Goal: Task Accomplishment & Management: Use online tool/utility

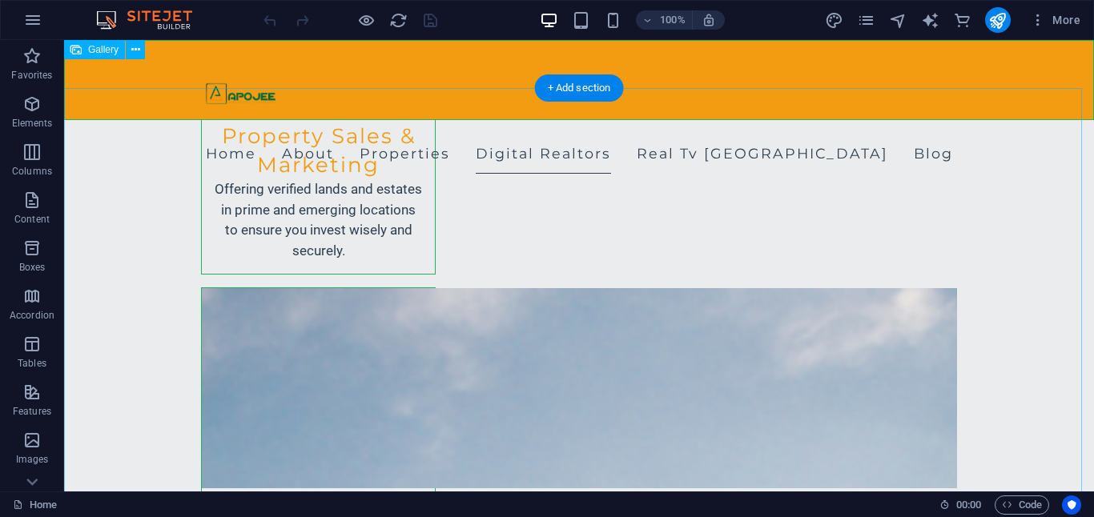
scroll to position [2382, 0]
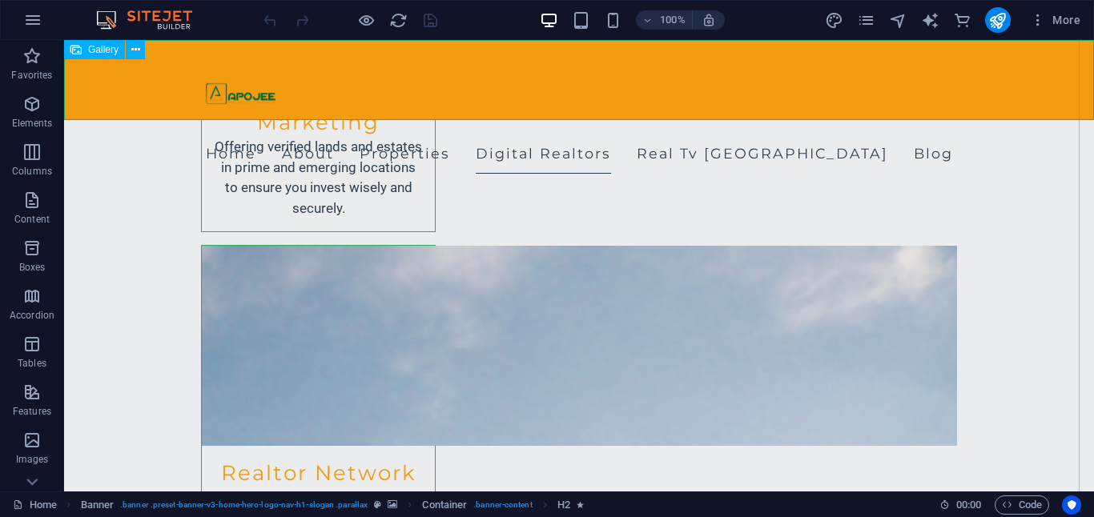
scroll to position [2485, 2]
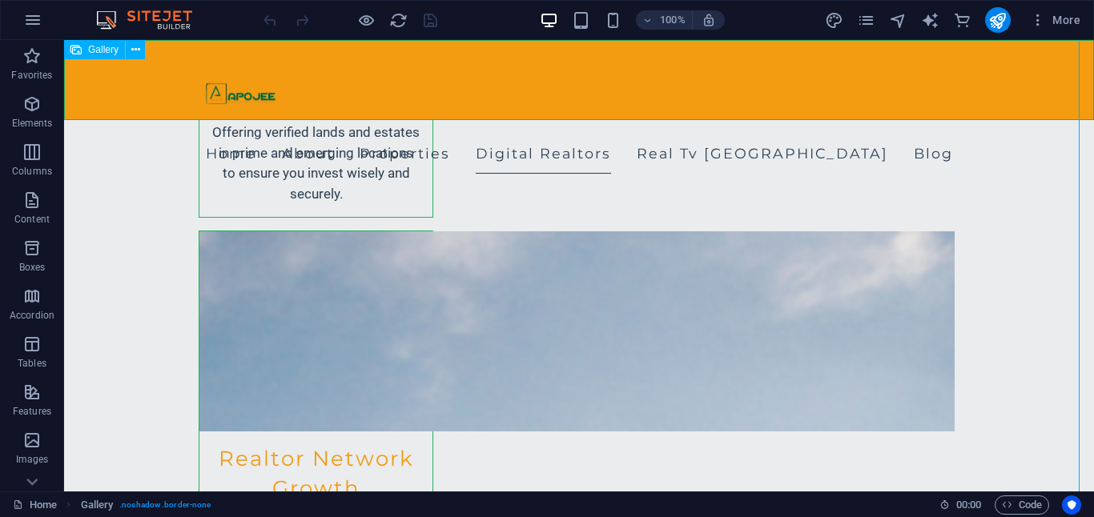
select select "5"
select select "%"
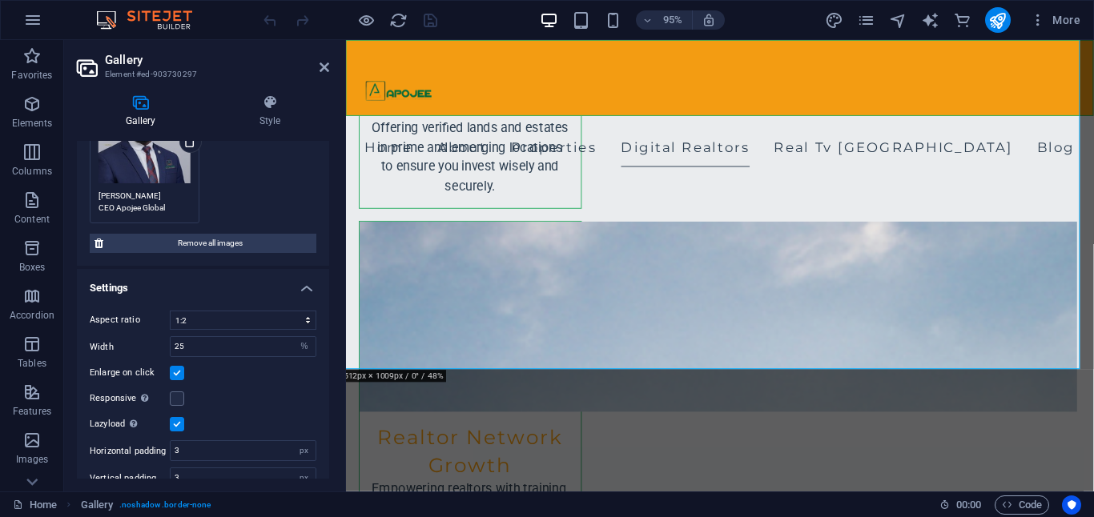
scroll to position [173, 0]
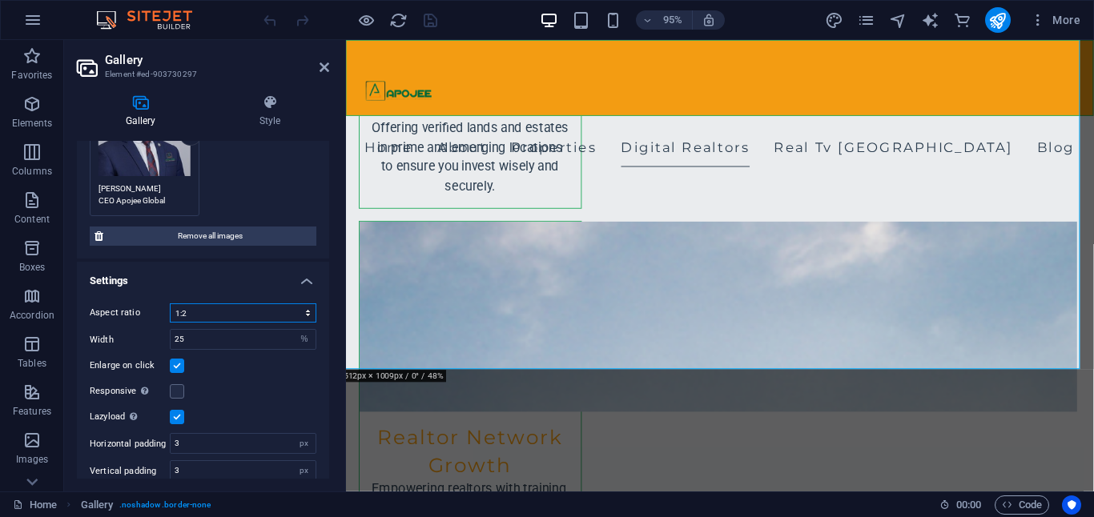
click at [308, 313] on select "No fixed aspect ratio 16:9 16:10 4:3 1:1 1:2 2:1" at bounding box center [243, 313] width 147 height 19
click at [170, 304] on select "No fixed aspect ratio 16:9 16:10 4:3 1:1 1:2 2:1" at bounding box center [243, 313] width 147 height 19
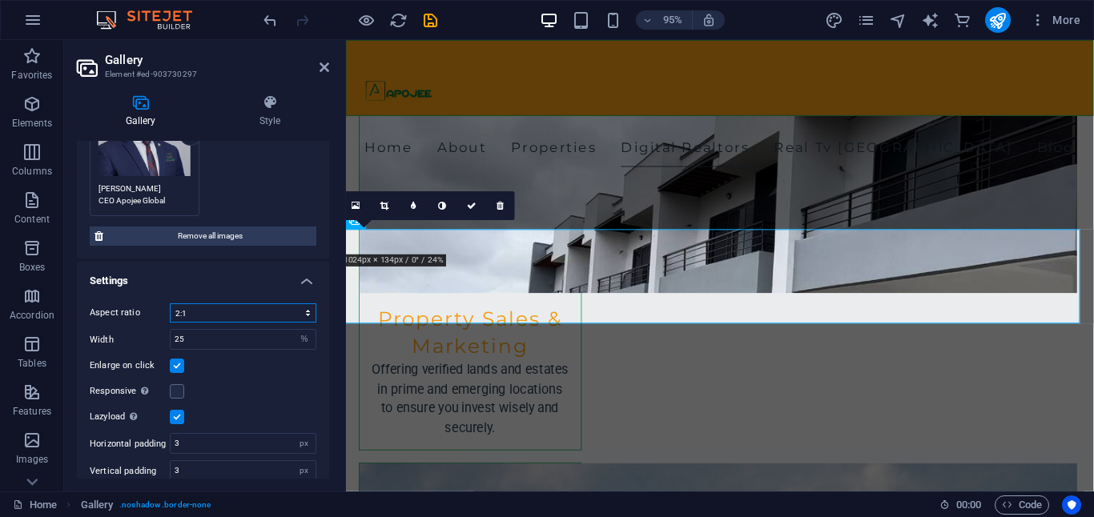
scroll to position [2265, 2]
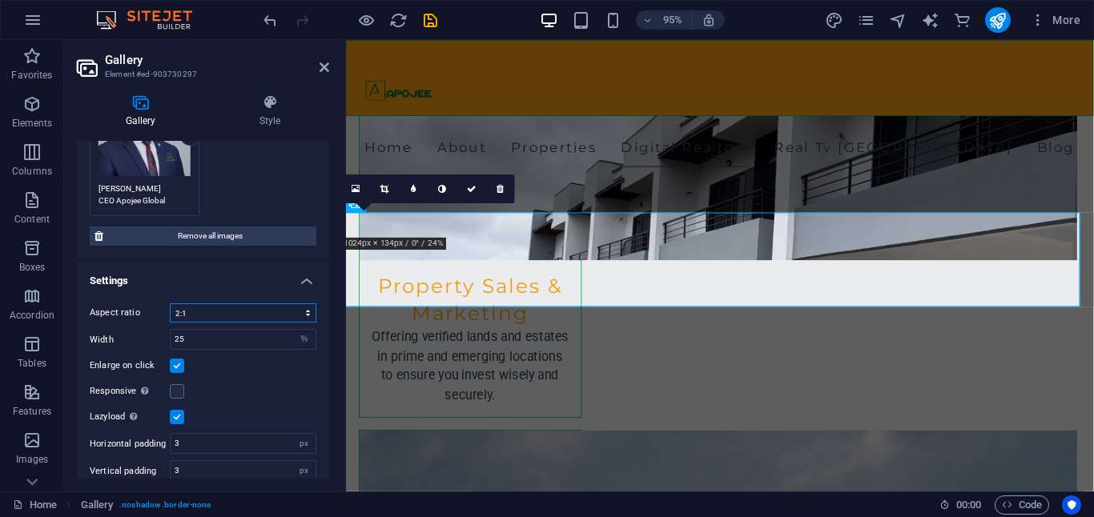
click at [305, 314] on select "No fixed aspect ratio 16:9 16:10 4:3 1:1 1:2 2:1" at bounding box center [243, 313] width 147 height 19
click at [170, 304] on select "No fixed aspect ratio 16:9 16:10 4:3 1:1 1:2 2:1" at bounding box center [243, 313] width 147 height 19
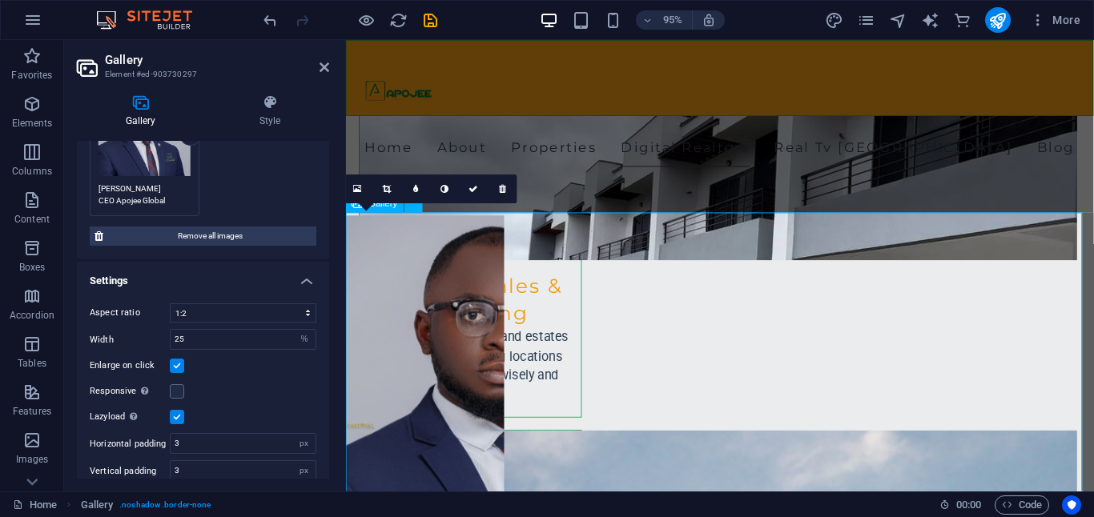
scroll to position [2265, 0]
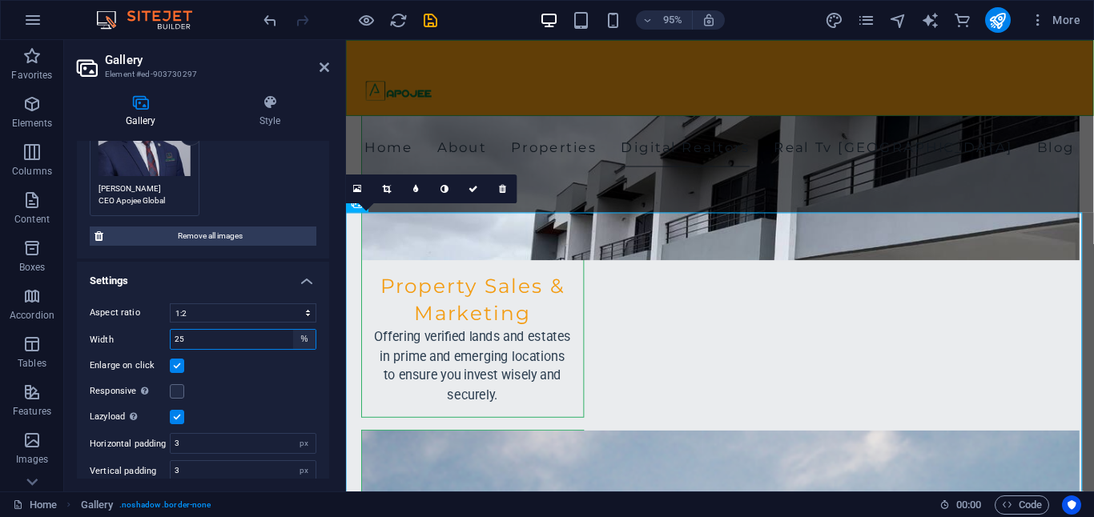
click at [296, 344] on select "px %" at bounding box center [304, 339] width 22 height 19
click at [300, 308] on select "No fixed aspect ratio 16:9 16:10 4:3 1:1 1:2 2:1" at bounding box center [243, 313] width 147 height 19
click at [170, 304] on select "No fixed aspect ratio 16:9 16:10 4:3 1:1 1:2 2:1" at bounding box center [243, 313] width 147 height 19
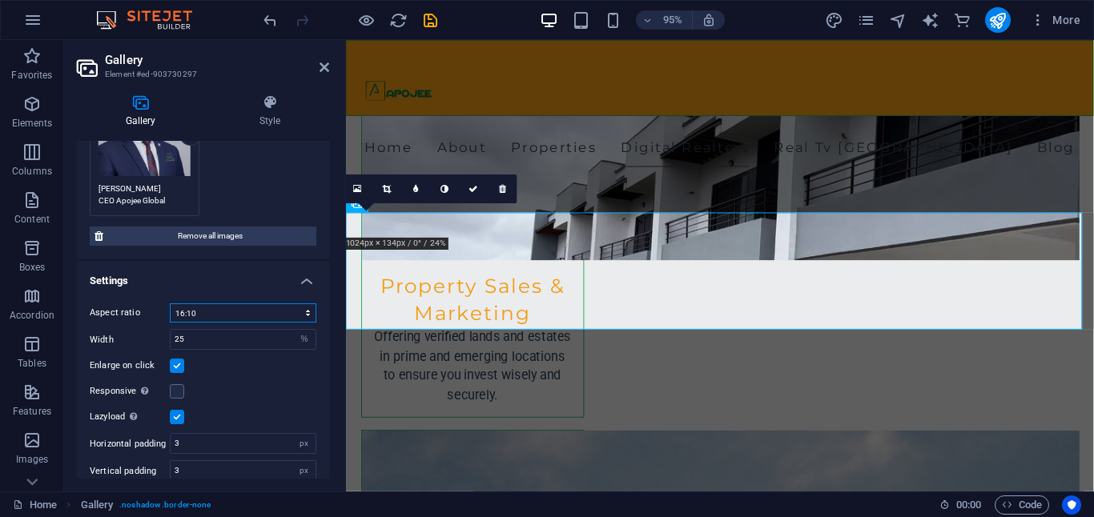
click at [282, 311] on select "No fixed aspect ratio 16:9 16:10 4:3 1:1 1:2 2:1" at bounding box center [243, 313] width 147 height 19
click at [170, 304] on select "No fixed aspect ratio 16:9 16:10 4:3 1:1 1:2 2:1" at bounding box center [243, 313] width 147 height 19
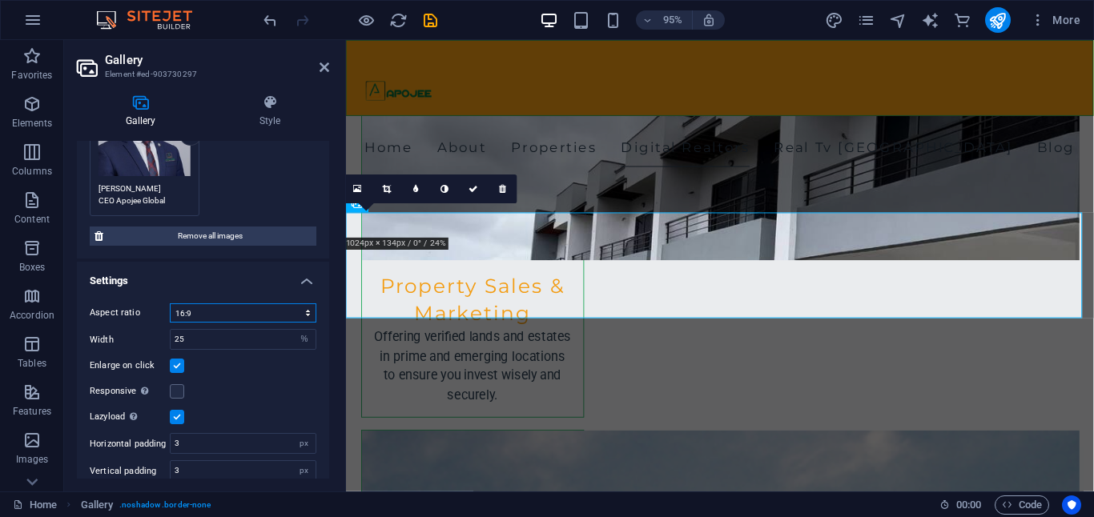
click at [291, 320] on select "No fixed aspect ratio 16:9 16:10 4:3 1:1 1:2 2:1" at bounding box center [243, 313] width 147 height 19
click at [170, 304] on select "No fixed aspect ratio 16:9 16:10 4:3 1:1 1:2 2:1" at bounding box center [243, 313] width 147 height 19
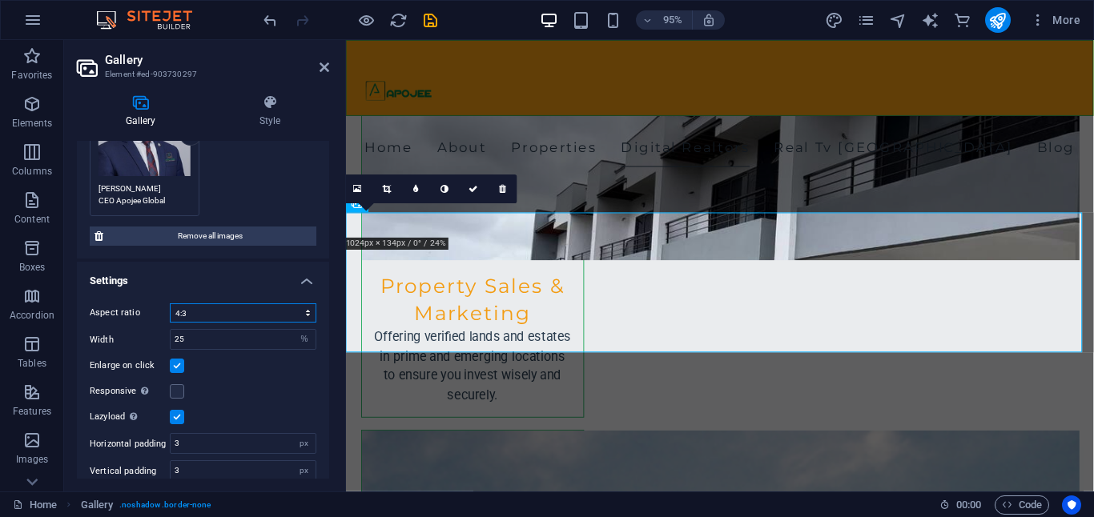
click at [300, 316] on select "No fixed aspect ratio 16:9 16:10 4:3 1:1 1:2 2:1" at bounding box center [243, 313] width 147 height 19
select select "4"
click at [170, 304] on select "No fixed aspect ratio 16:9 16:10 4:3 1:1 1:2 2:1" at bounding box center [243, 313] width 147 height 19
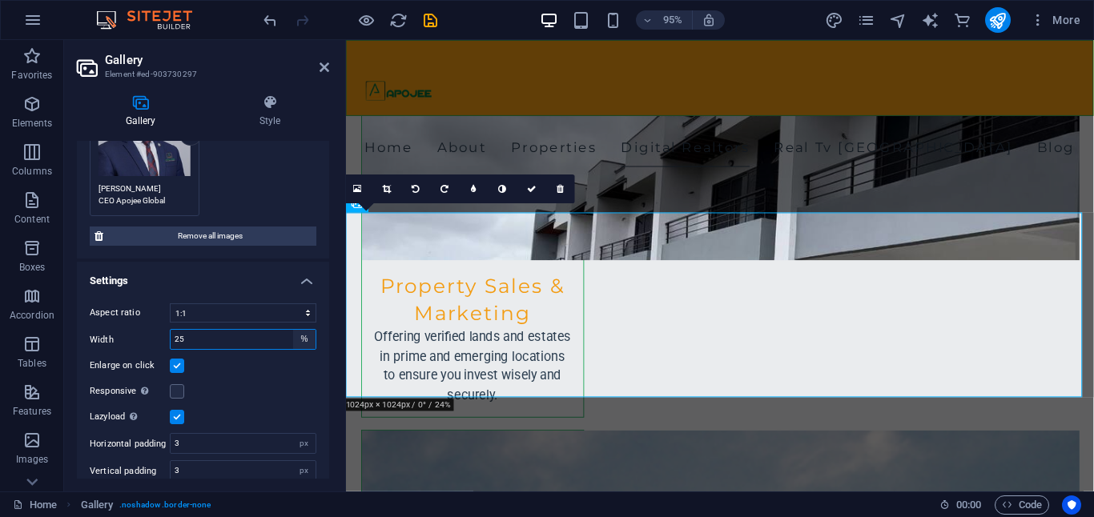
click at [300, 343] on select "px %" at bounding box center [304, 339] width 22 height 19
click at [280, 343] on input "25" at bounding box center [243, 339] width 145 height 19
type input "2"
type input "50"
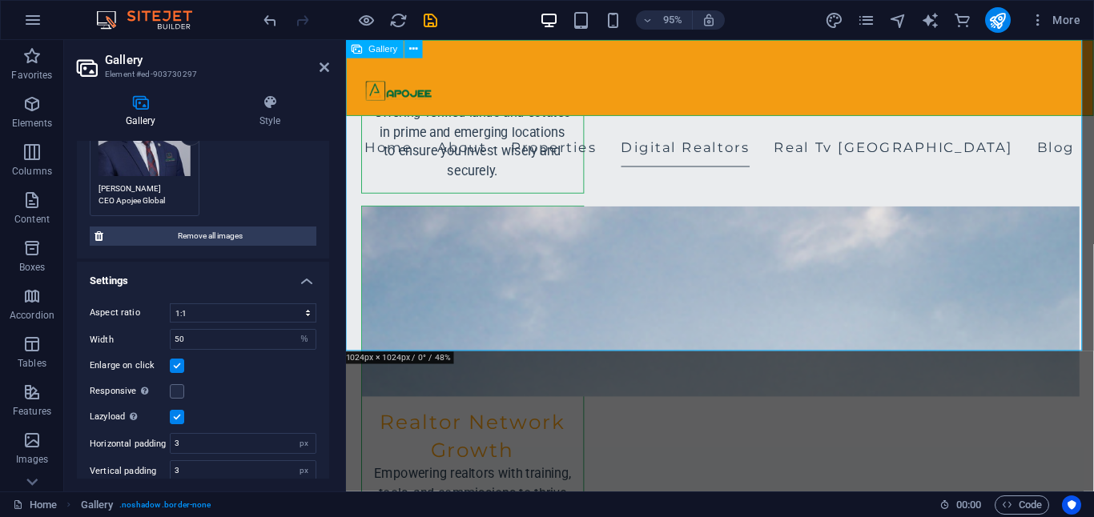
scroll to position [2511, 0]
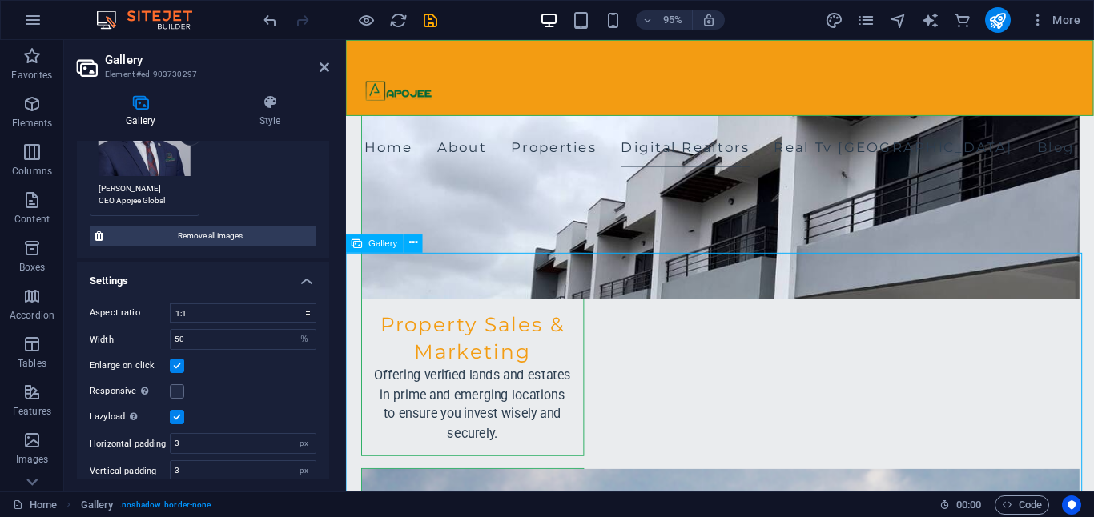
scroll to position [2223, 0]
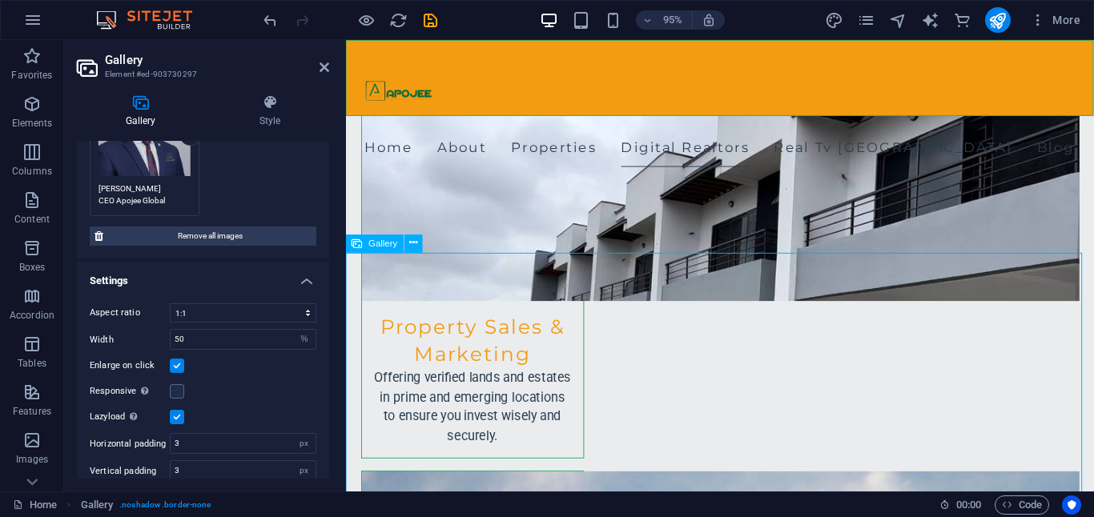
click at [36, 204] on icon "button" at bounding box center [31, 200] width 19 height 19
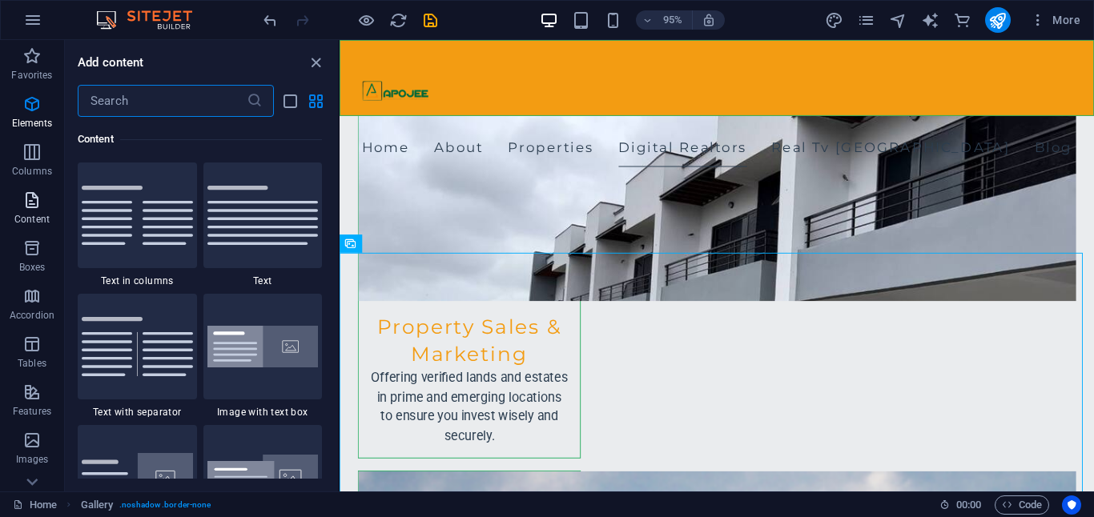
scroll to position [2802, 0]
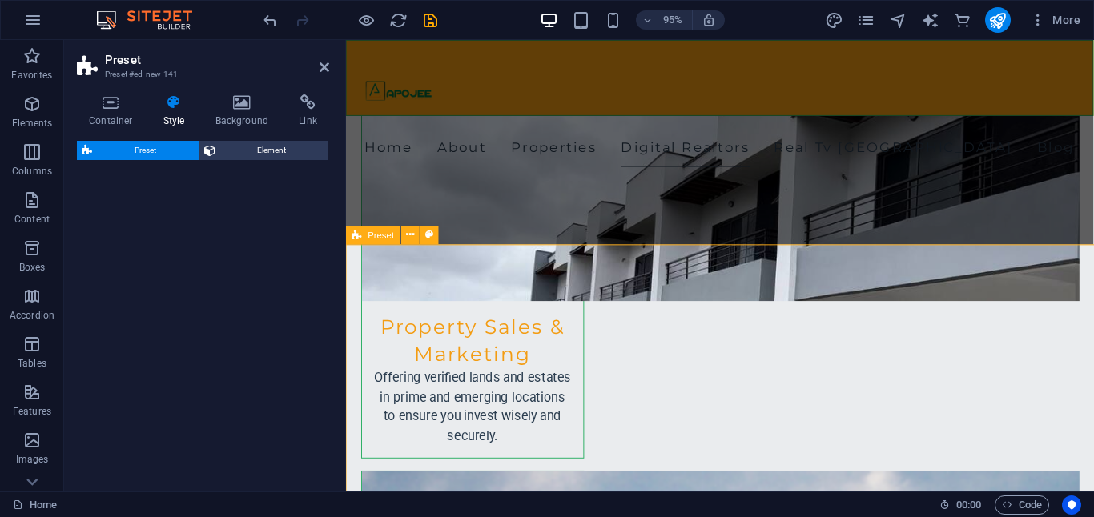
select select "rem"
select select "px"
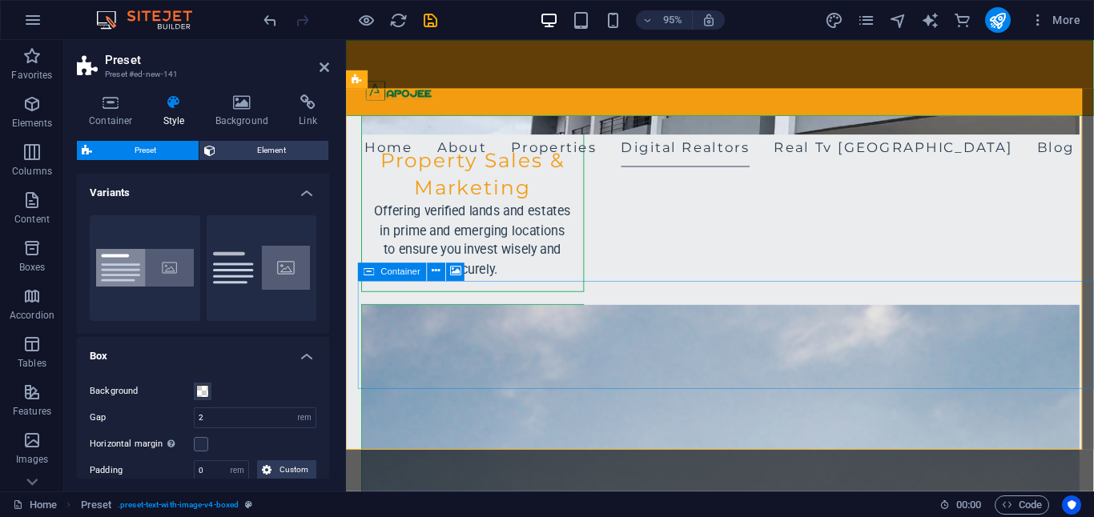
scroll to position [2267, 0]
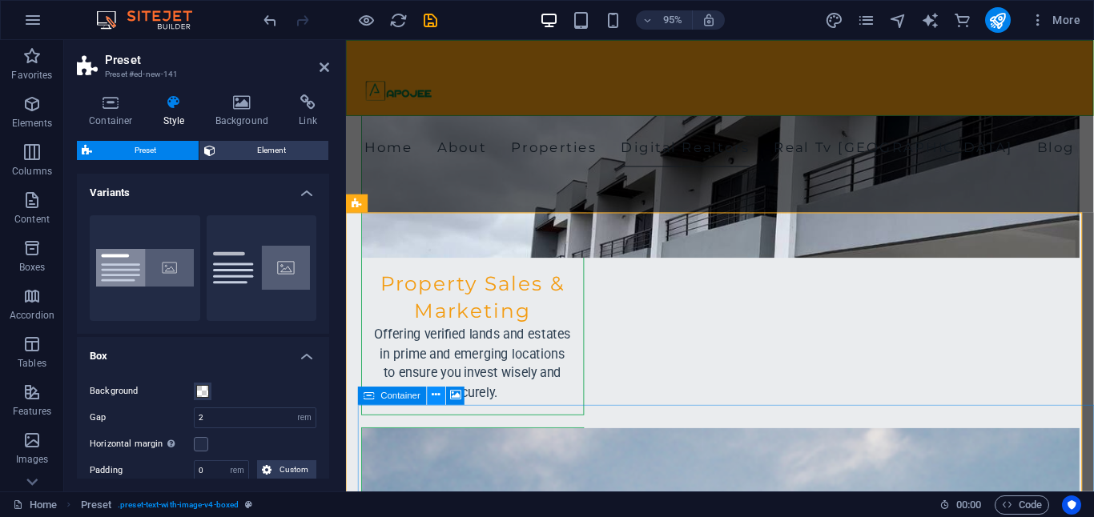
click at [436, 398] on icon at bounding box center [436, 396] width 8 height 16
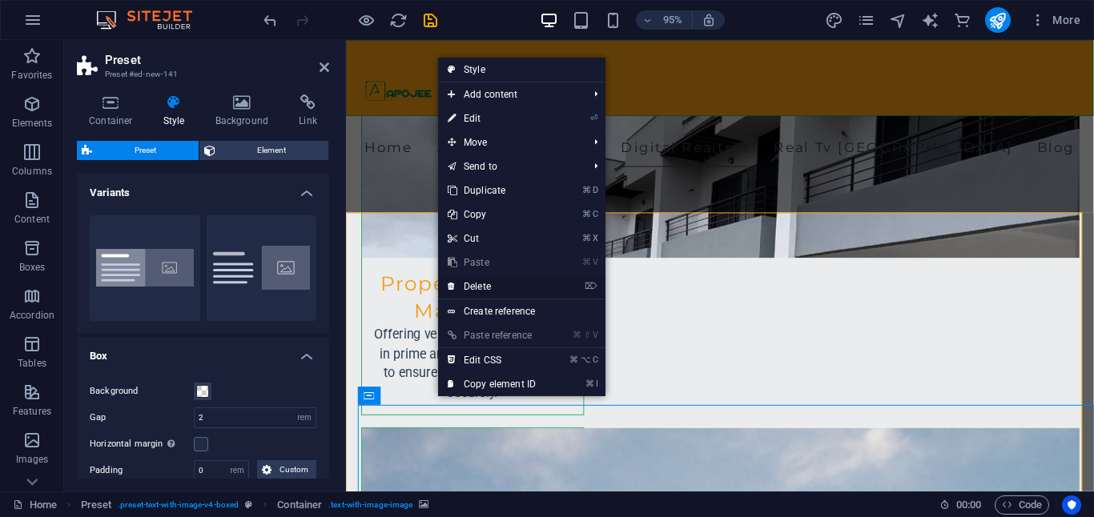
drag, startPoint x: 481, startPoint y: 283, endPoint x: 142, endPoint y: 255, distance: 339.9
click at [481, 283] on link "⌦ Delete" at bounding box center [491, 287] width 107 height 24
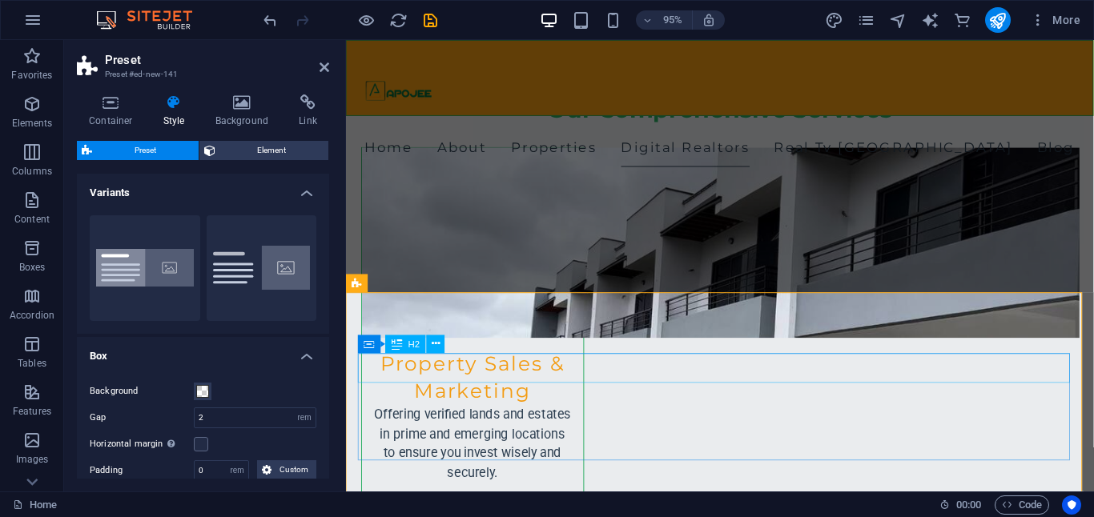
scroll to position [2187, 0]
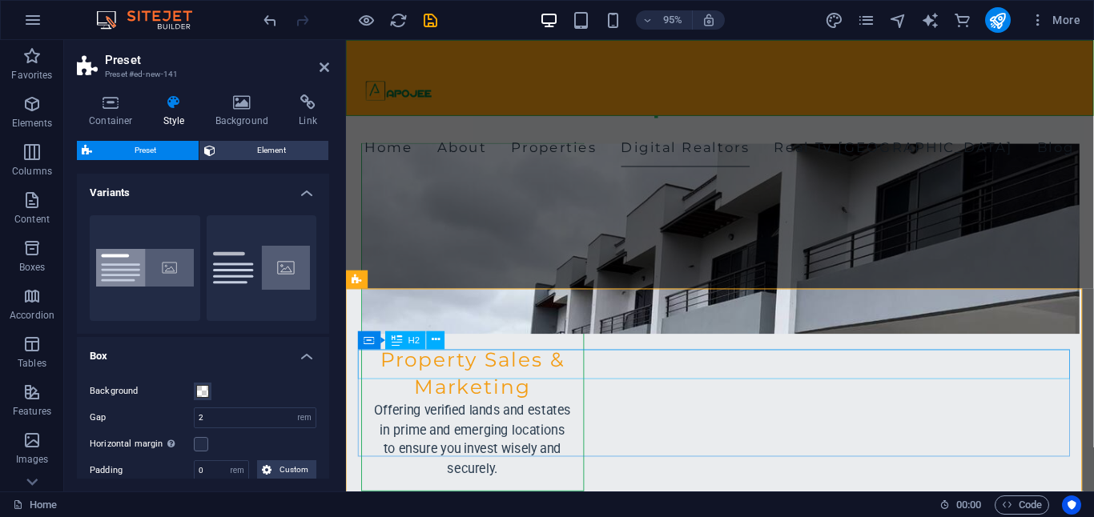
click at [444, 341] on button at bounding box center [436, 341] width 18 height 18
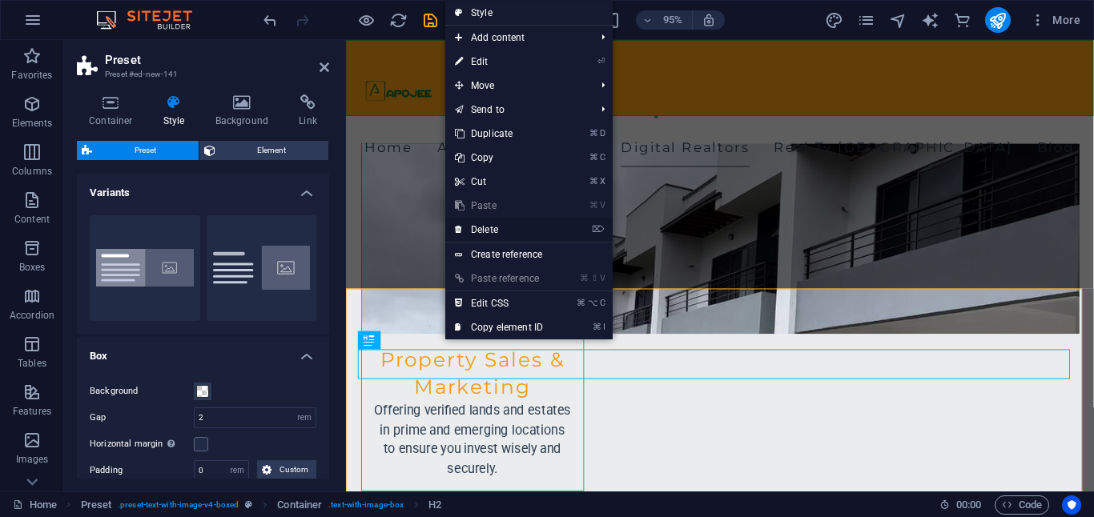
click at [509, 235] on link "⌦ Delete" at bounding box center [498, 230] width 107 height 24
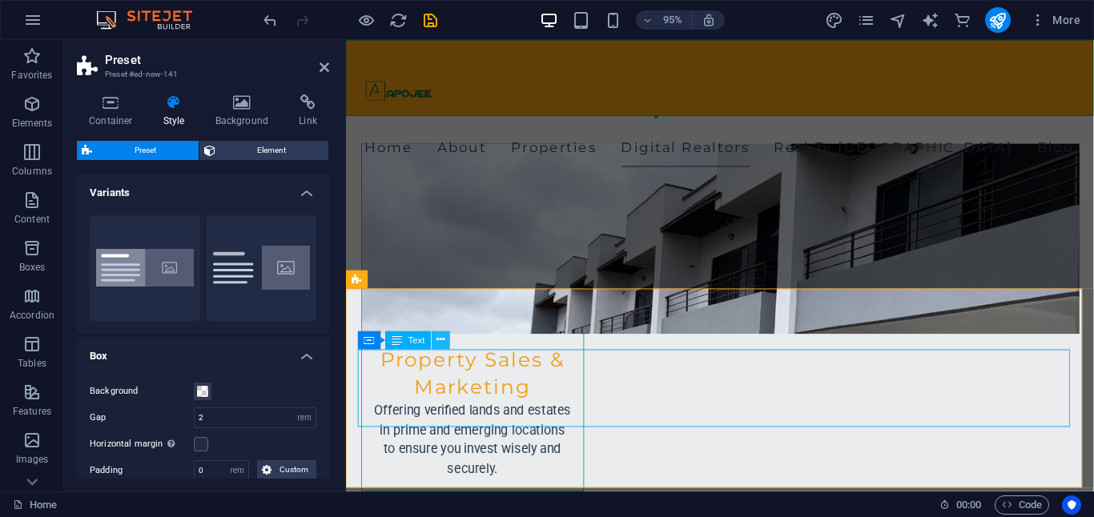
click at [442, 343] on icon at bounding box center [441, 340] width 8 height 16
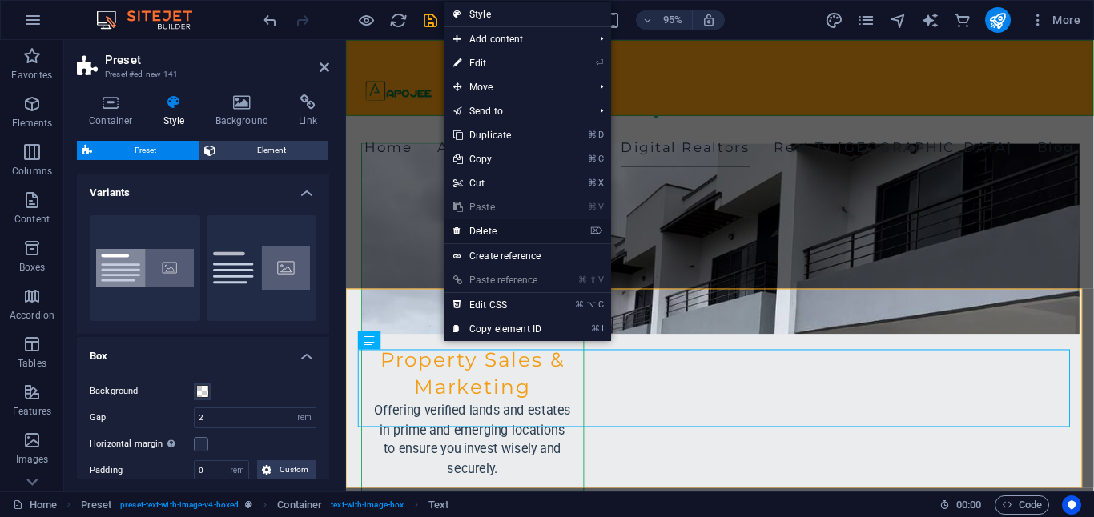
click at [506, 228] on link "⌦ Delete" at bounding box center [497, 231] width 107 height 24
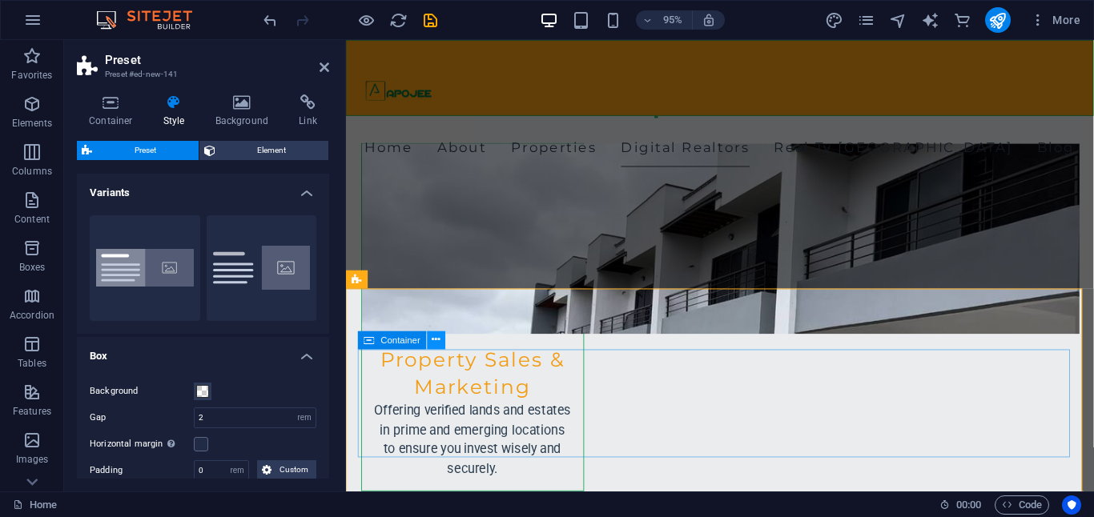
click at [435, 339] on icon at bounding box center [436, 340] width 8 height 16
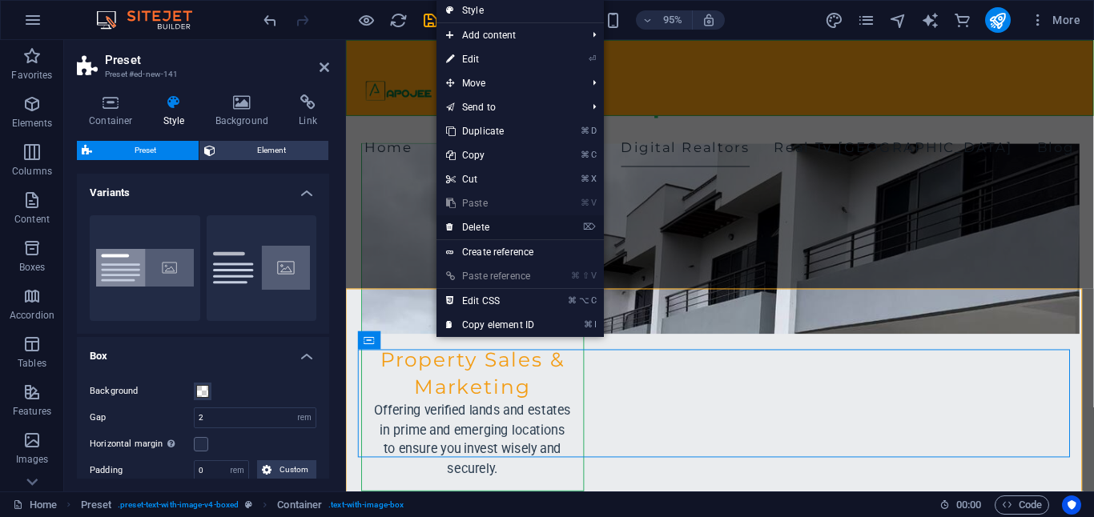
click at [481, 232] on link "⌦ Delete" at bounding box center [489, 227] width 107 height 24
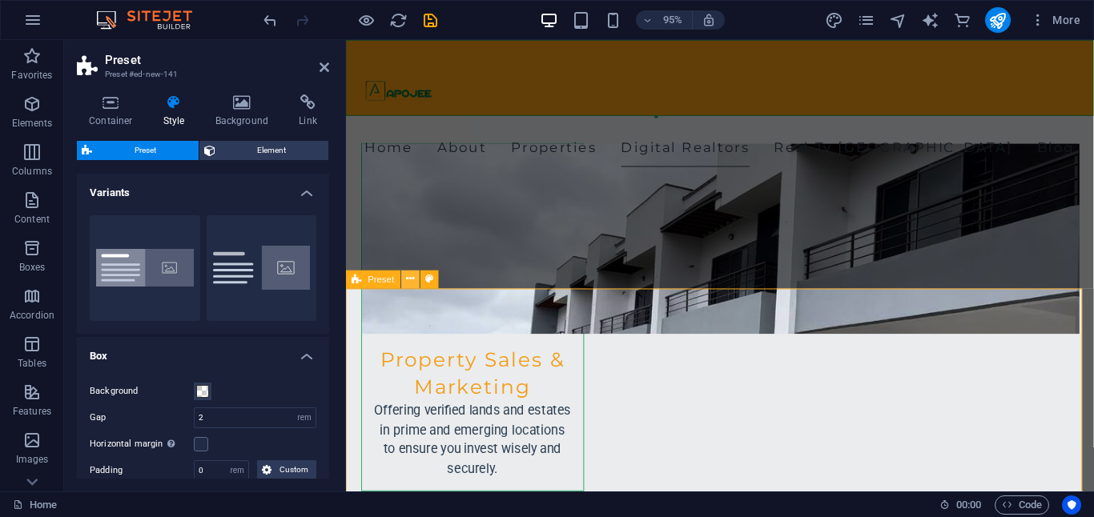
click at [412, 286] on icon at bounding box center [410, 280] width 8 height 16
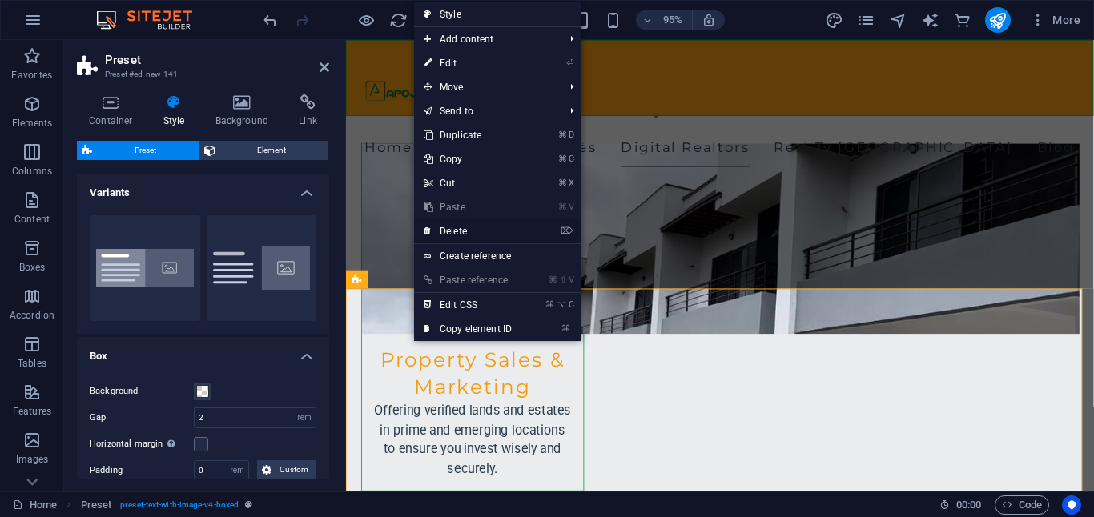
click at [470, 223] on link "⌦ Delete" at bounding box center [467, 231] width 107 height 24
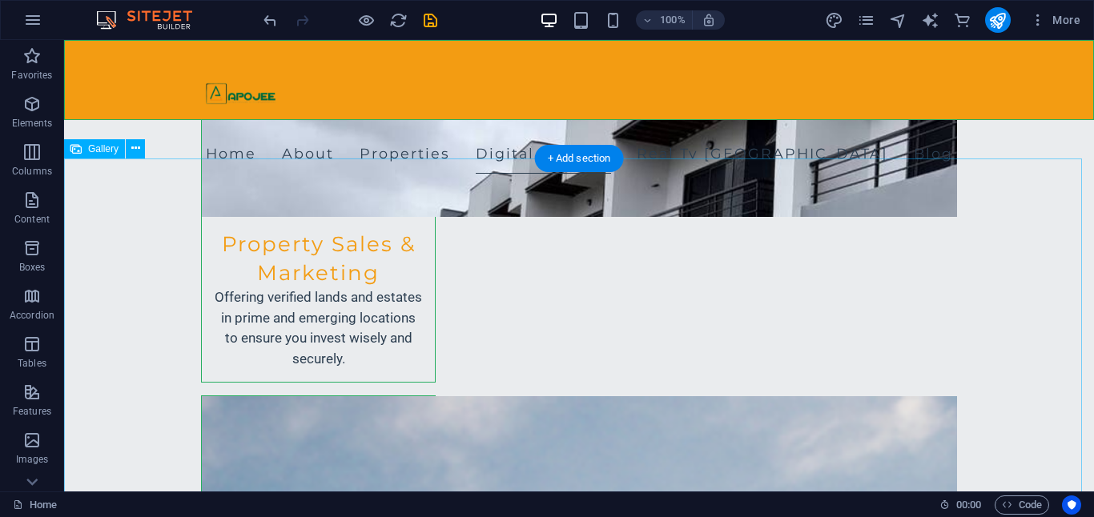
scroll to position [2328, 0]
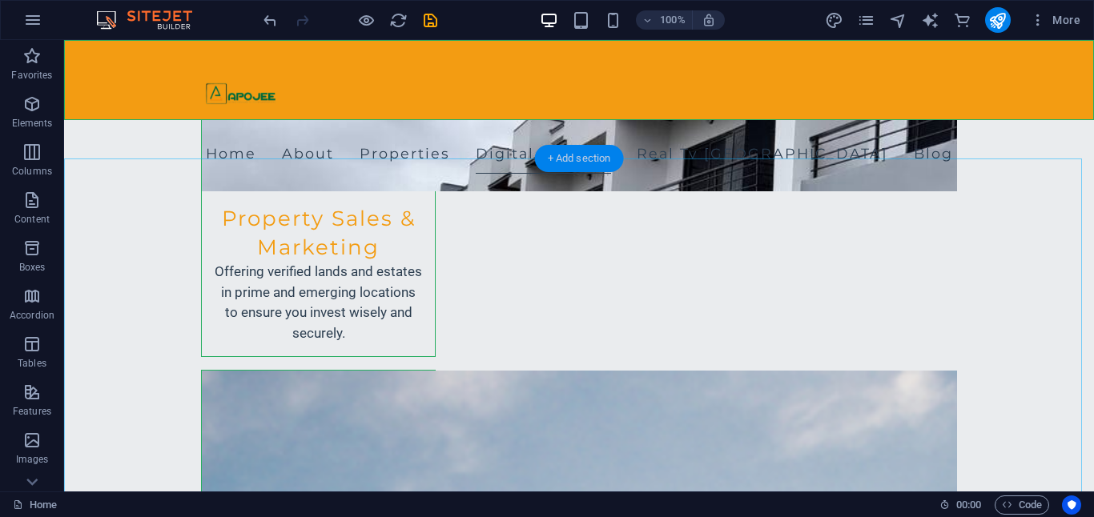
drag, startPoint x: 585, startPoint y: 159, endPoint x: 248, endPoint y: 121, distance: 339.4
click at [585, 159] on div "+ Add section" at bounding box center [579, 158] width 89 height 27
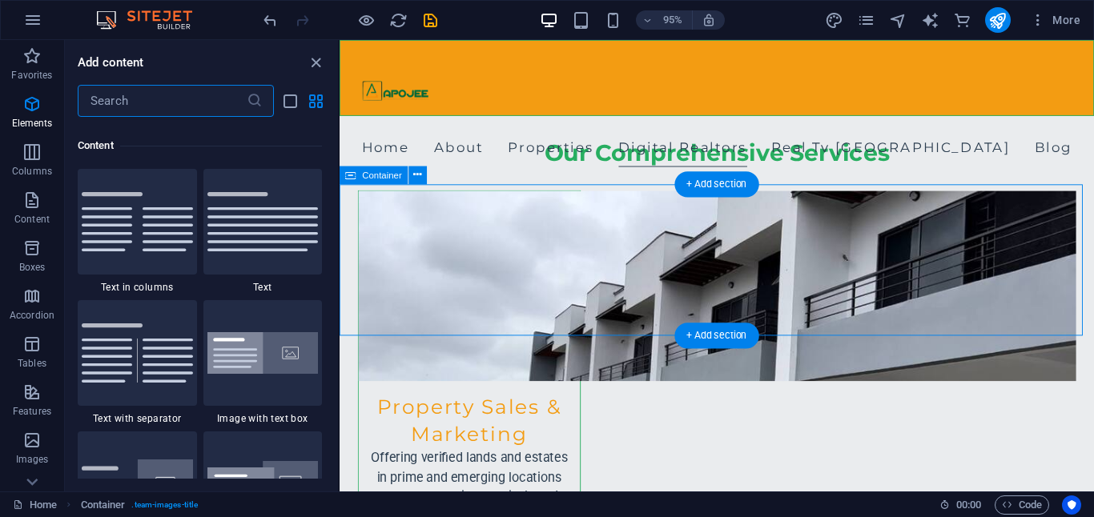
scroll to position [2802, 0]
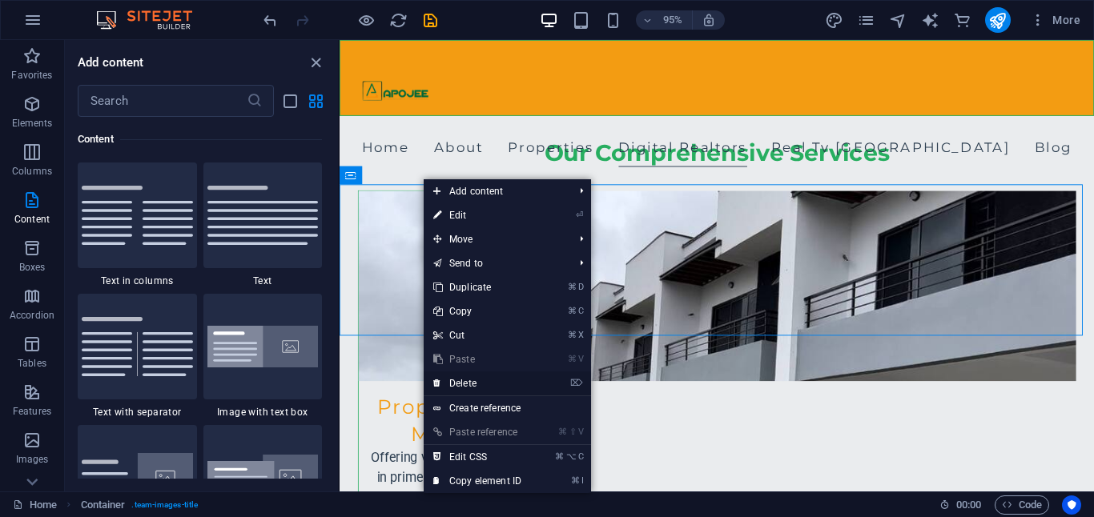
click at [449, 376] on link "⌦ Delete" at bounding box center [477, 384] width 107 height 24
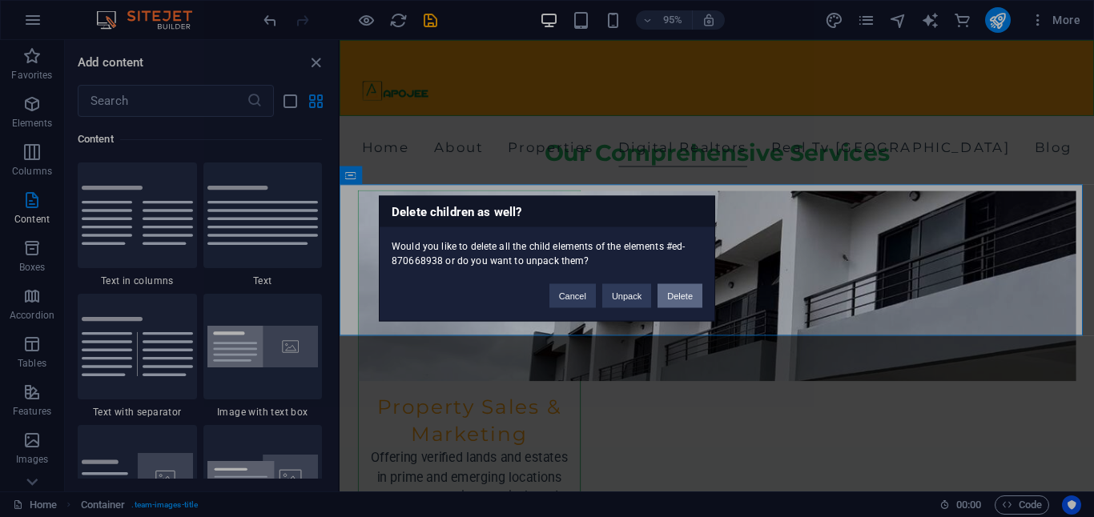
click at [674, 298] on button "Delete" at bounding box center [680, 296] width 45 height 24
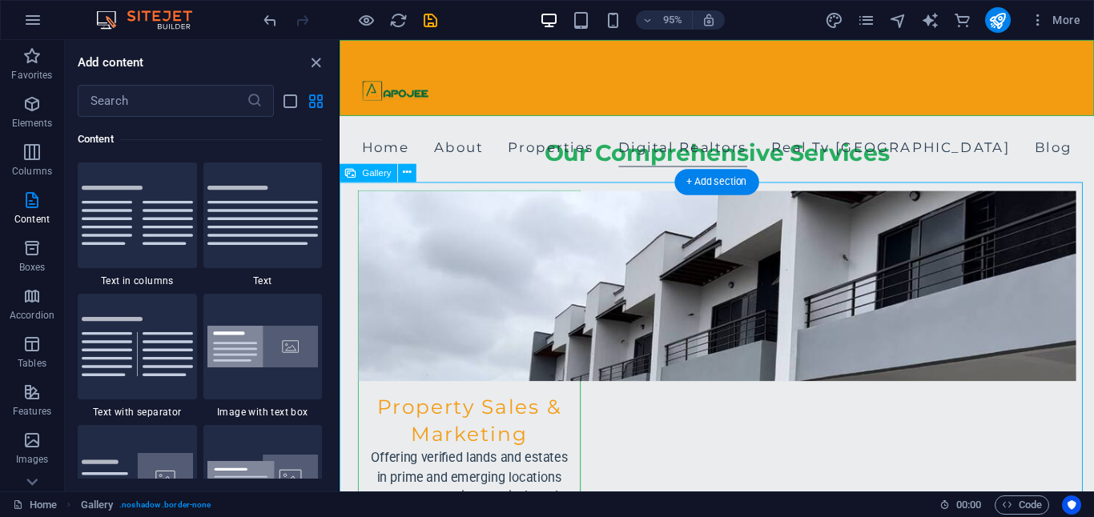
drag, startPoint x: 1121, startPoint y: 327, endPoint x: 1101, endPoint y: 328, distance: 20.1
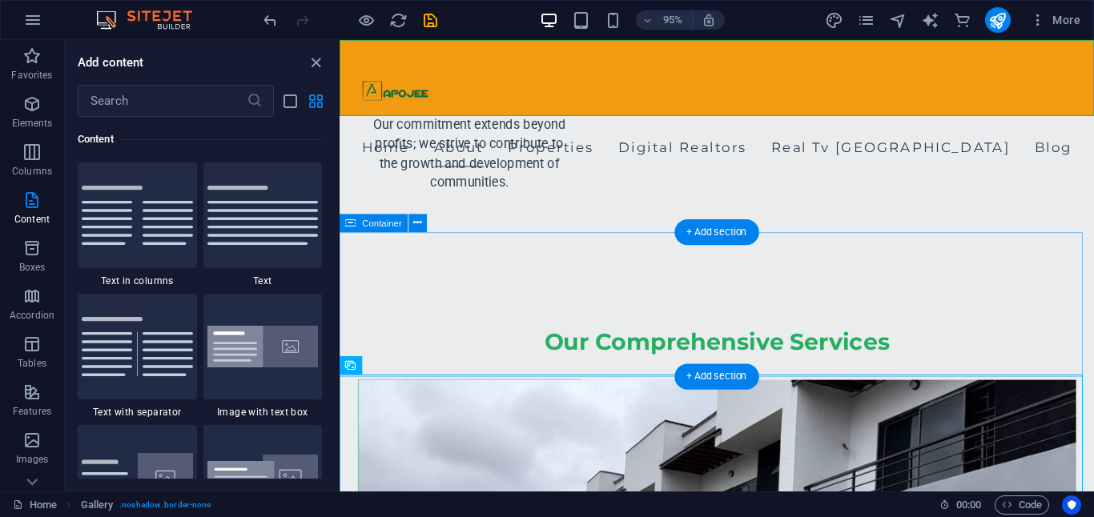
scroll to position [1935, 0]
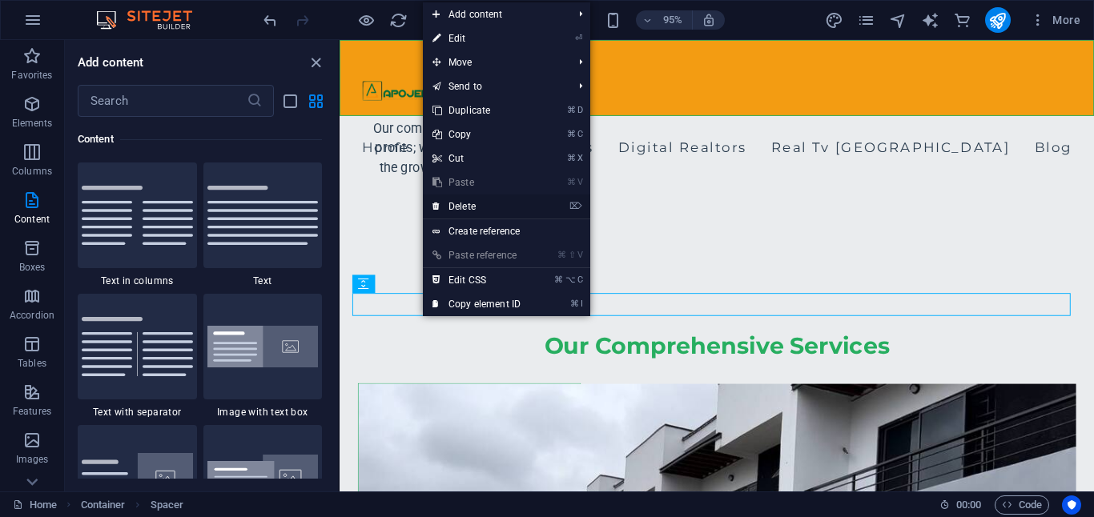
click at [494, 202] on link "⌦ Delete" at bounding box center [476, 207] width 107 height 24
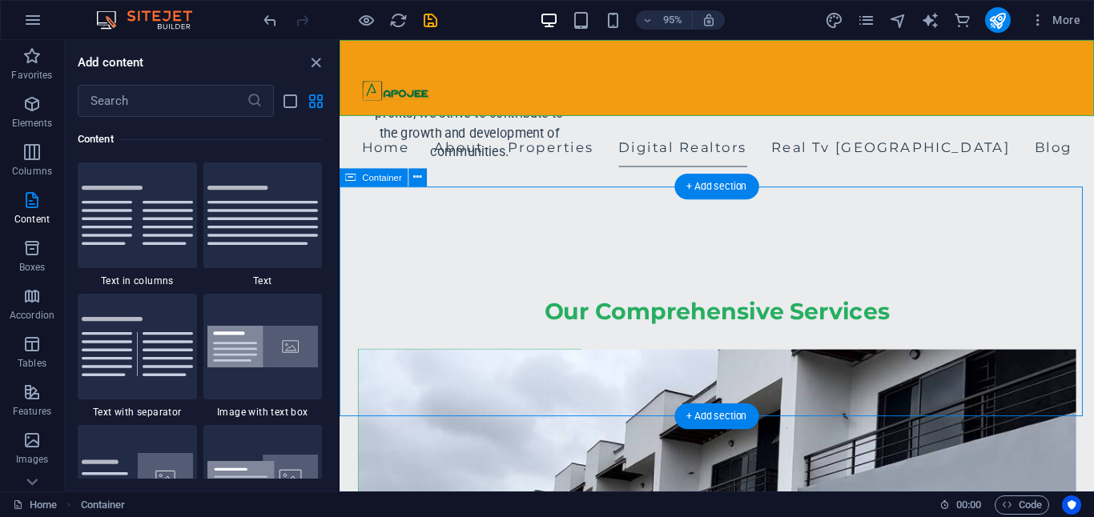
scroll to position [1963, 0]
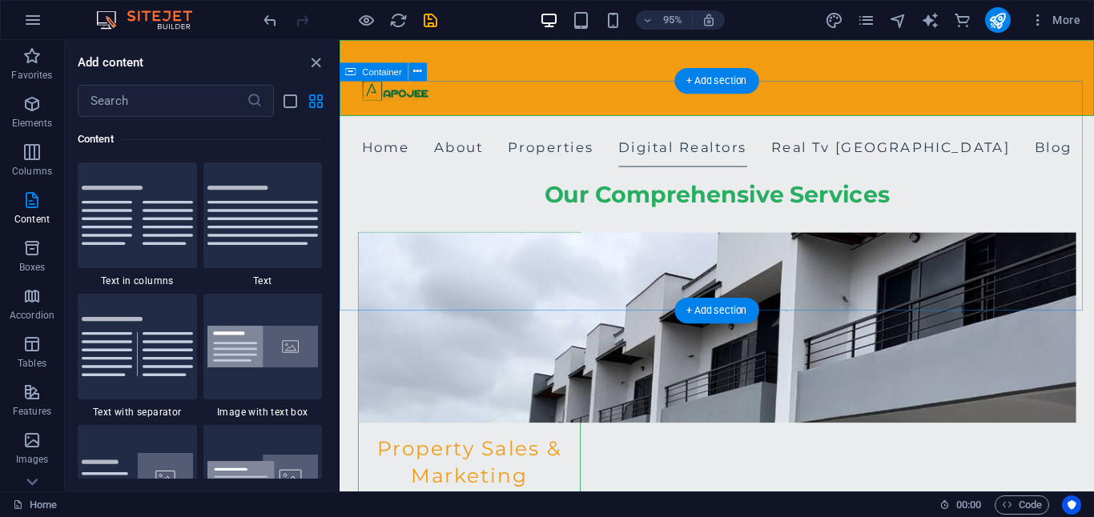
scroll to position [2093, 0]
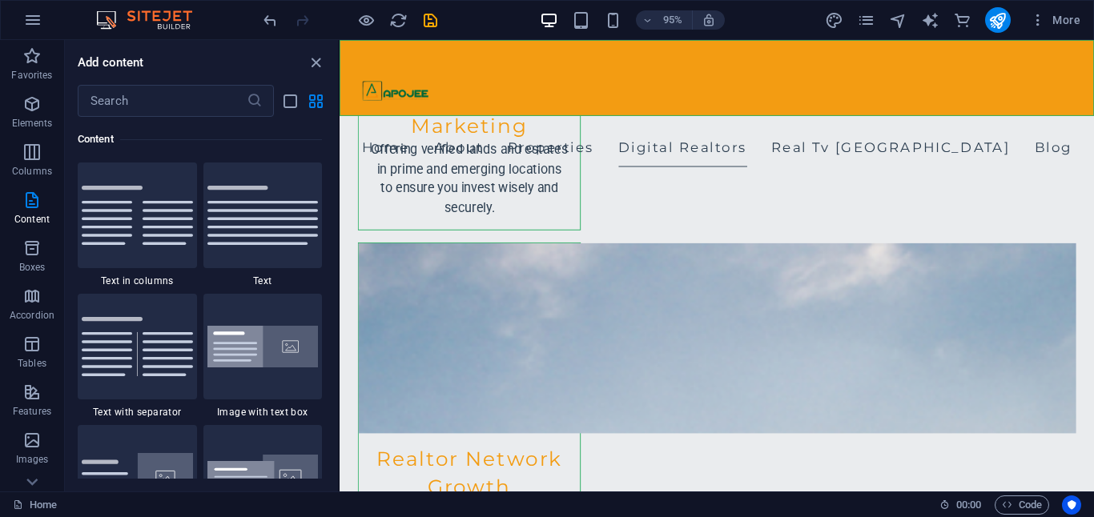
scroll to position [2450, 0]
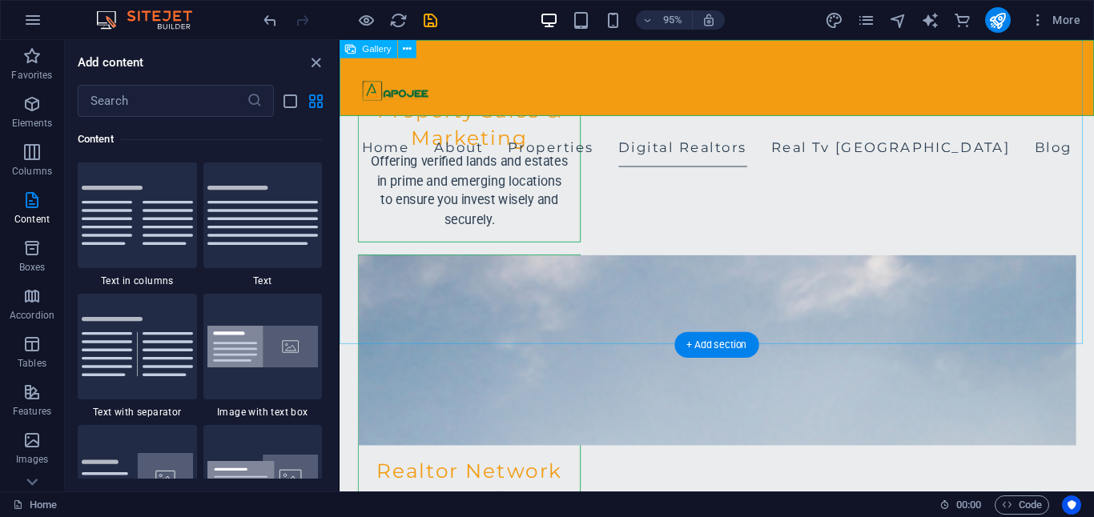
select select "4"
select select "%"
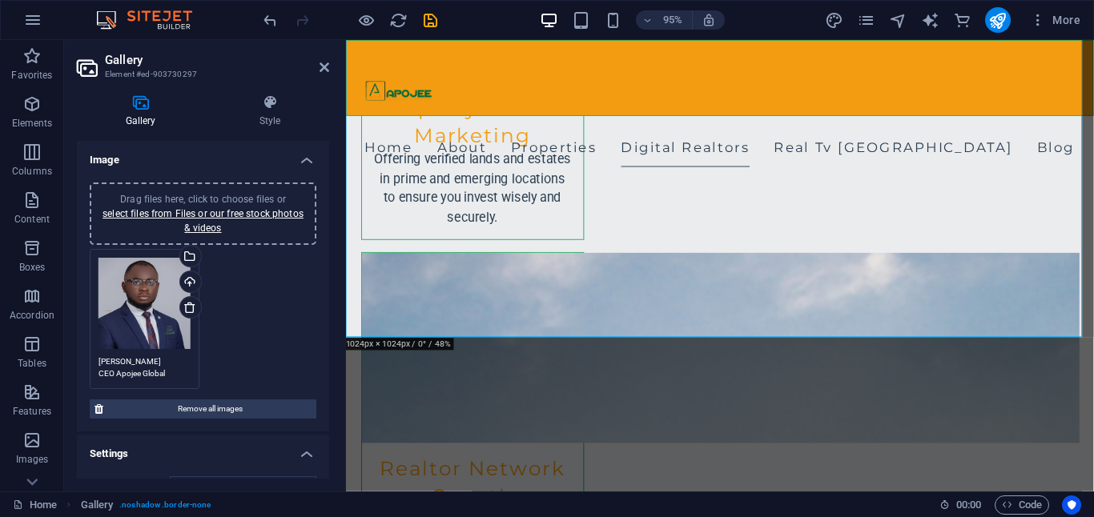
scroll to position [2454, 0]
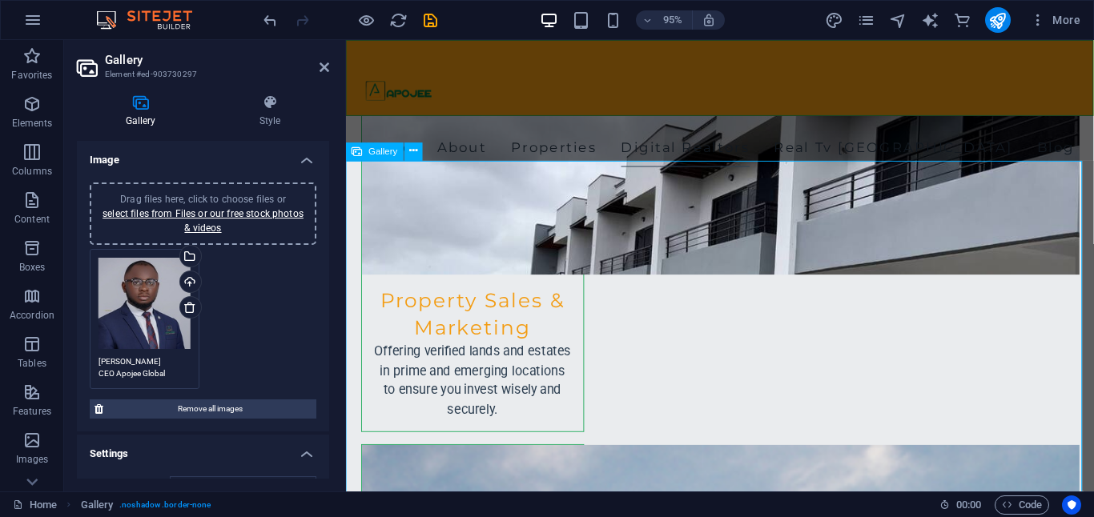
scroll to position [2429, 0]
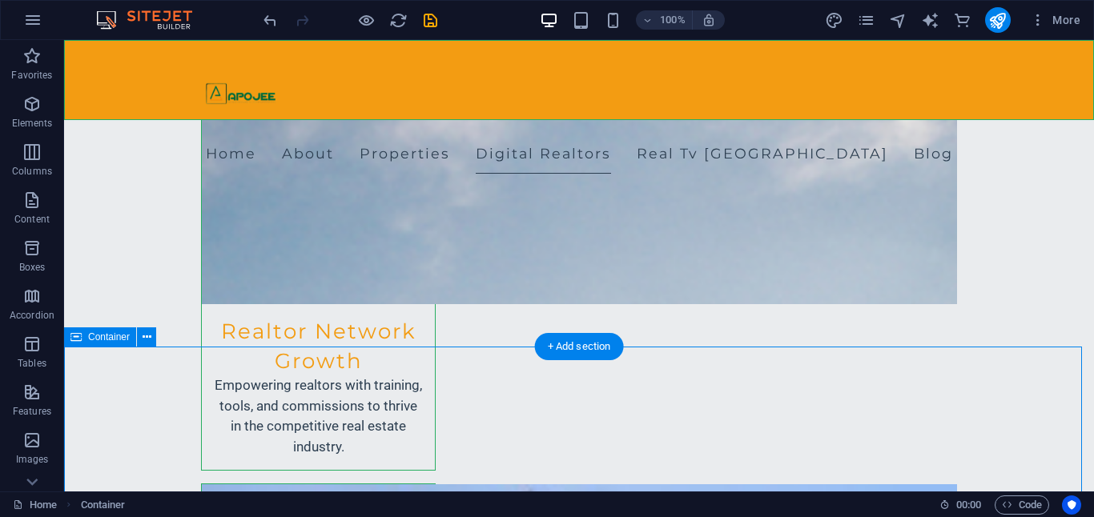
scroll to position [2576, 0]
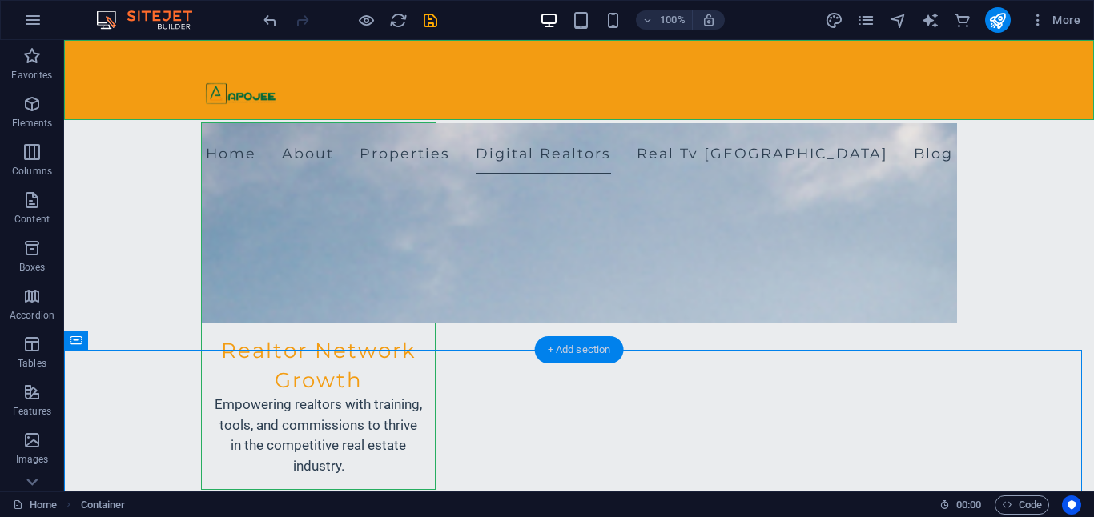
click at [562, 350] on div "+ Add section" at bounding box center [579, 349] width 89 height 27
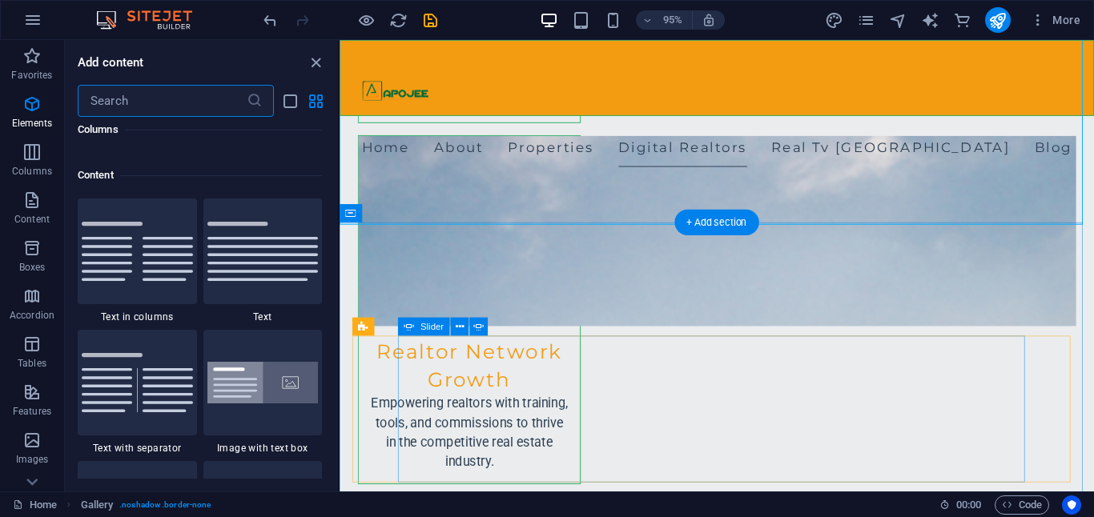
scroll to position [2802, 0]
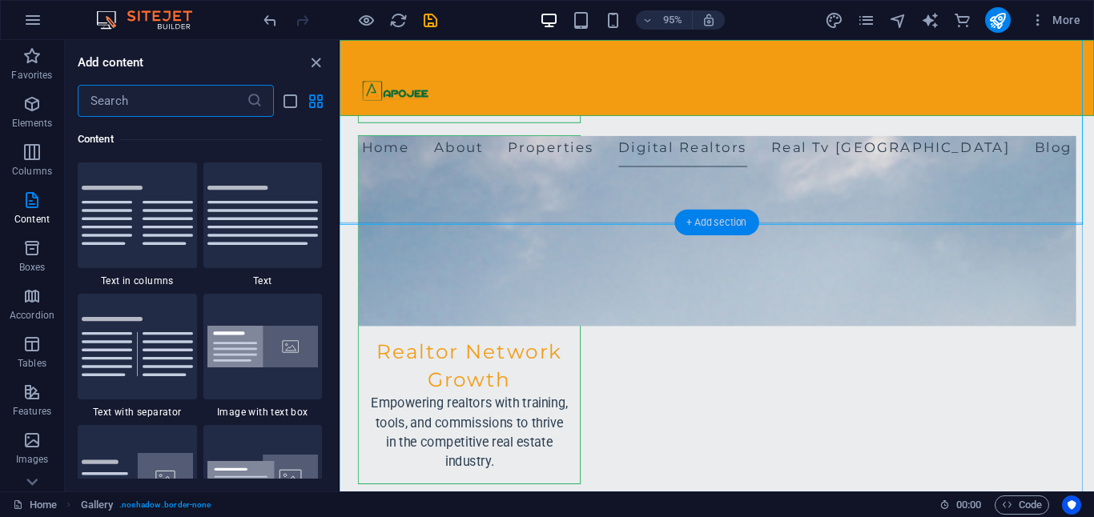
click at [701, 223] on div "+ Add section" at bounding box center [716, 223] width 84 height 26
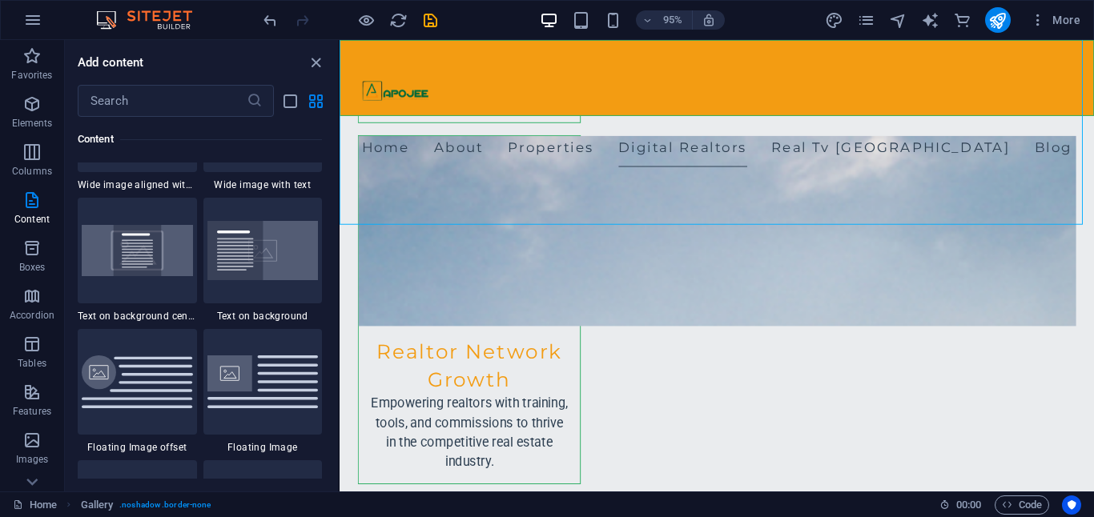
scroll to position [3373, 0]
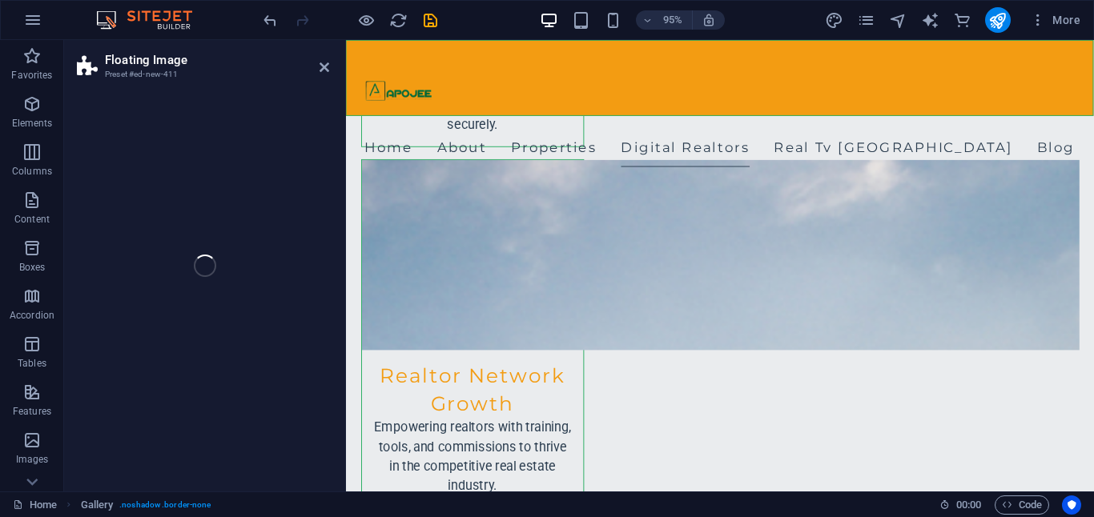
select select "%"
select select "rem"
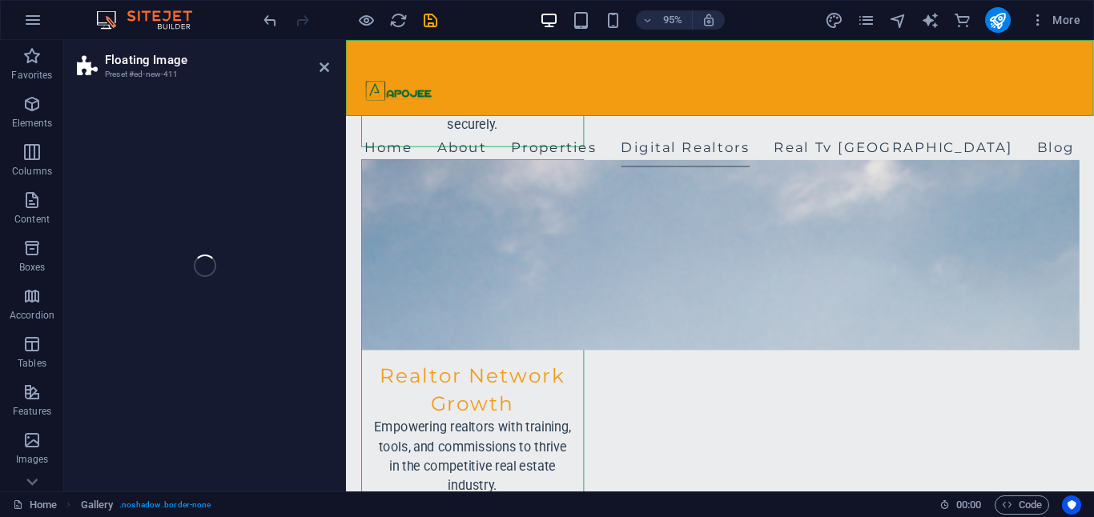
select select "%"
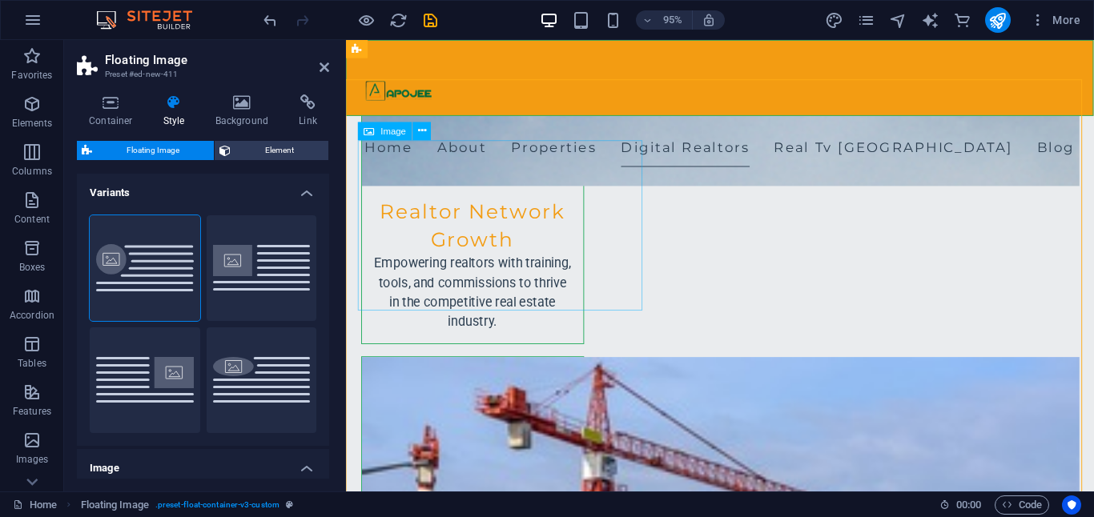
scroll to position [2715, 0]
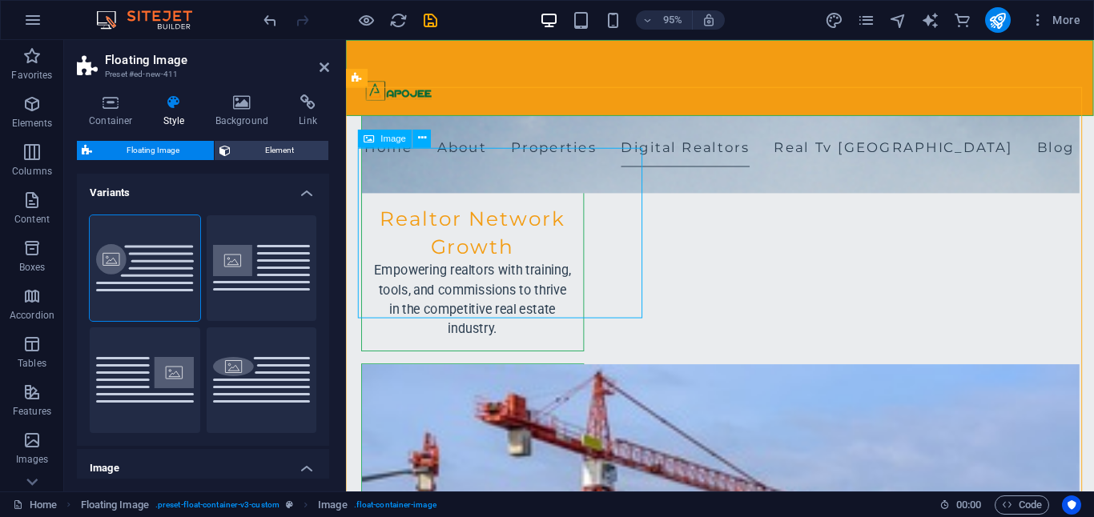
select select "%"
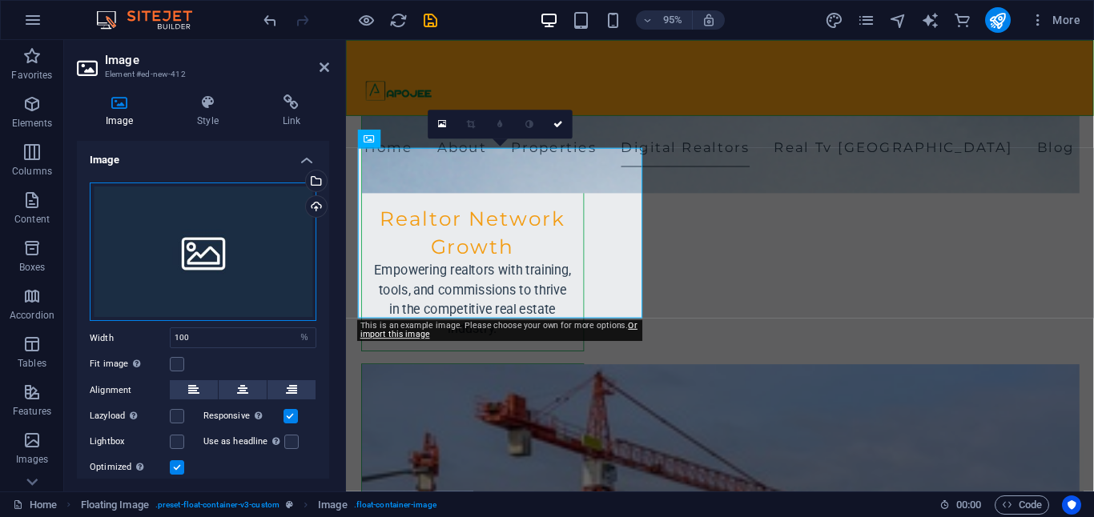
click at [187, 254] on div "Drag files here, click to choose files or select files from Files or our free s…" at bounding box center [203, 252] width 227 height 139
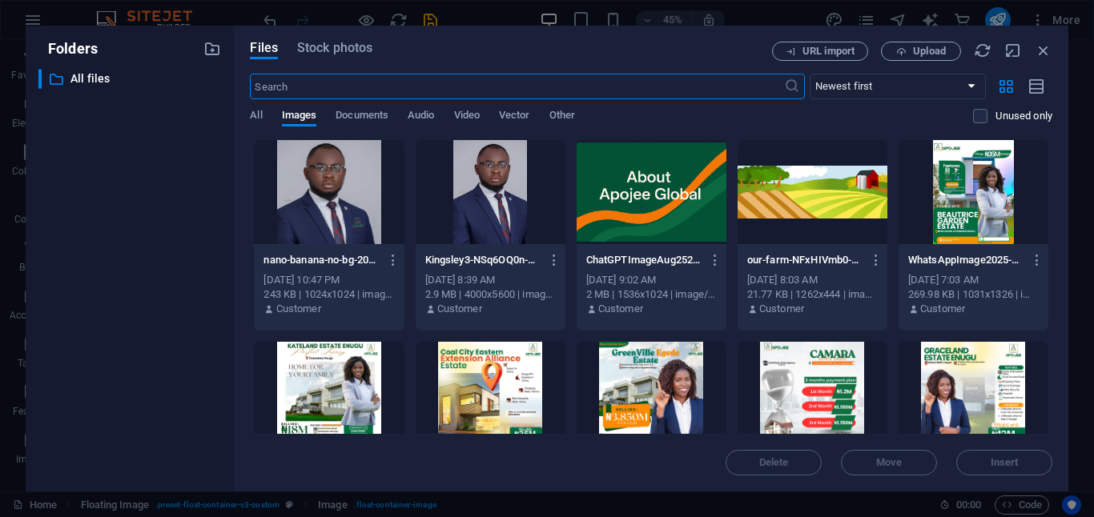
scroll to position [2962, 0]
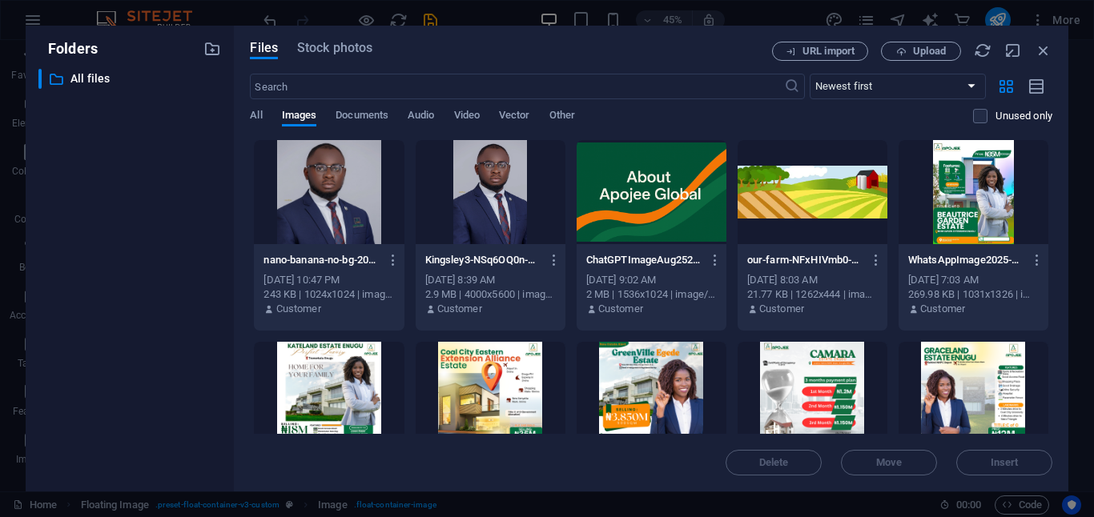
click at [349, 202] on div at bounding box center [329, 192] width 150 height 104
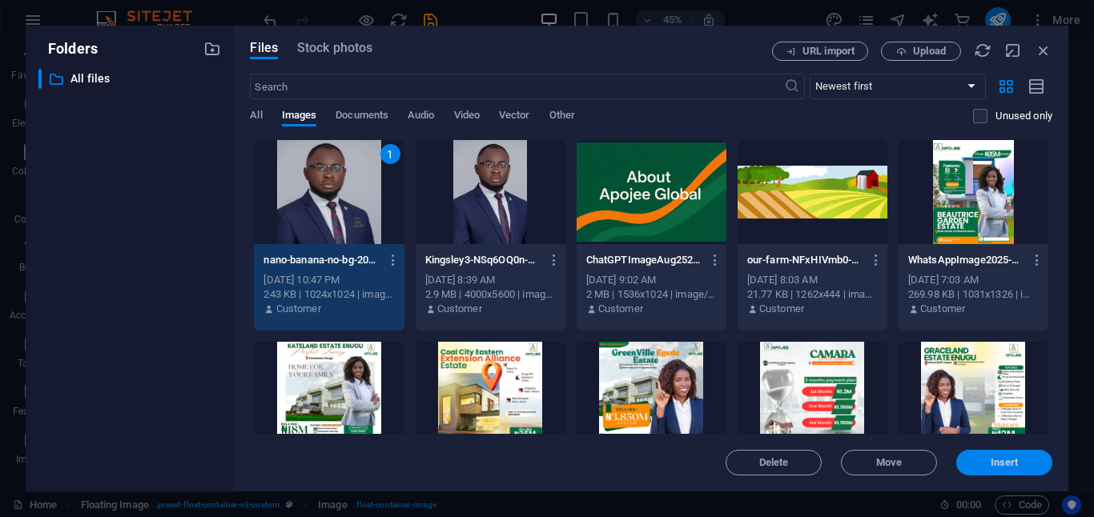
click at [1016, 470] on button "Insert" at bounding box center [1004, 463] width 96 height 26
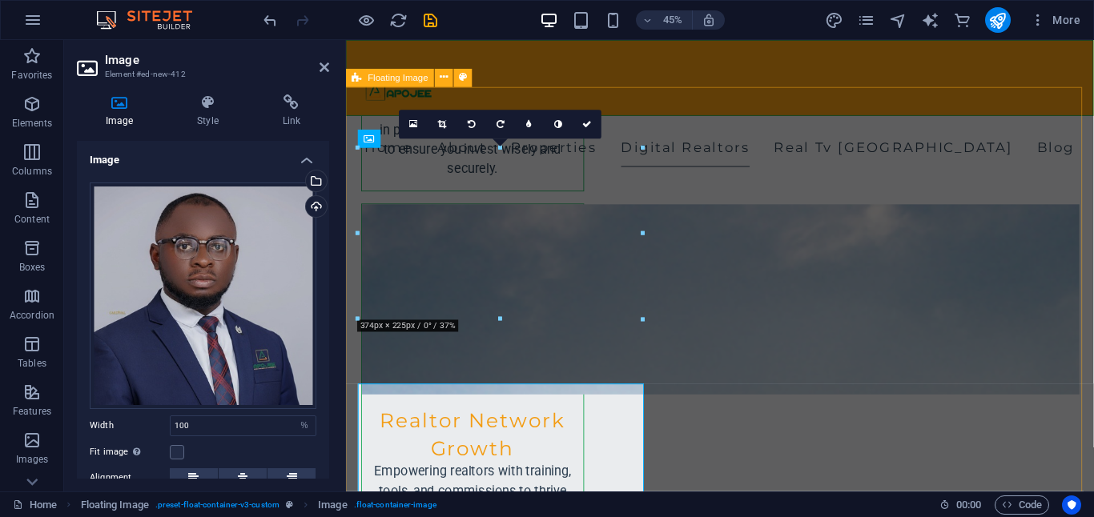
scroll to position [2715, 0]
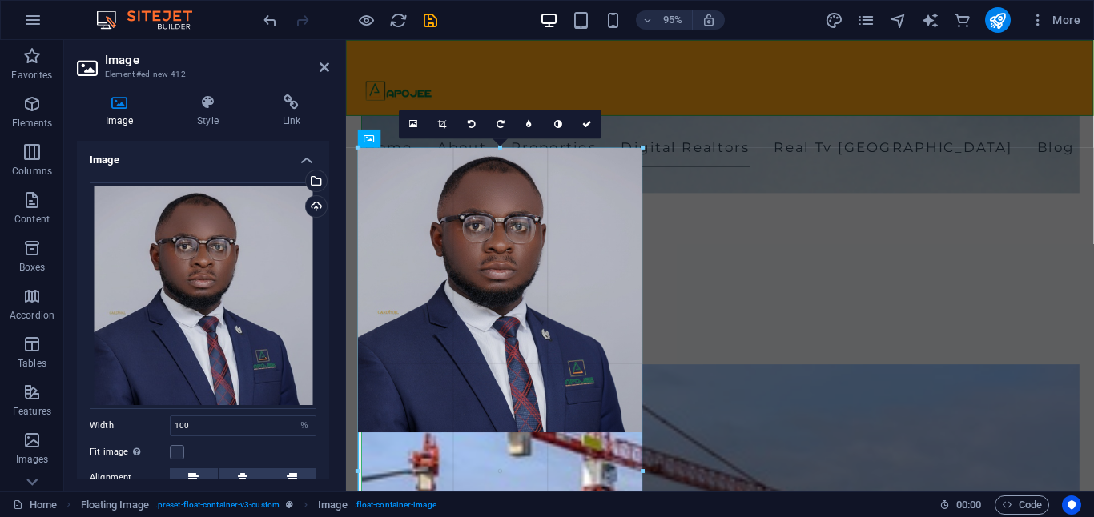
drag, startPoint x: 645, startPoint y: 291, endPoint x: 678, endPoint y: 292, distance: 32.9
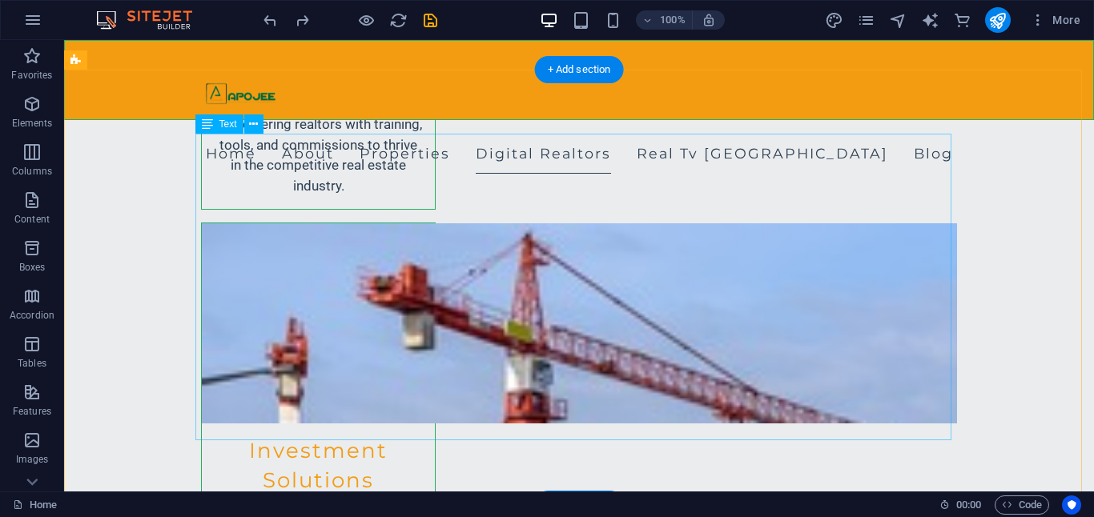
scroll to position [2845, 0]
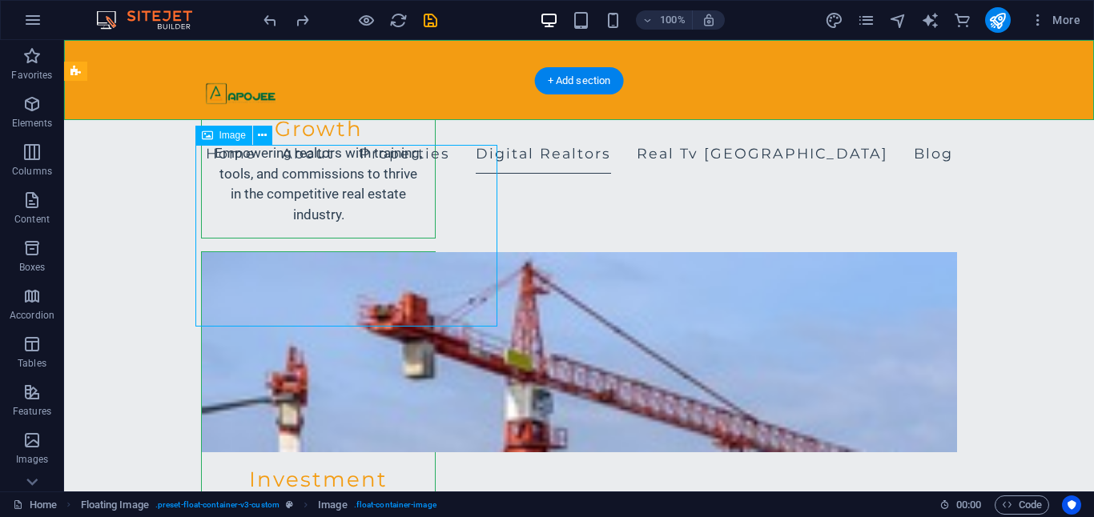
select select "%"
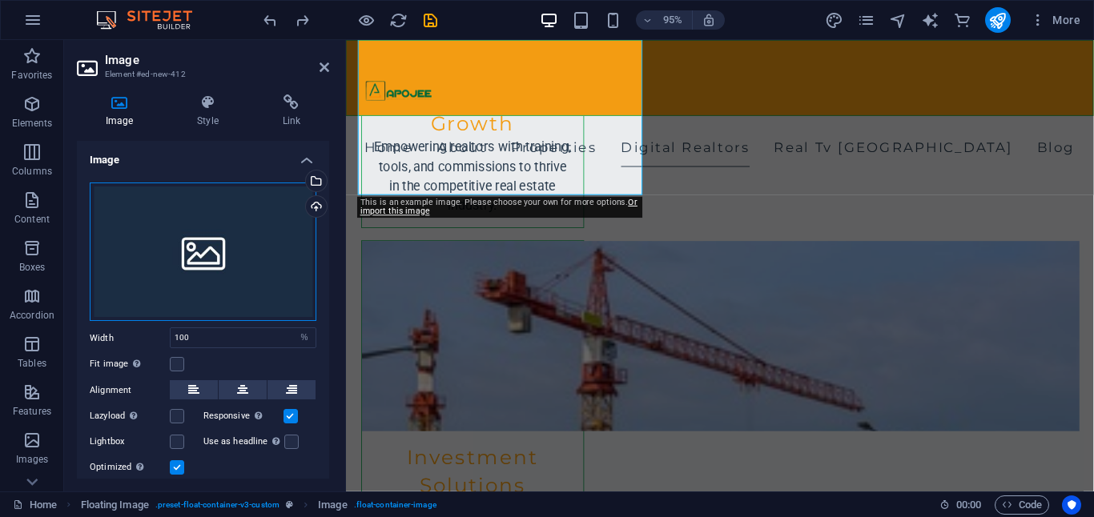
click at [202, 243] on div "Drag files here, click to choose files or select files from Files or our free s…" at bounding box center [203, 252] width 227 height 139
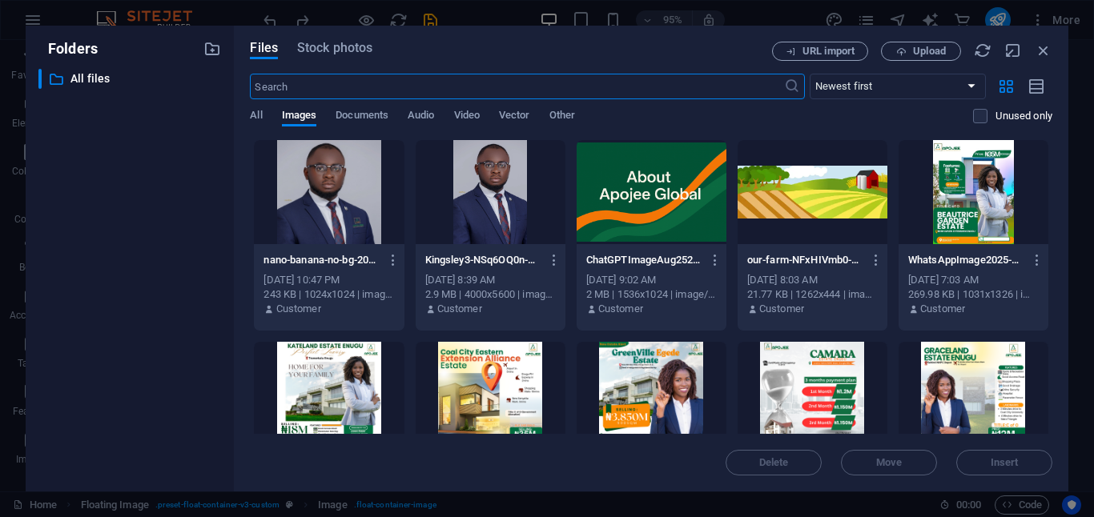
scroll to position [3092, 0]
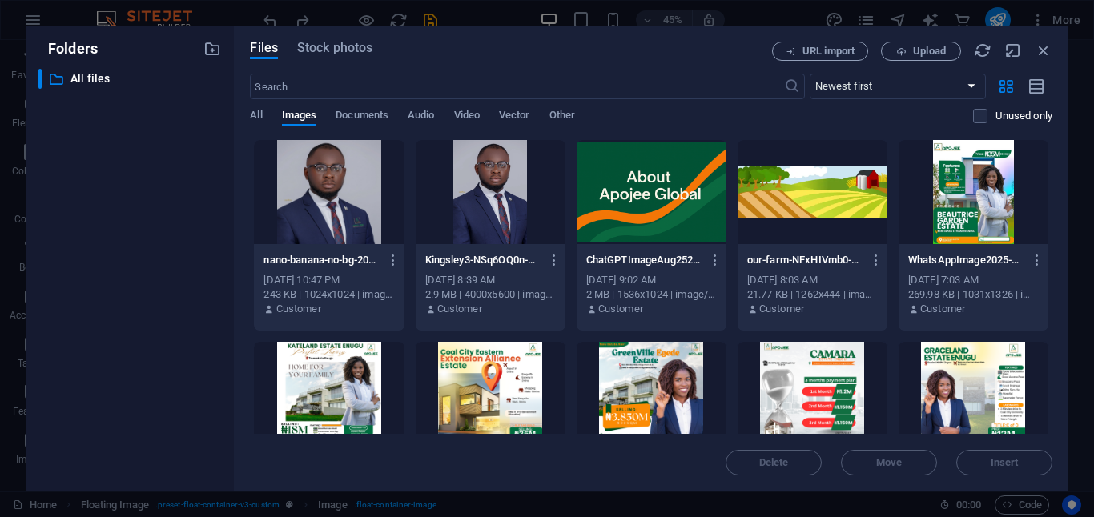
click at [367, 198] on div at bounding box center [329, 192] width 150 height 104
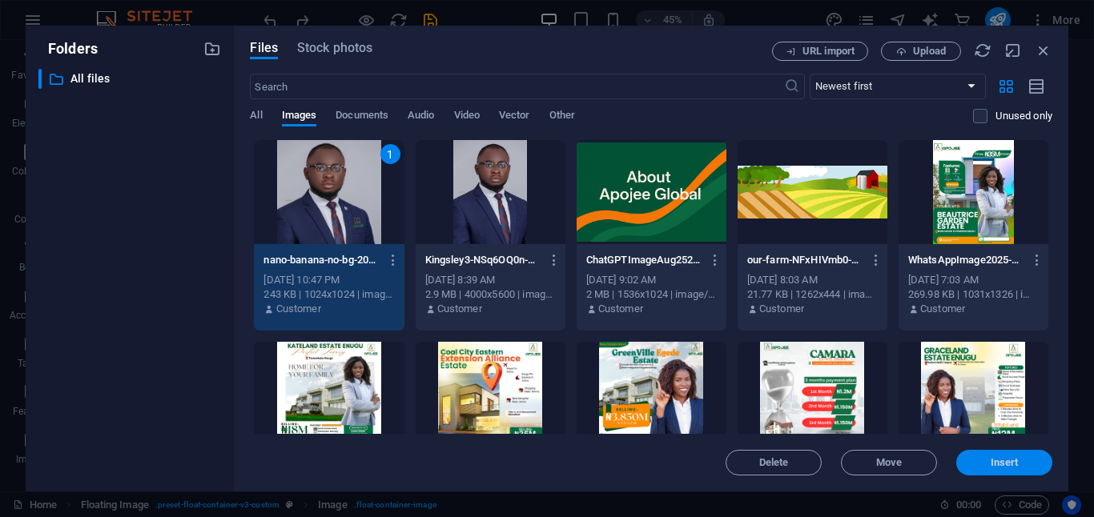
drag, startPoint x: 1003, startPoint y: 461, endPoint x: 688, endPoint y: 441, distance: 315.4
click at [1003, 461] on span "Insert" at bounding box center [1005, 463] width 28 height 10
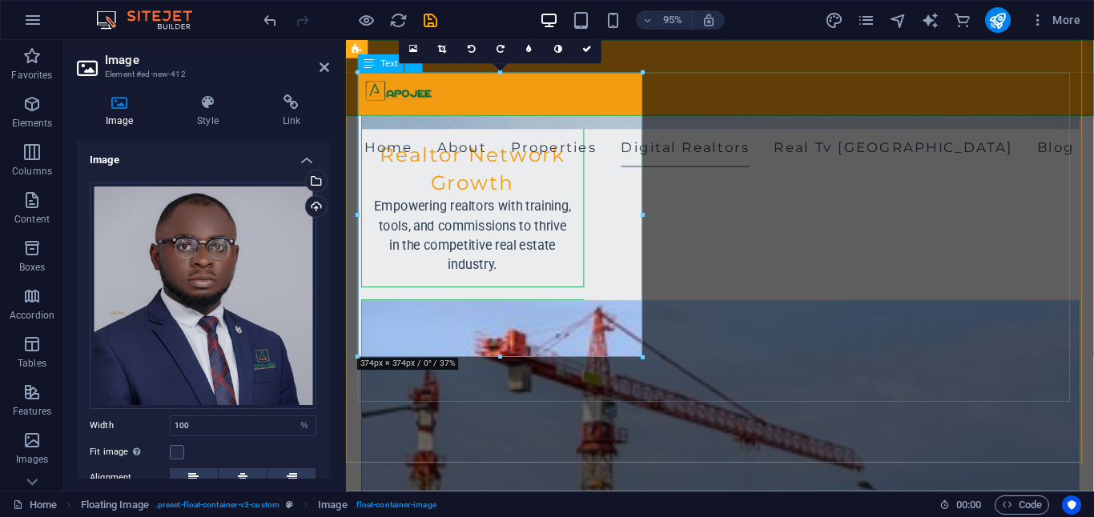
scroll to position [2770, 0]
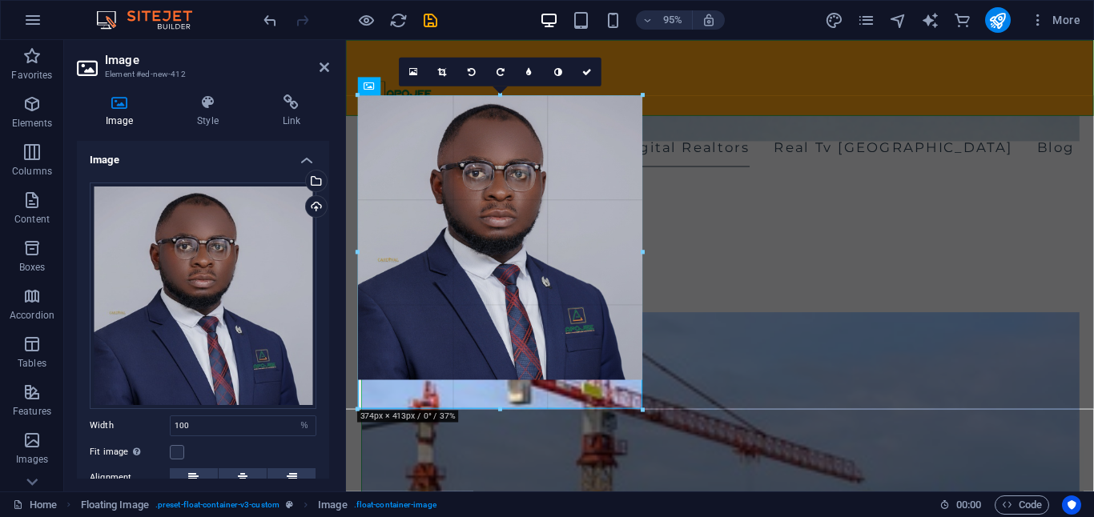
drag, startPoint x: 644, startPoint y: 238, endPoint x: 316, endPoint y: 206, distance: 329.1
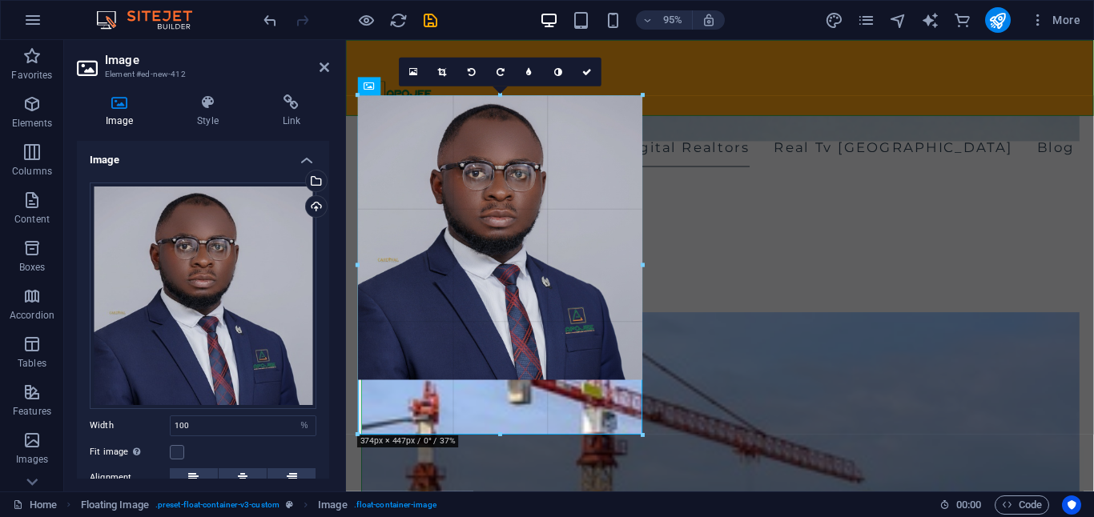
drag, startPoint x: 642, startPoint y: 376, endPoint x: 650, endPoint y: 382, distance: 9.8
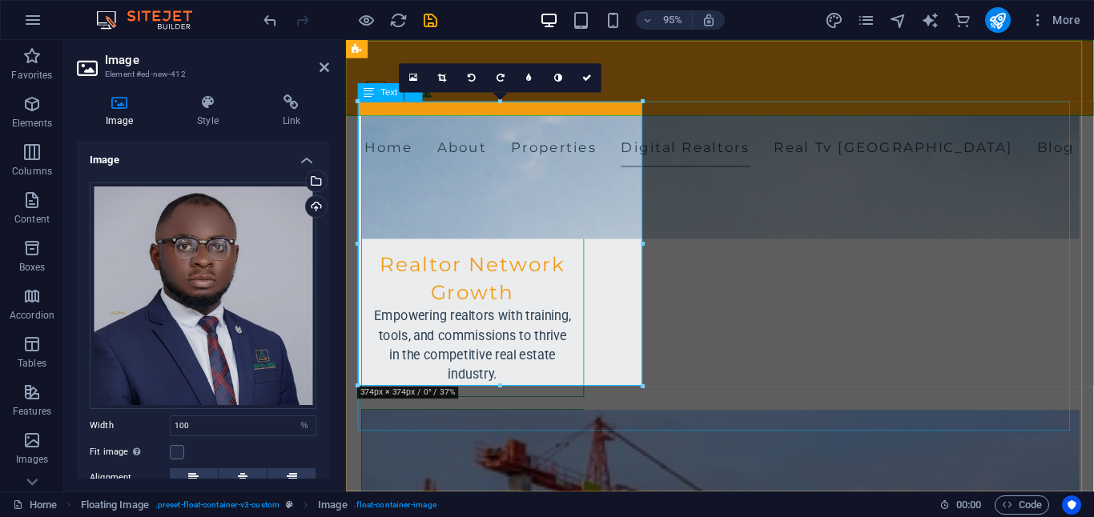
scroll to position [2657, 0]
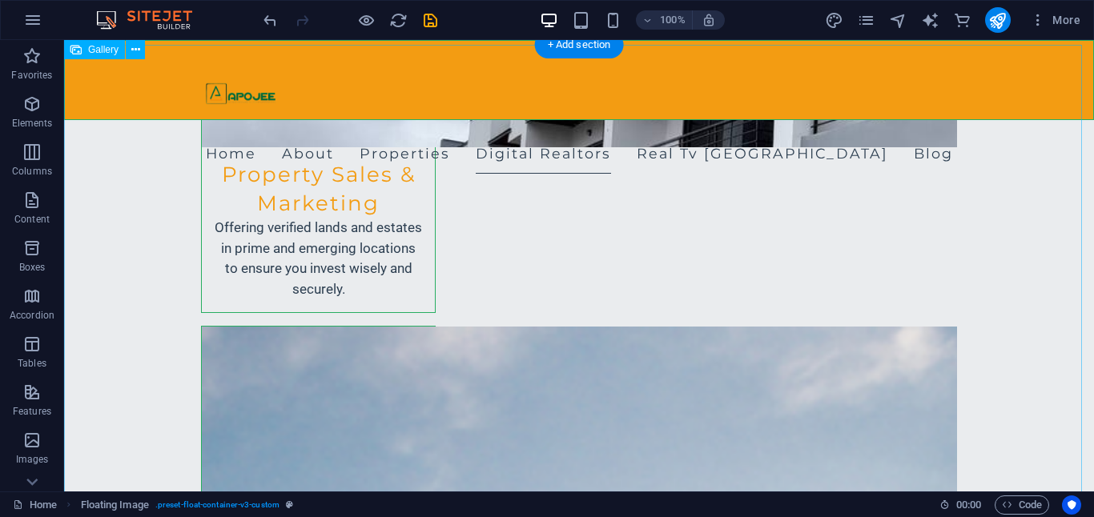
scroll to position [2337, 0]
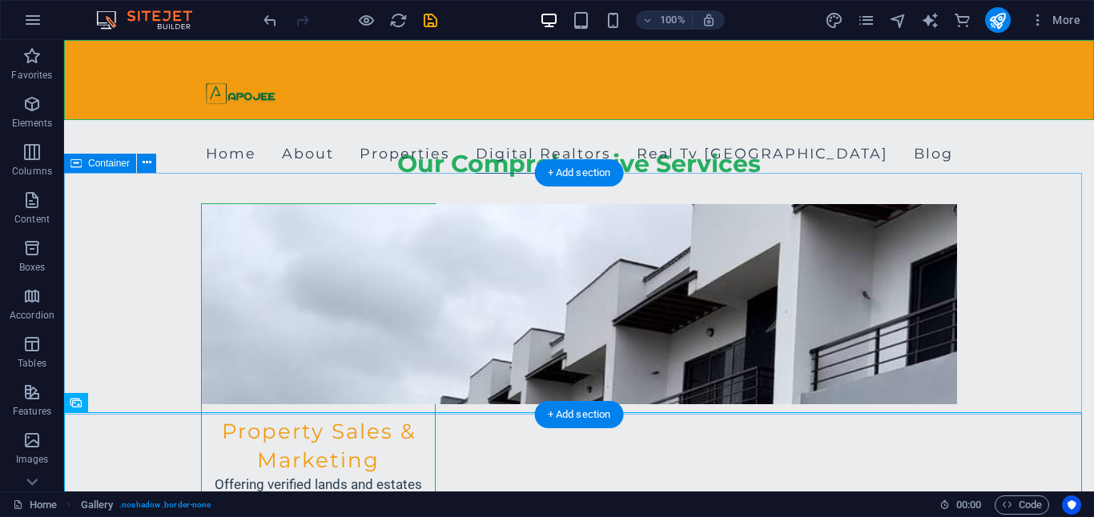
scroll to position [2118, 0]
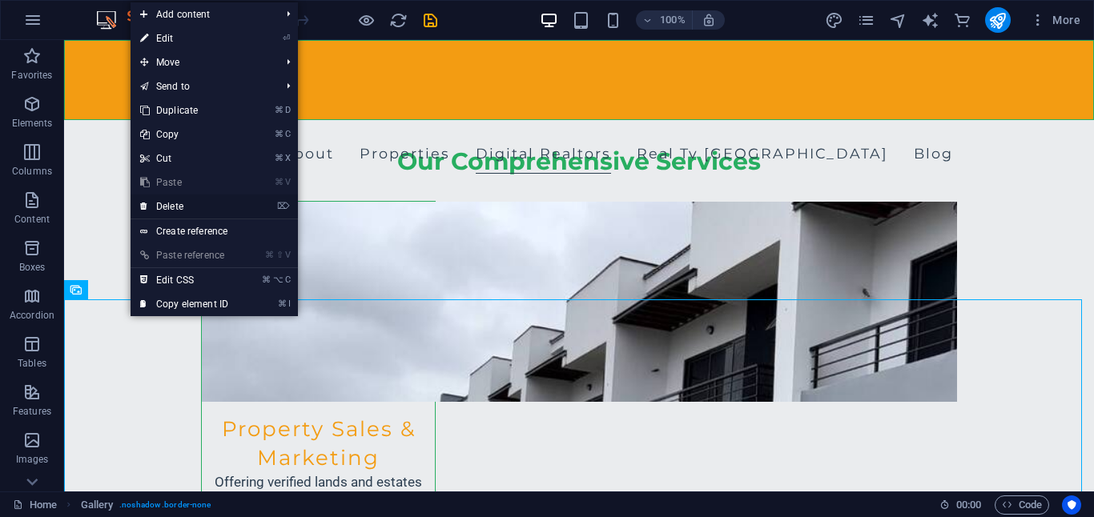
drag, startPoint x: 197, startPoint y: 210, endPoint x: 133, endPoint y: 169, distance: 76.0
click at [197, 210] on link "⌦ Delete" at bounding box center [184, 207] width 107 height 24
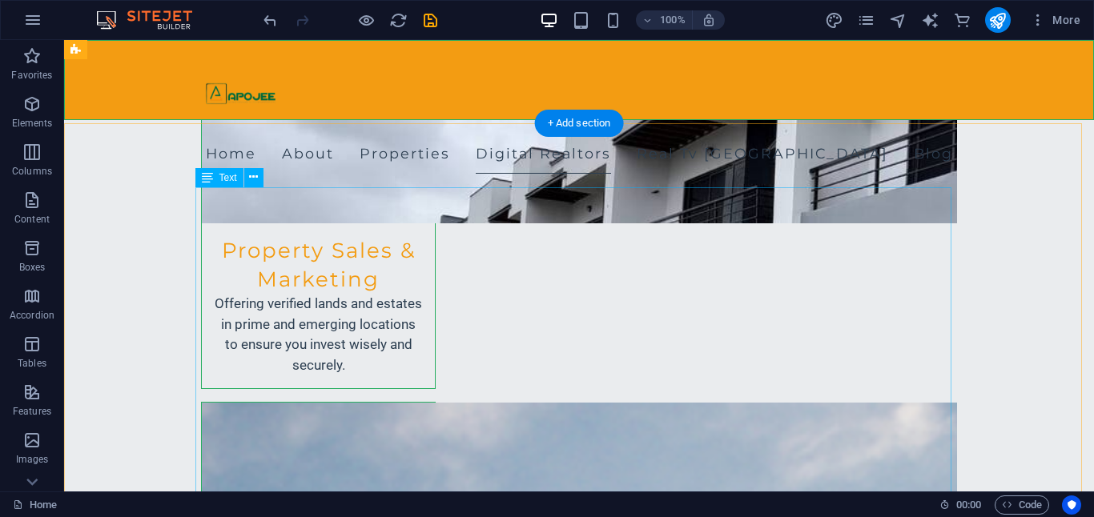
scroll to position [2287, 0]
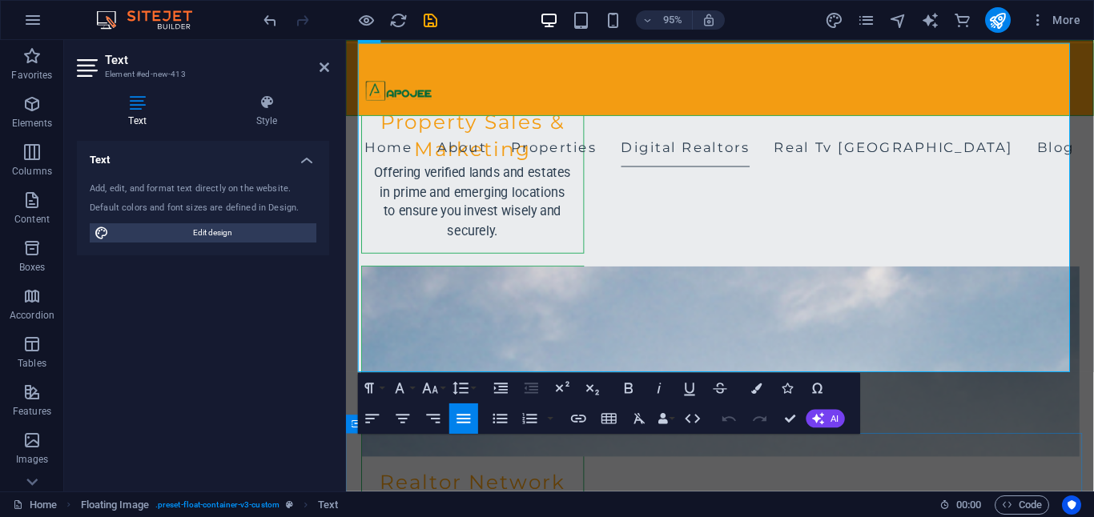
scroll to position [2441, 0]
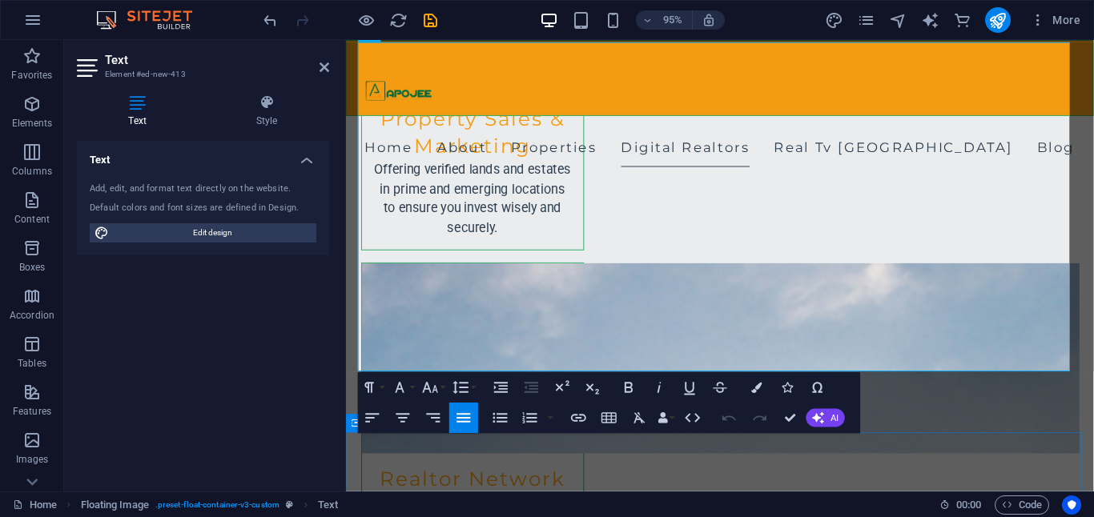
drag, startPoint x: 565, startPoint y: 209, endPoint x: 752, endPoint y: 465, distance: 316.9
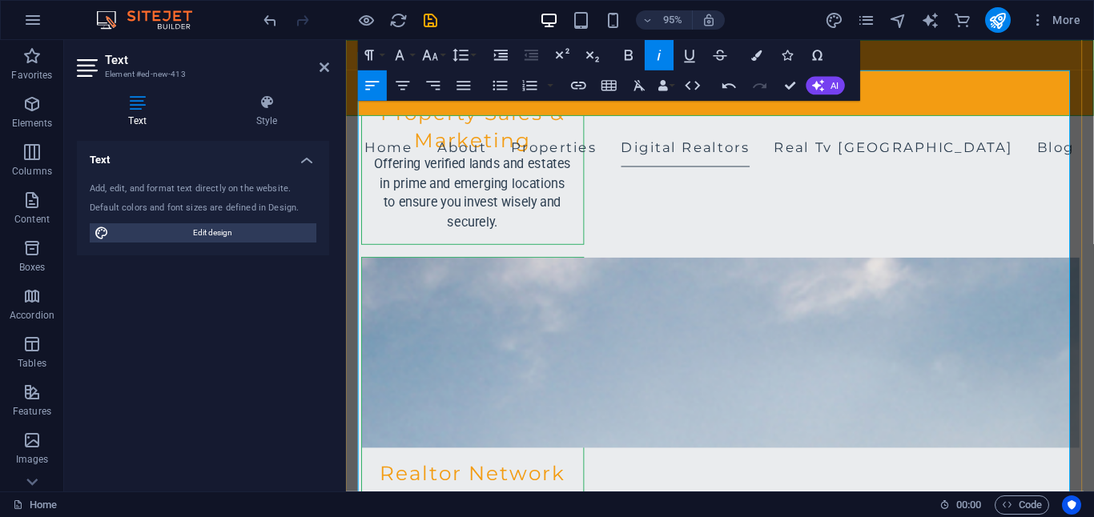
scroll to position [2530, 0]
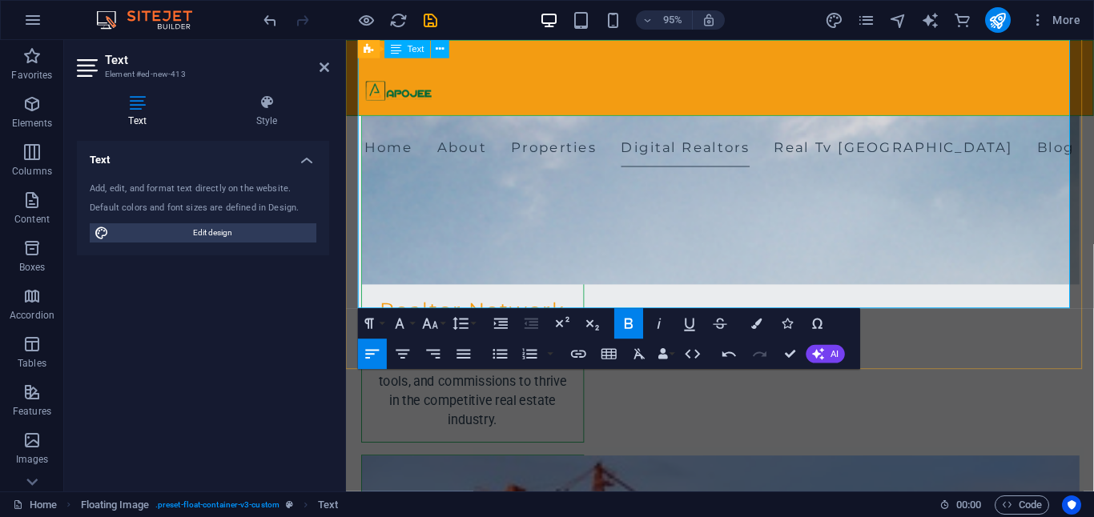
scroll to position [2657, 0]
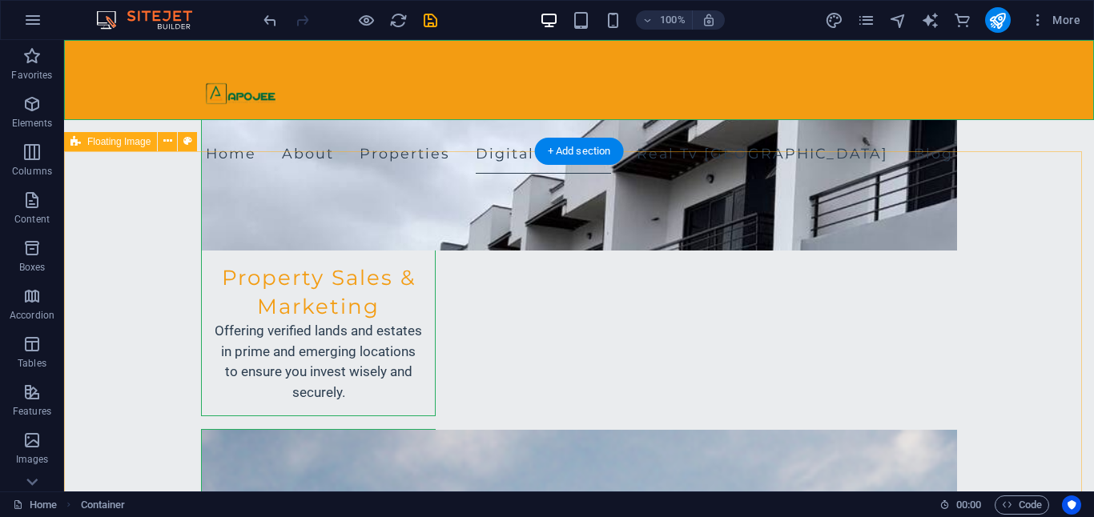
scroll to position [2268, 0]
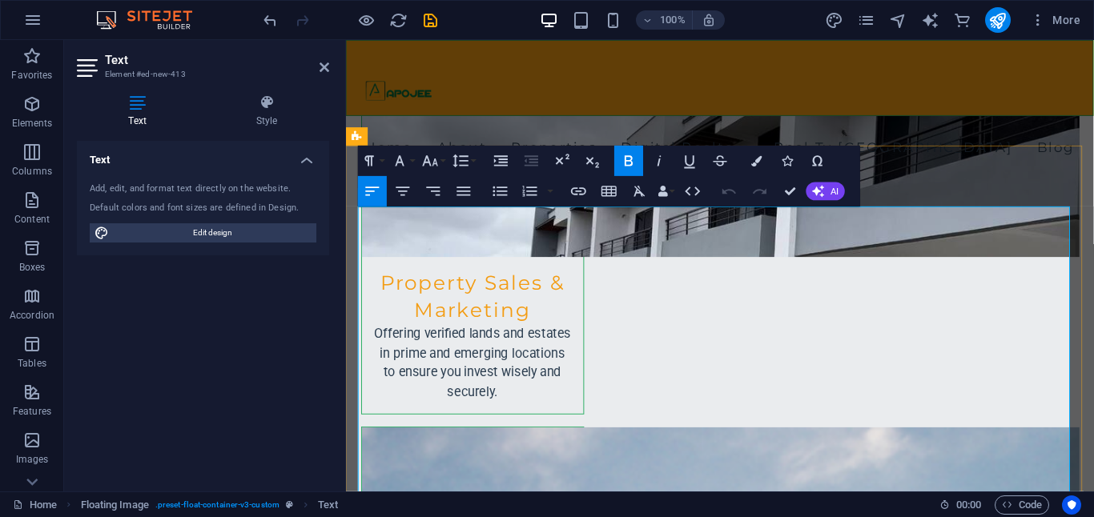
click at [624, 168] on icon "button" at bounding box center [629, 160] width 18 height 18
click at [628, 163] on icon "button" at bounding box center [629, 160] width 18 height 18
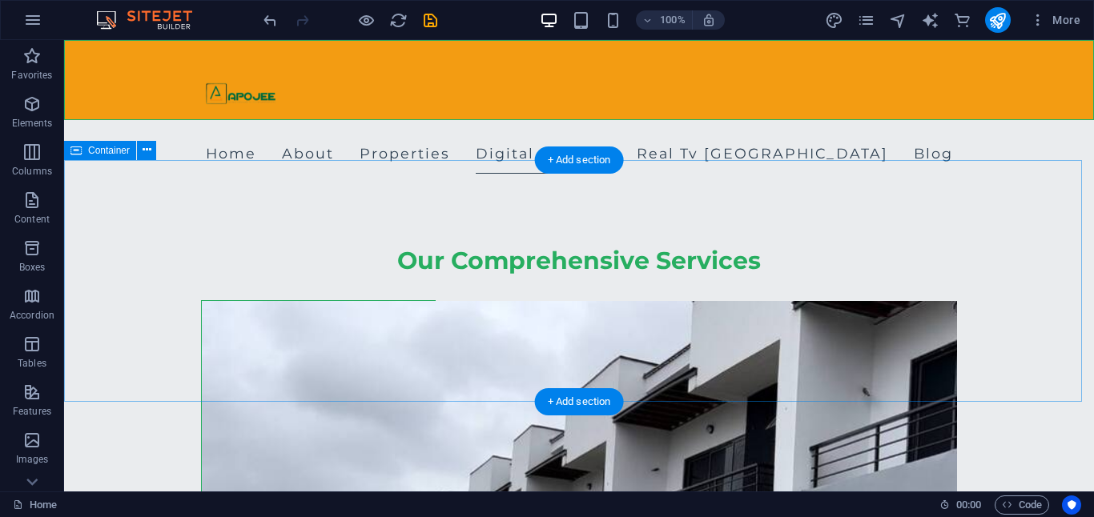
scroll to position [2016, 0]
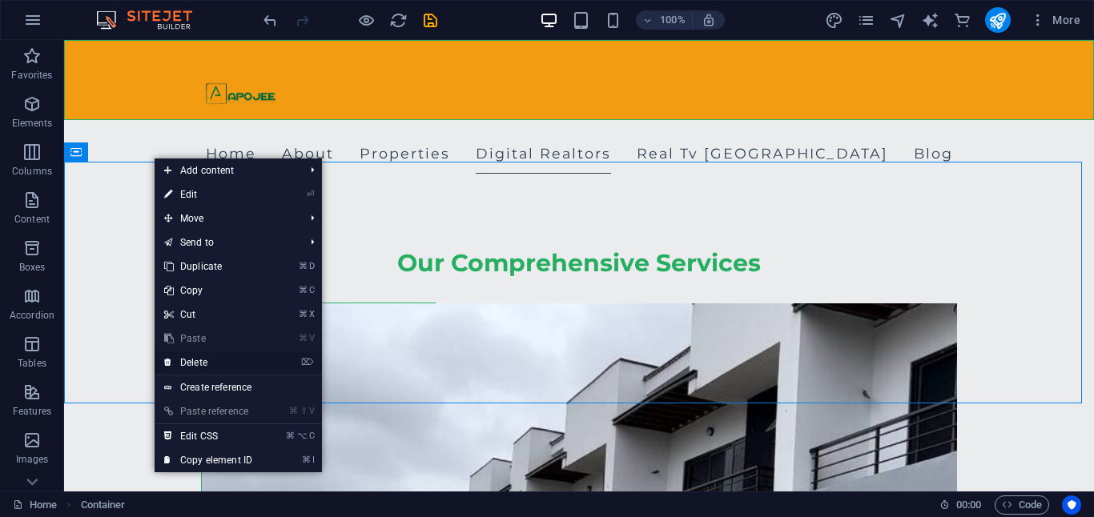
click at [221, 360] on link "⌦ Delete" at bounding box center [208, 363] width 107 height 24
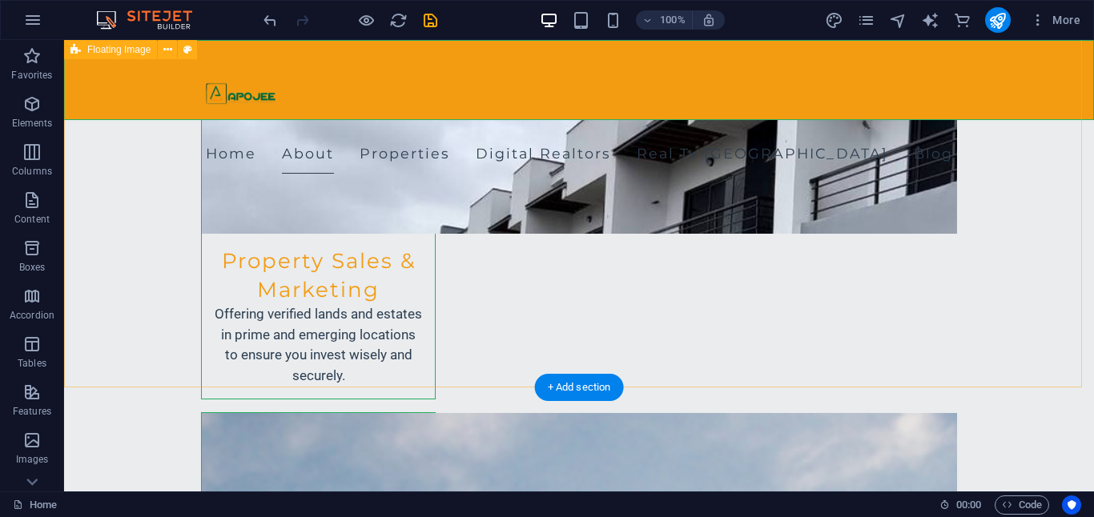
scroll to position [2404, 0]
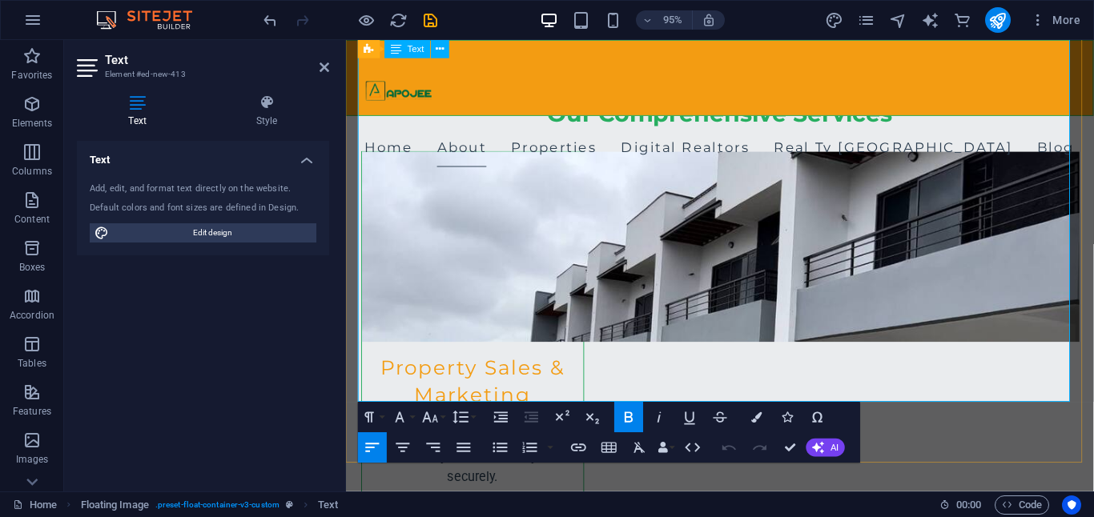
scroll to position [2279, 0]
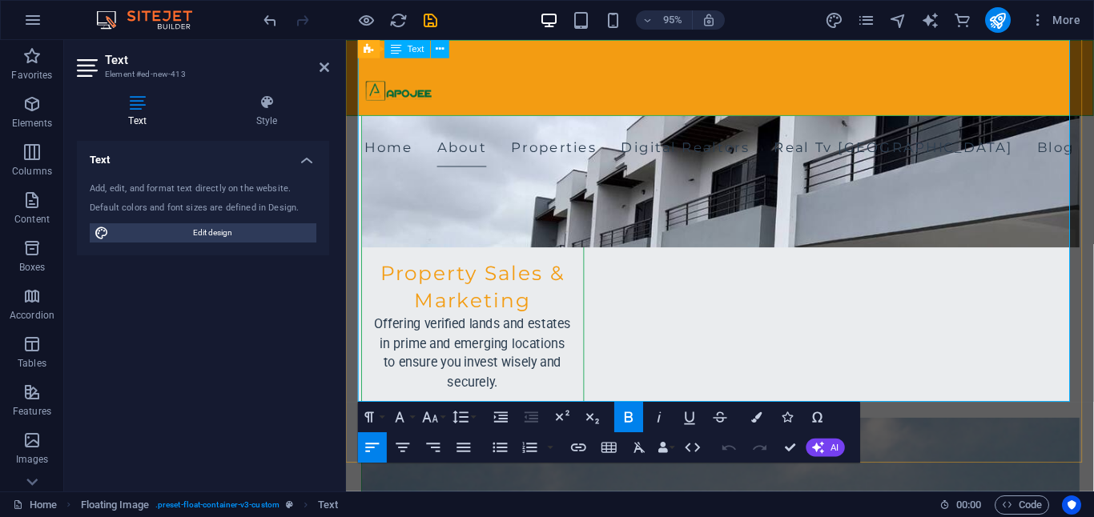
drag, startPoint x: 467, startPoint y: 372, endPoint x: 360, endPoint y: 362, distance: 107.0
click at [626, 424] on icon "button" at bounding box center [629, 417] width 18 height 18
click at [628, 422] on icon "button" at bounding box center [629, 417] width 8 height 10
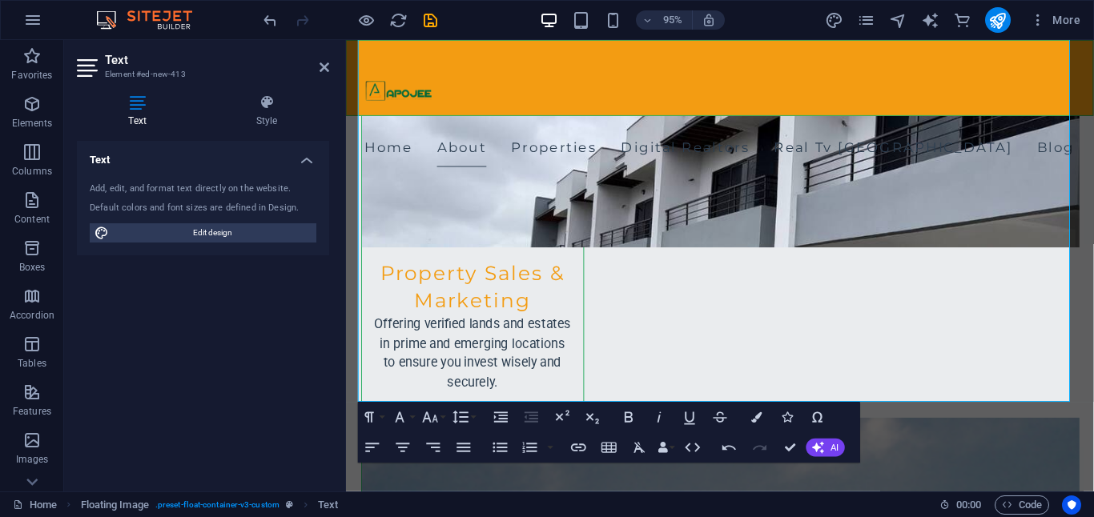
click at [0, 0] on icon "publish" at bounding box center [0, 0] width 0 height 0
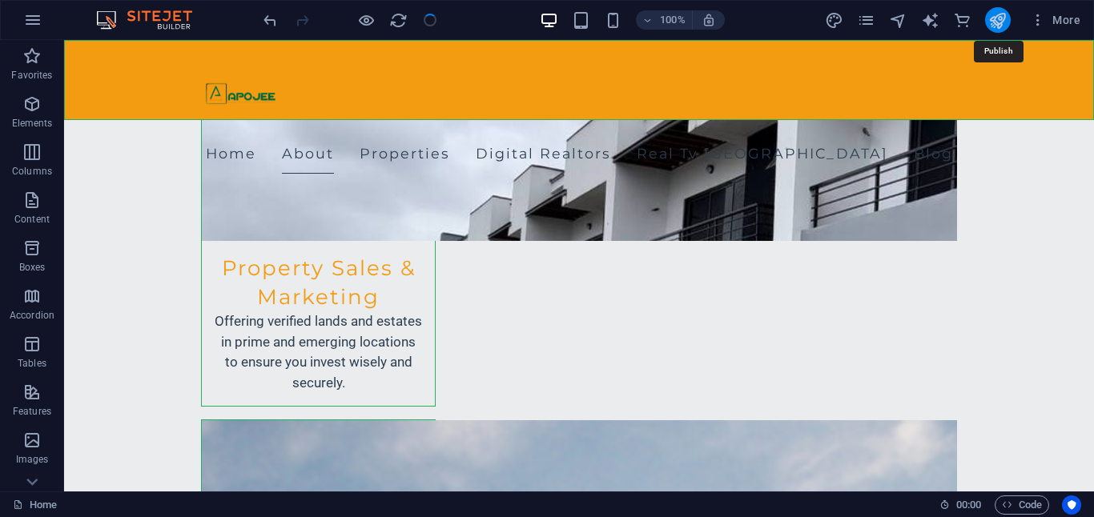
click at [0, 0] on icon "publish" at bounding box center [0, 0] width 0 height 0
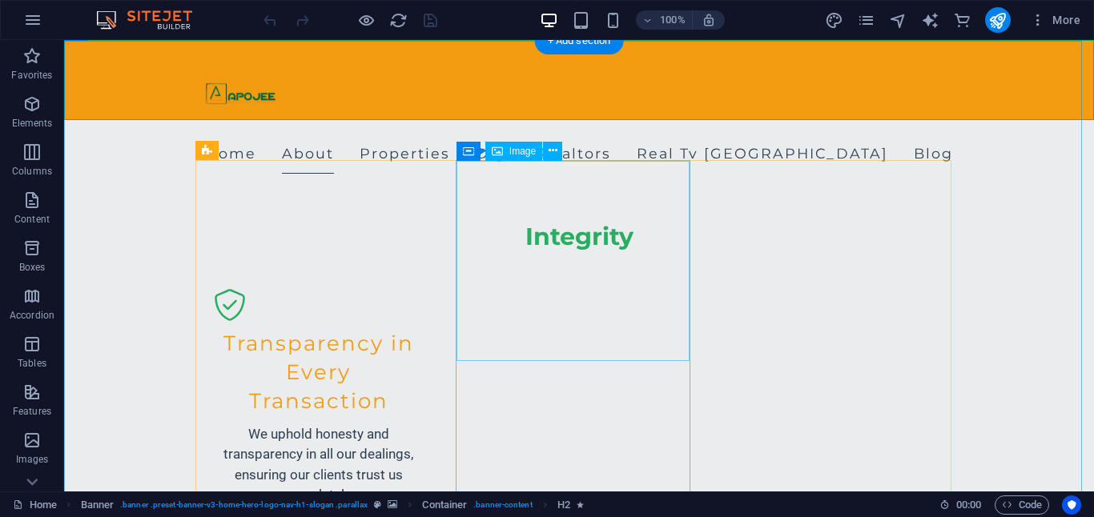
scroll to position [1173, 0]
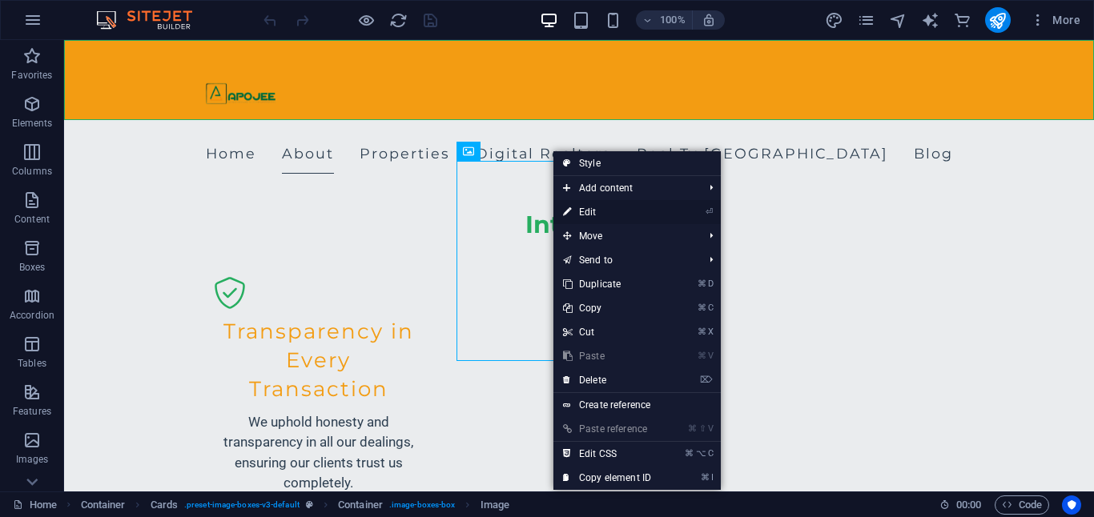
click at [602, 214] on link "⏎ Edit" at bounding box center [606, 212] width 107 height 24
select select "vw"
select select "px"
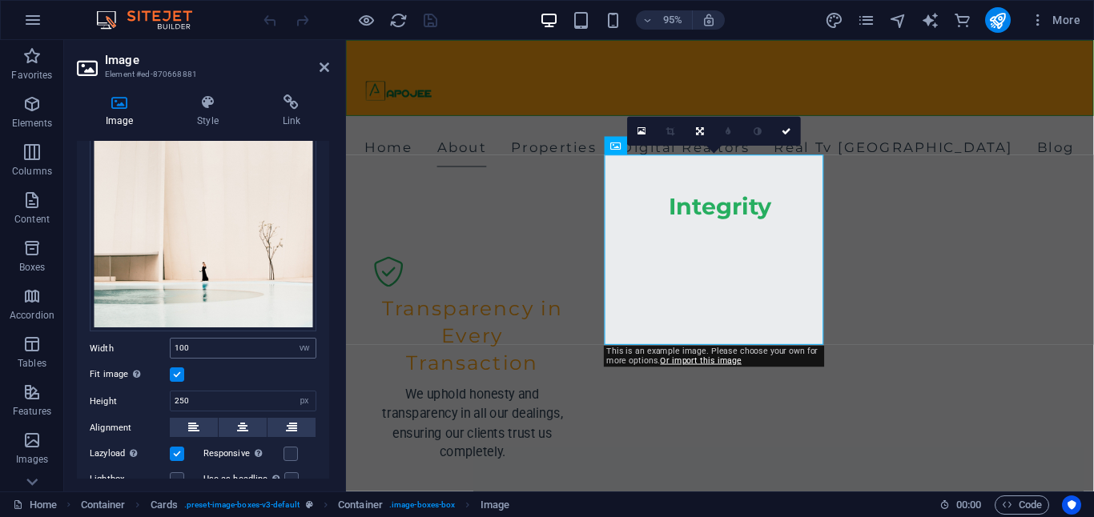
scroll to position [183, 0]
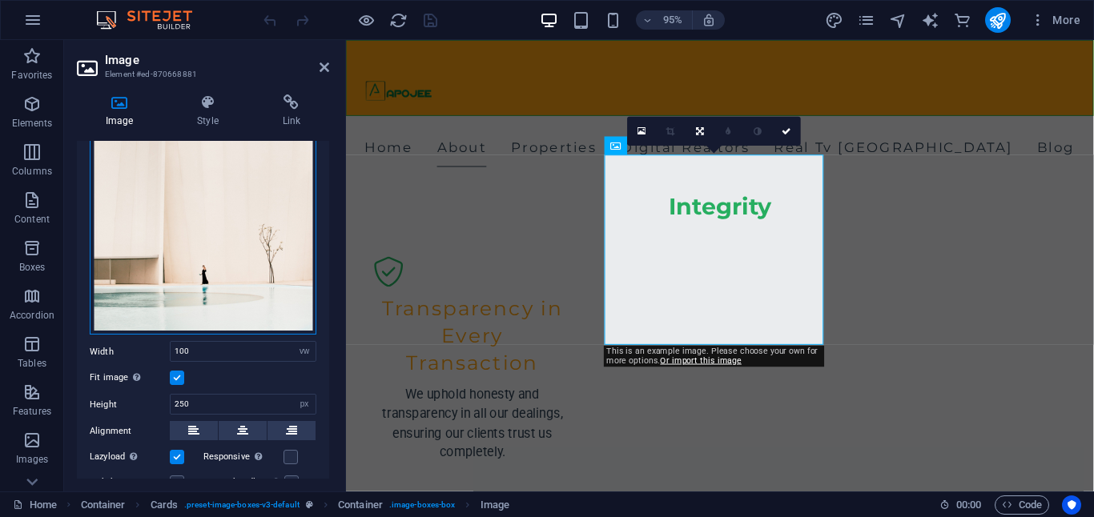
click at [223, 253] on div "Drag files here, click to choose files or select files from Files or our free s…" at bounding box center [203, 167] width 227 height 336
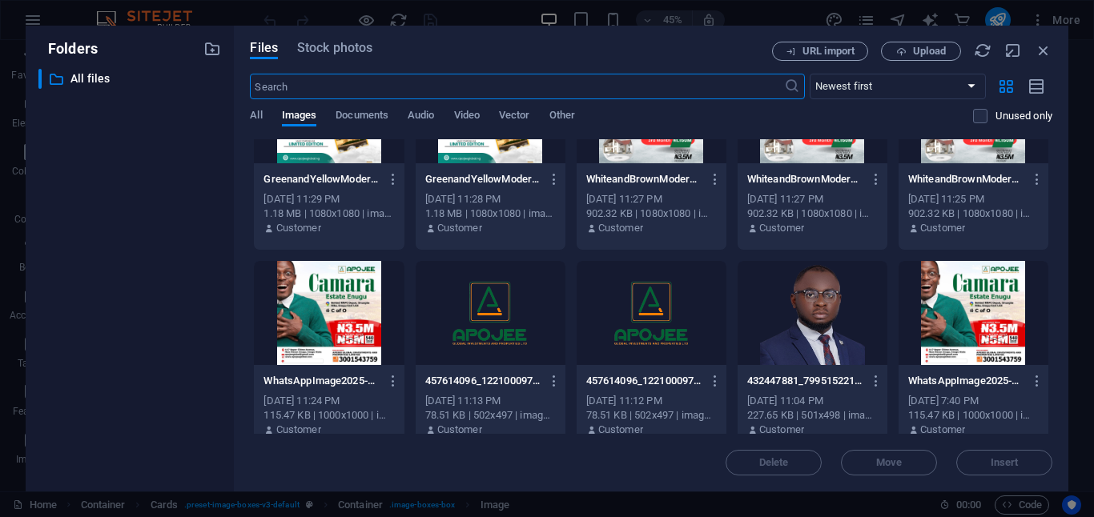
scroll to position [0, 0]
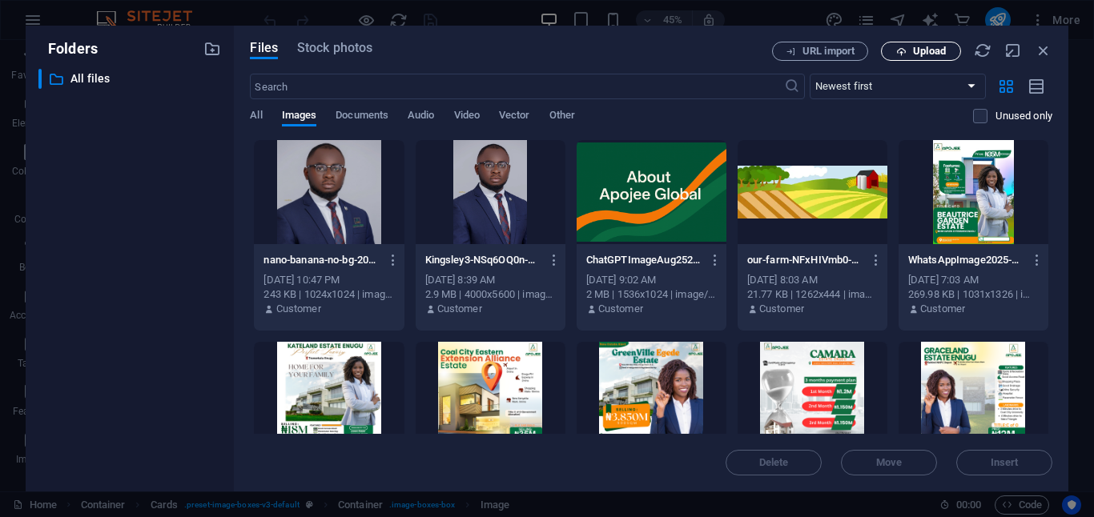
click at [934, 53] on span "Upload" at bounding box center [929, 51] width 33 height 10
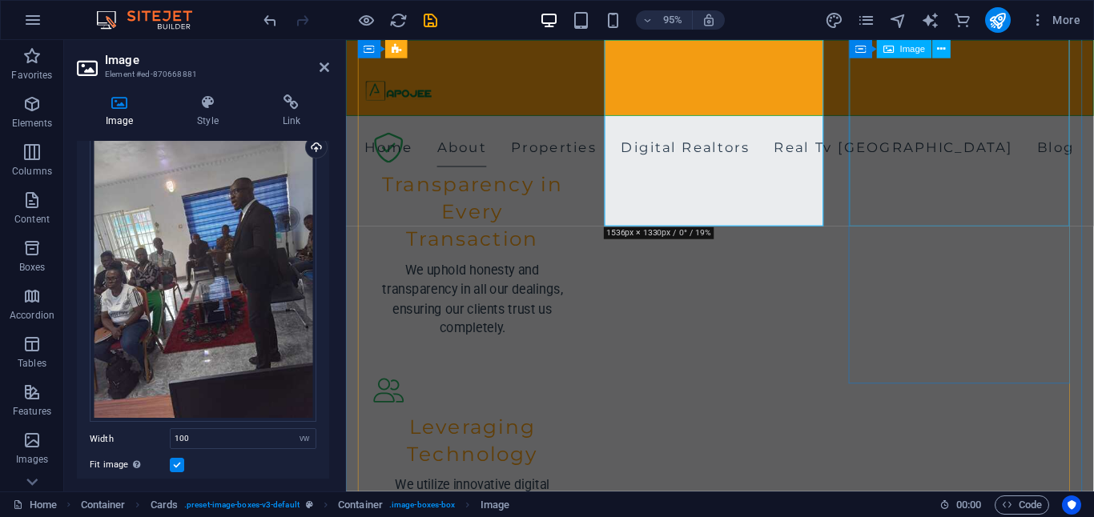
scroll to position [1195, 0]
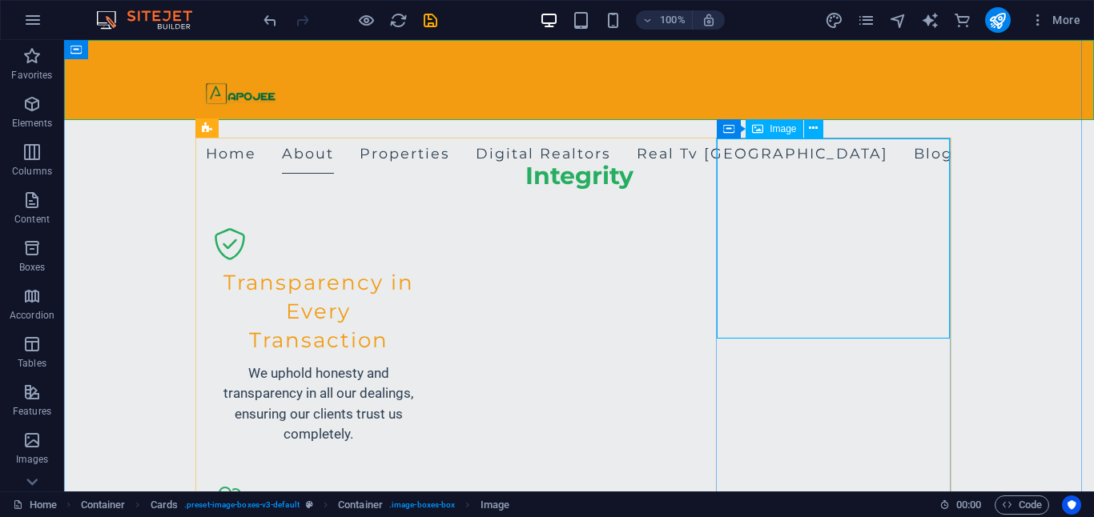
click at [766, 126] on div "Image" at bounding box center [774, 128] width 57 height 19
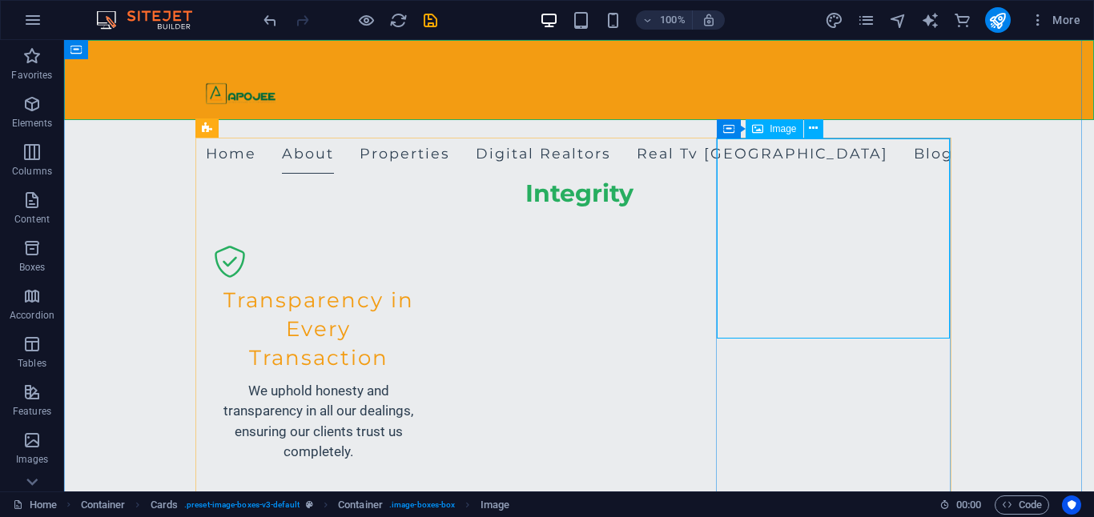
select select "vw"
select select "px"
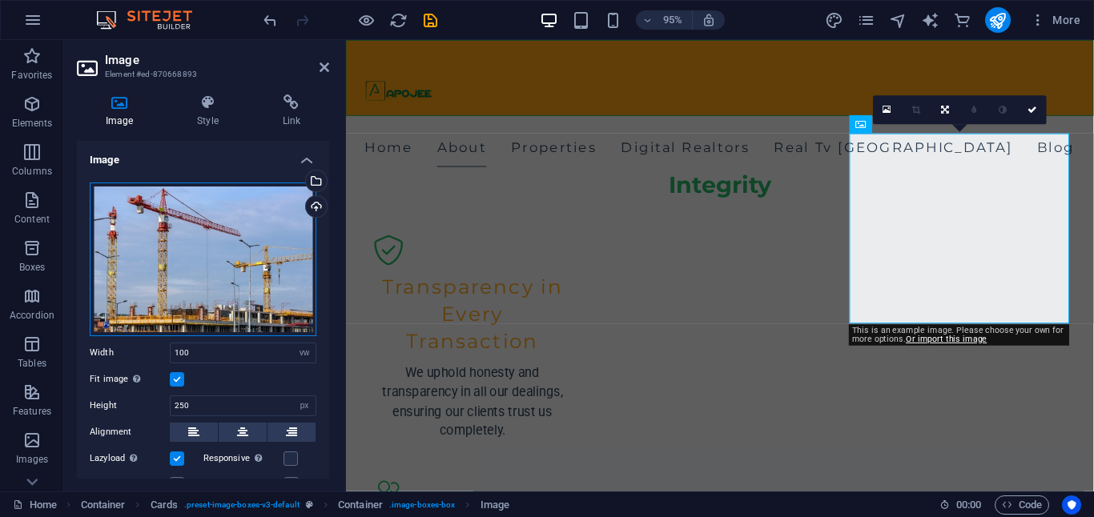
click at [278, 215] on div "Drag files here, click to choose files or select files from Files or our free s…" at bounding box center [203, 260] width 227 height 154
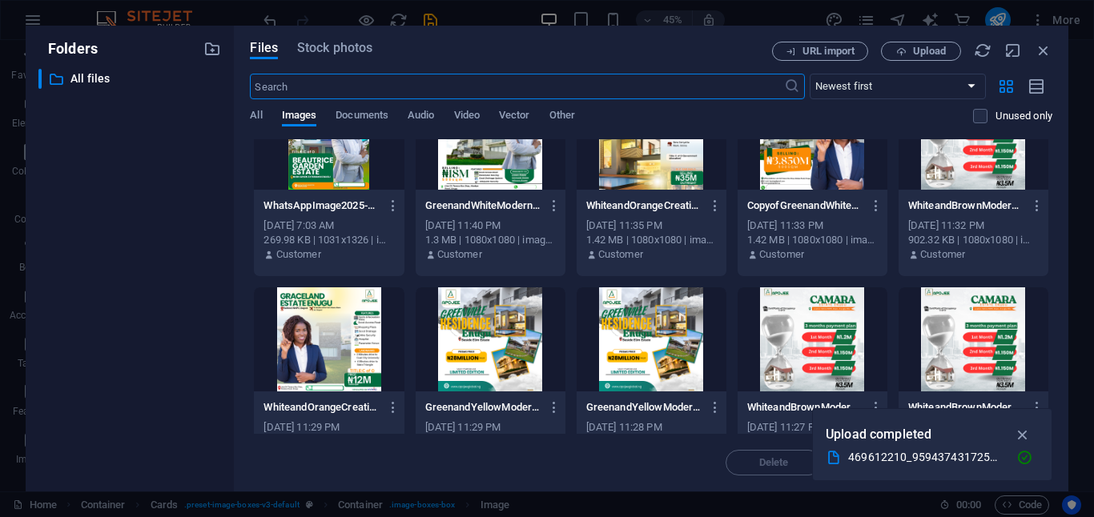
scroll to position [255, 0]
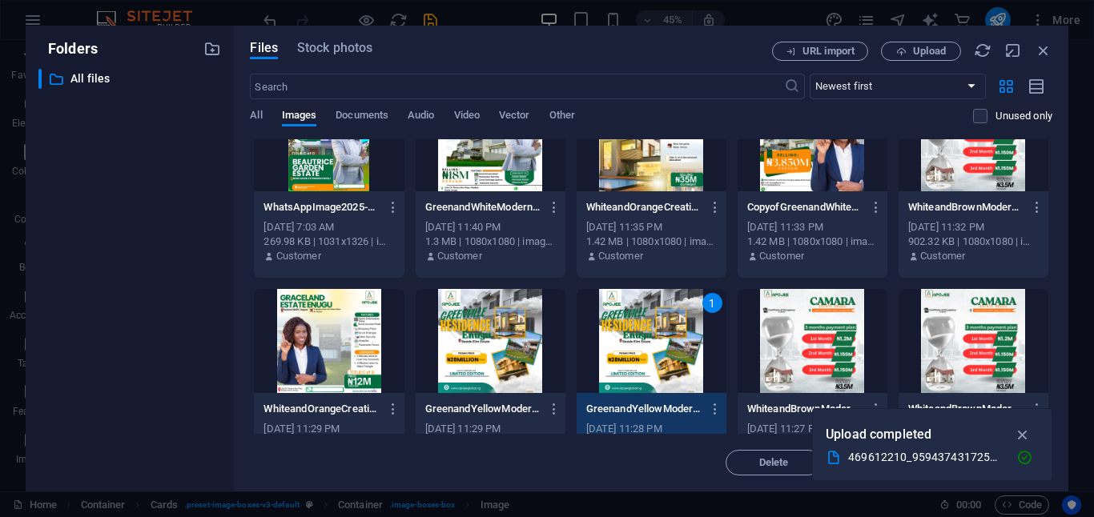
click at [638, 330] on div "1" at bounding box center [652, 341] width 150 height 104
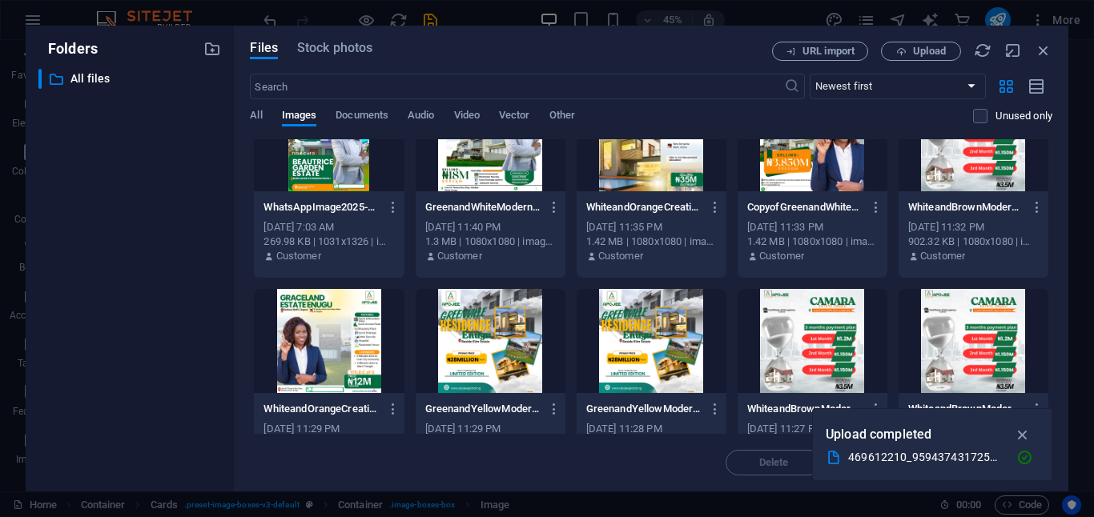
click at [658, 342] on div at bounding box center [652, 341] width 150 height 104
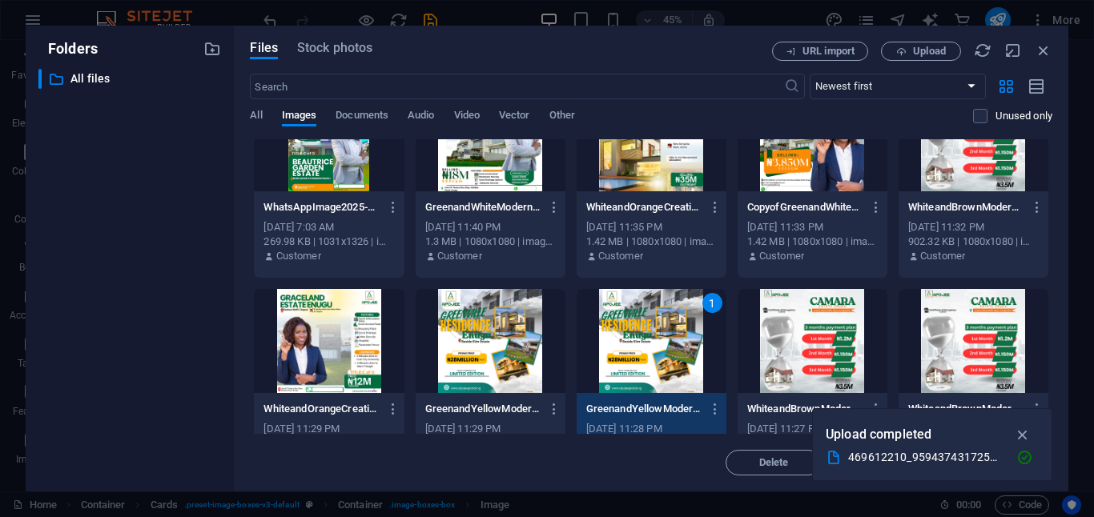
click at [657, 341] on div "1" at bounding box center [652, 341] width 150 height 104
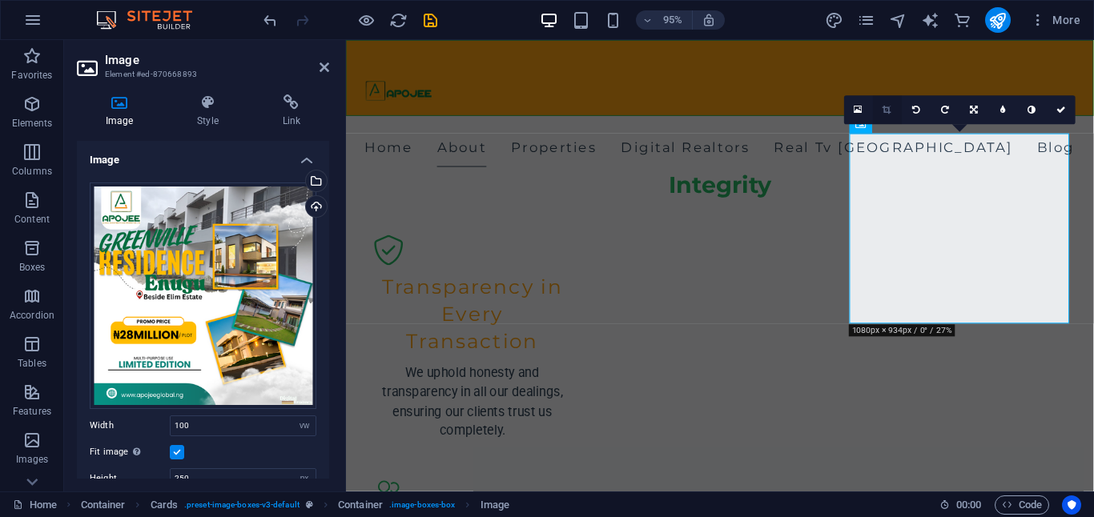
click at [891, 115] on link at bounding box center [887, 109] width 29 height 29
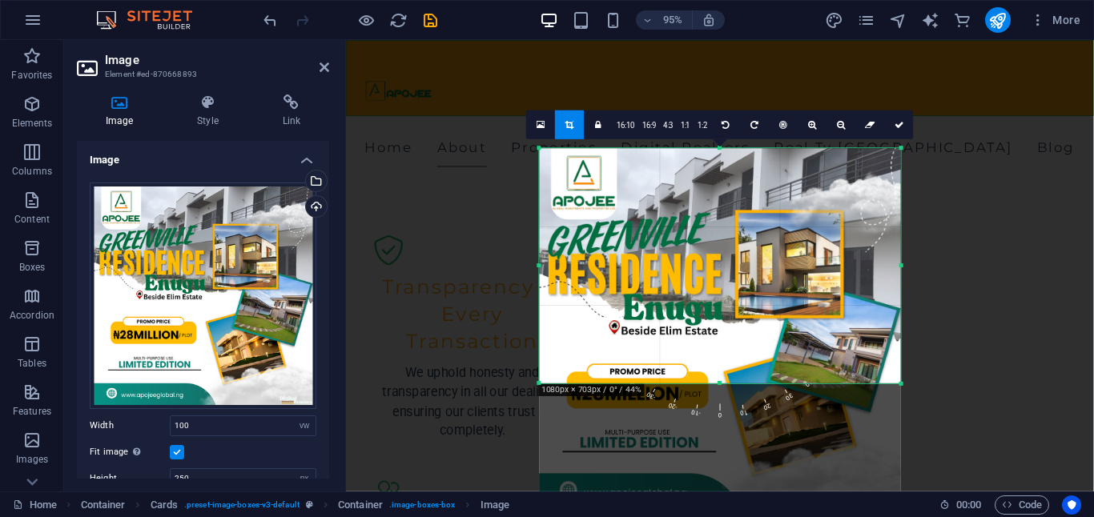
drag, startPoint x: 718, startPoint y: 447, endPoint x: 703, endPoint y: 314, distance: 133.8
click at [703, 314] on div "180 170 160 150 140 130 120 110 100 90 80 70 60 50 40 30 20 10 0 -10 -20 -30 -4…" at bounding box center [719, 265] width 361 height 235
click at [895, 123] on icon at bounding box center [900, 124] width 10 height 9
type input "475"
select select "px"
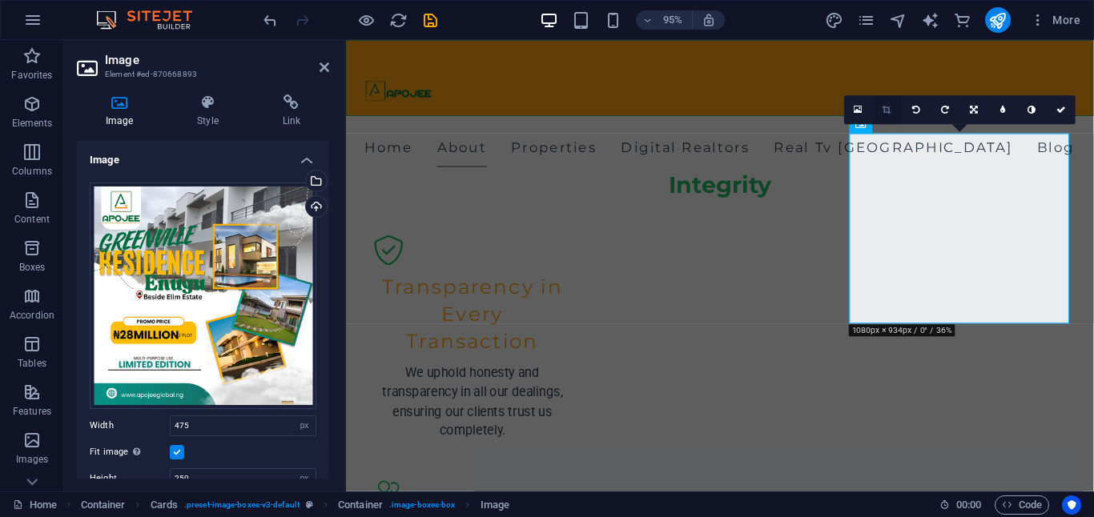
click at [891, 109] on link at bounding box center [887, 109] width 29 height 29
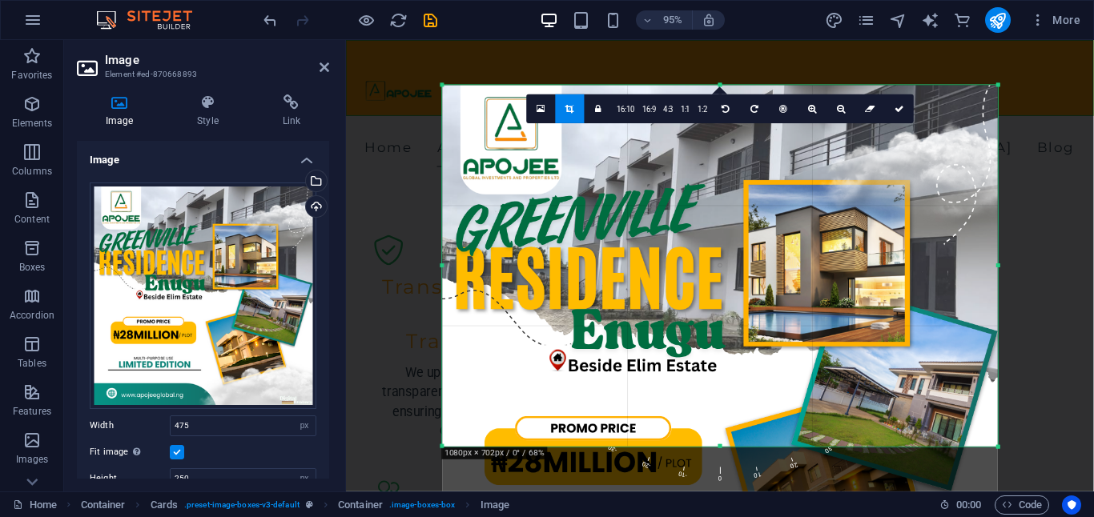
drag, startPoint x: 717, startPoint y: 446, endPoint x: 711, endPoint y: 474, distance: 28.6
click at [735, 492] on section "Favorites Elements Columns Content Boxes Accordion Tables Features Images Slide…" at bounding box center [547, 266] width 1094 height 452
drag, startPoint x: 718, startPoint y: 447, endPoint x: 720, endPoint y: 473, distance: 25.7
click at [722, 446] on div "180 170 160 150 140 130 120 110 100 90 80 70 60 50 40 30 20 10 0 -10 -20 -30 -4…" at bounding box center [719, 265] width 555 height 361
drag, startPoint x: 720, startPoint y: 445, endPoint x: 745, endPoint y: 498, distance: 58.4
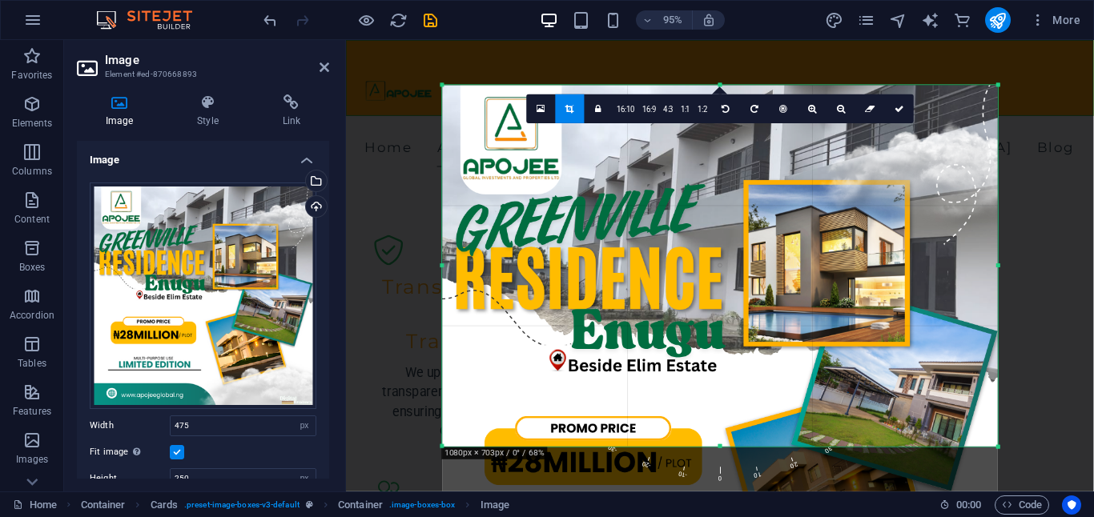
click at [745, 492] on section "Favorites Elements Columns Content Boxes Accordion Tables Features Images Slide…" at bounding box center [547, 266] width 1094 height 452
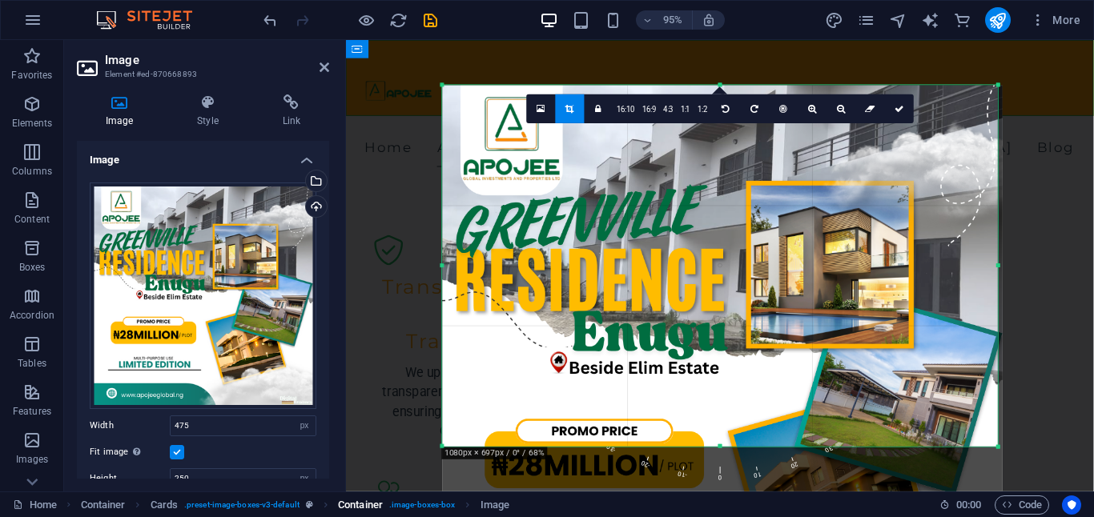
drag, startPoint x: 443, startPoint y: 446, endPoint x: 438, endPoint y: 505, distance: 58.7
click at [438, 492] on section "Favorites Elements Columns Content Boxes Accordion Tables Features Images Slide…" at bounding box center [547, 266] width 1094 height 452
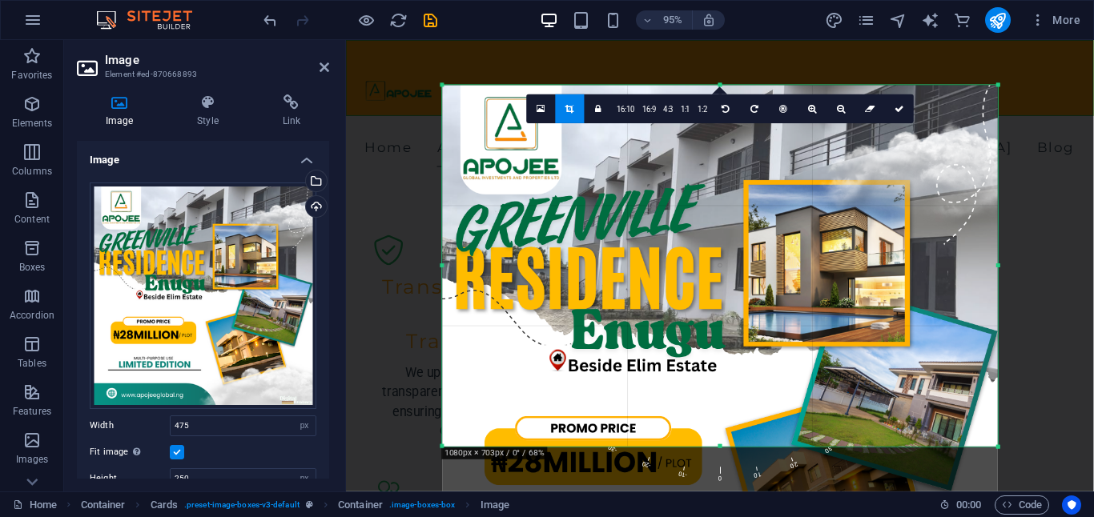
drag, startPoint x: 722, startPoint y: 444, endPoint x: 719, endPoint y: 477, distance: 33.7
click at [722, 446] on div "180 170 160 150 140 130 120 110 100 90 80 70 60 50 40 30 20 10 0 -10 -20 -30 -4…" at bounding box center [719, 265] width 555 height 361
drag, startPoint x: 734, startPoint y: 493, endPoint x: 717, endPoint y: 469, distance: 30.4
click at [726, 446] on div "180 170 160 150 140 130 120 110 100 90 80 70 60 50 40 30 20 10 0 -10 -20 -30 -4…" at bounding box center [719, 265] width 555 height 361
click at [976, 252] on div at bounding box center [720, 363] width 556 height 556
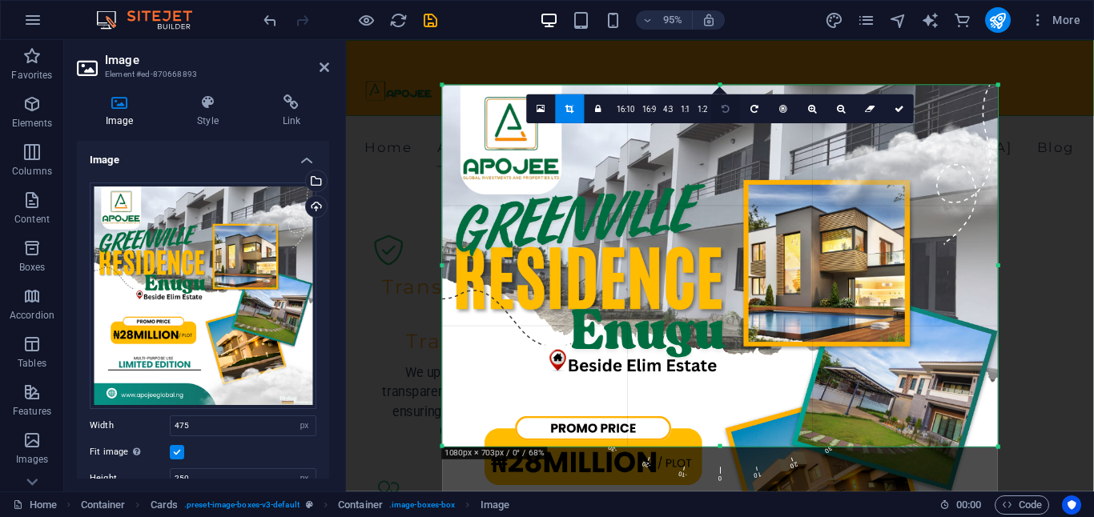
click at [723, 111] on icon at bounding box center [726, 108] width 8 height 9
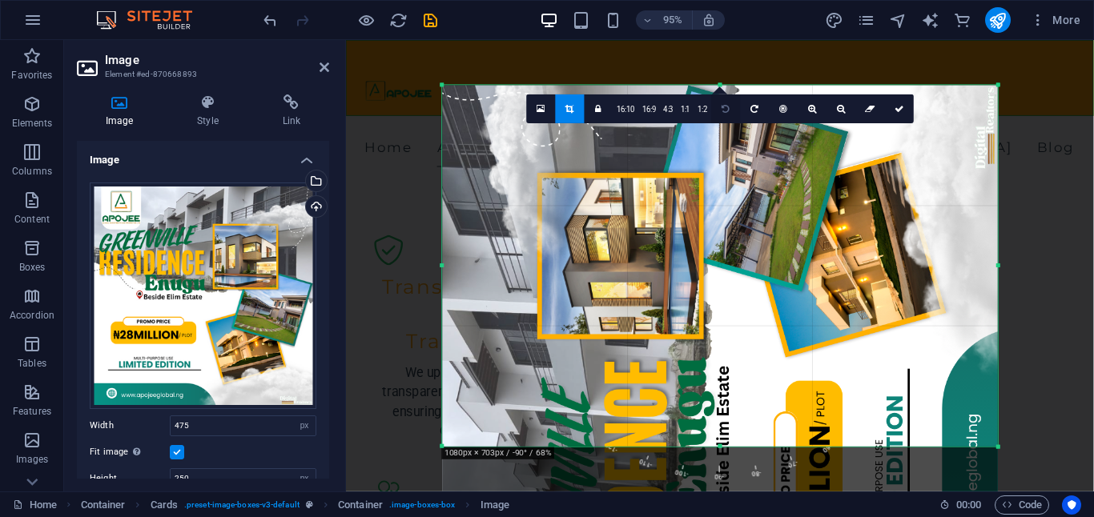
click at [723, 110] on icon at bounding box center [726, 108] width 8 height 9
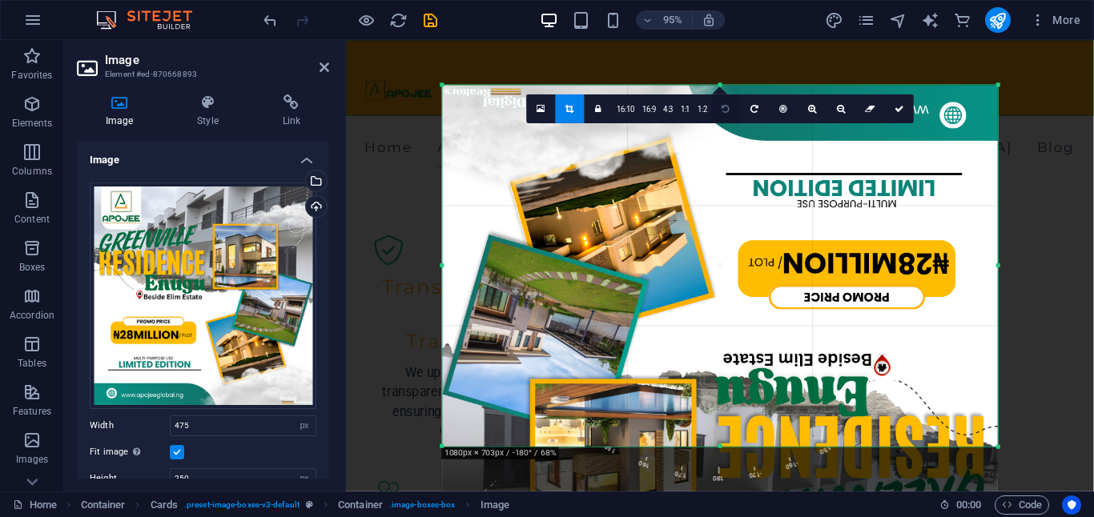
click at [723, 110] on icon at bounding box center [726, 108] width 8 height 9
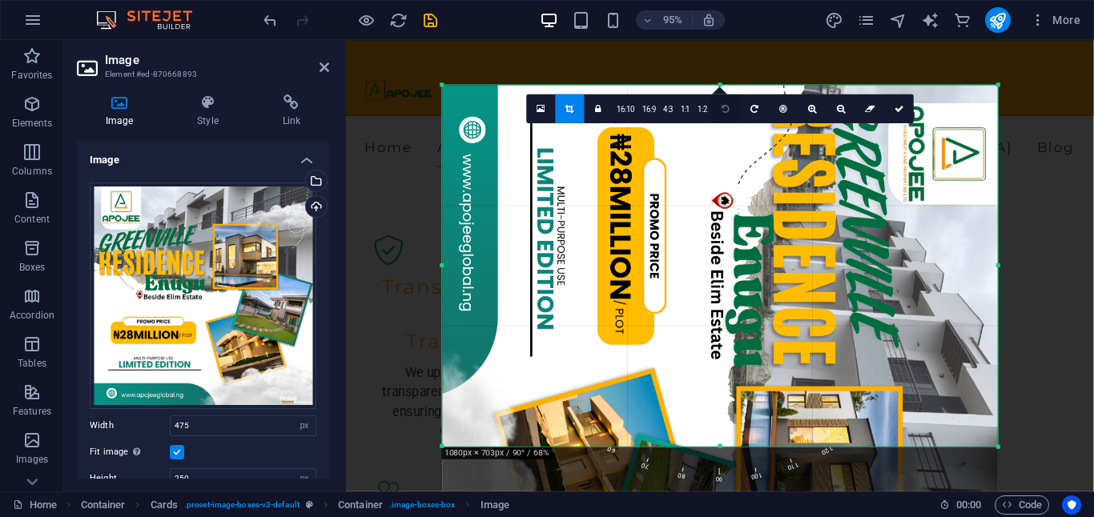
click at [723, 110] on icon at bounding box center [726, 108] width 8 height 9
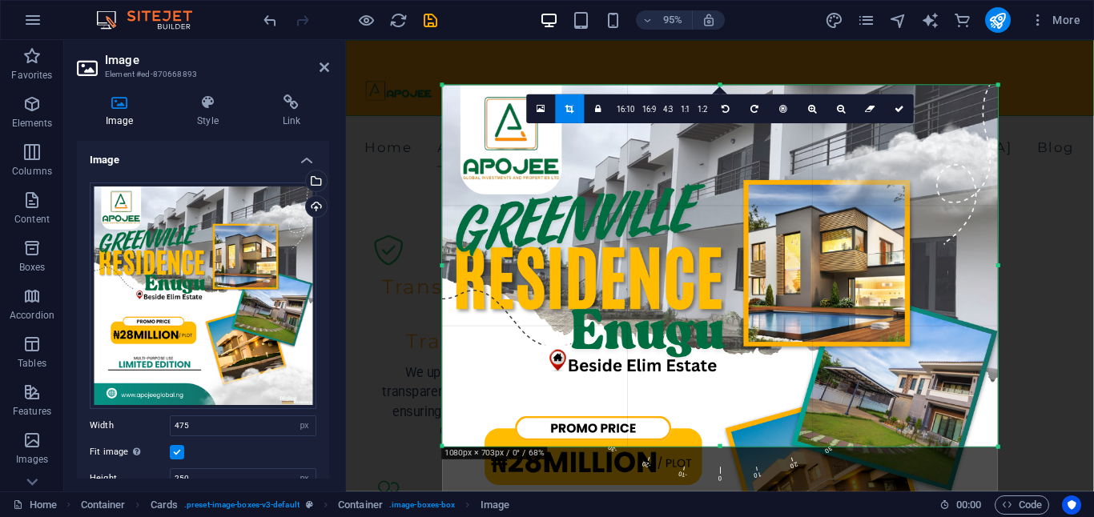
click at [0, 0] on div at bounding box center [0, 0] width 0 height 0
click at [596, 114] on link at bounding box center [598, 109] width 29 height 29
click at [594, 108] on link at bounding box center [598, 109] width 29 height 29
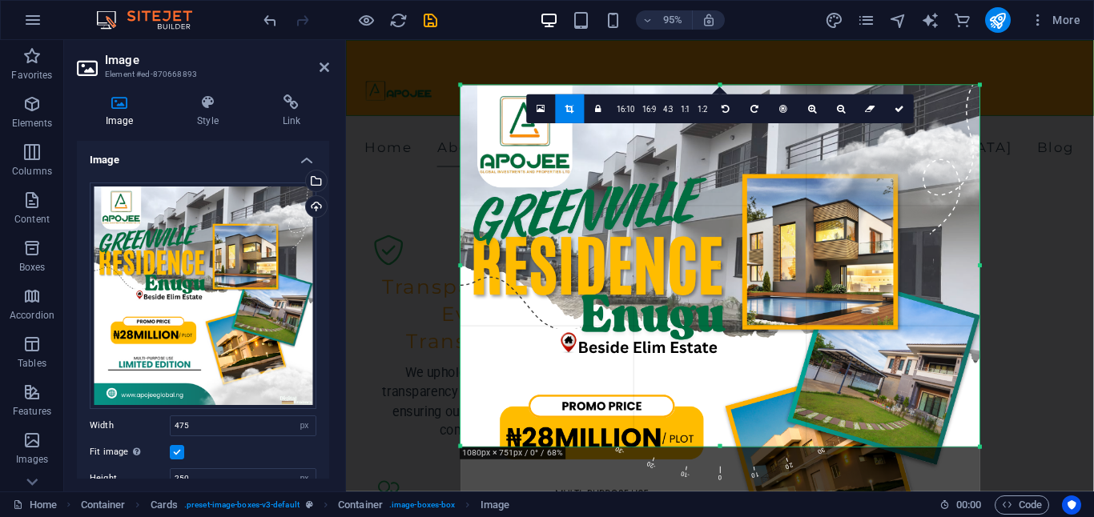
drag, startPoint x: 998, startPoint y: 451, endPoint x: 960, endPoint y: 492, distance: 55.5
click at [960, 492] on section "Favorites Elements Columns Content Boxes Accordion Tables Features Images Slide…" at bounding box center [547, 266] width 1094 height 452
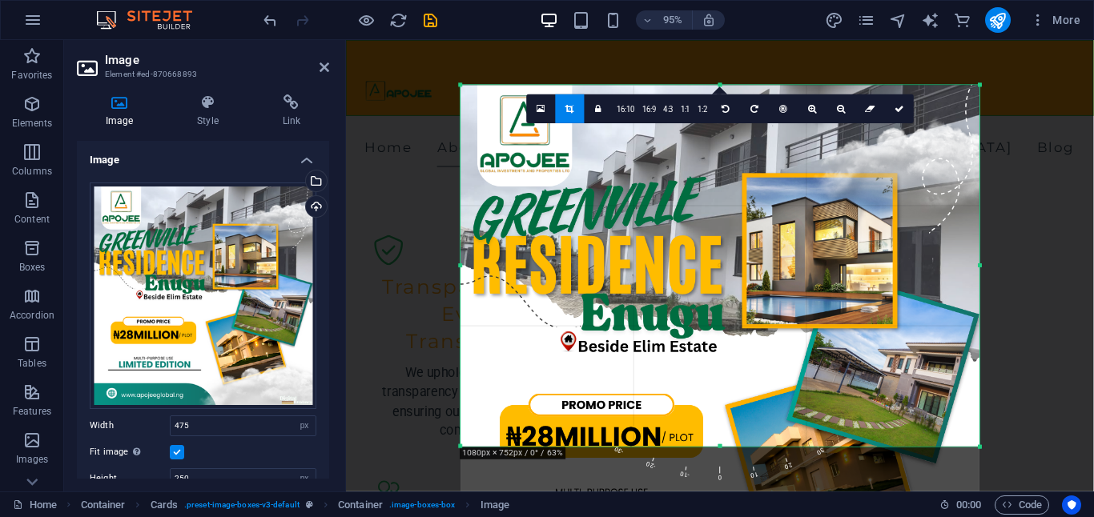
drag, startPoint x: 720, startPoint y: 449, endPoint x: 725, endPoint y: 465, distance: 16.7
click at [725, 446] on div "180 170 160 150 140 130 120 110 100 90 80 70 60 50 40 30 20 10 0 -10 -20 -30 -4…" at bounding box center [720, 265] width 519 height 361
drag, startPoint x: 976, startPoint y: 445, endPoint x: 977, endPoint y: 490, distance: 44.9
click at [977, 446] on div "180 170 160 150 140 130 120 110 100 90 80 70 60 50 40 30 20 10 0 -10 -20 -30 -4…" at bounding box center [720, 265] width 519 height 361
drag, startPoint x: 720, startPoint y: 445, endPoint x: 722, endPoint y: 473, distance: 28.1
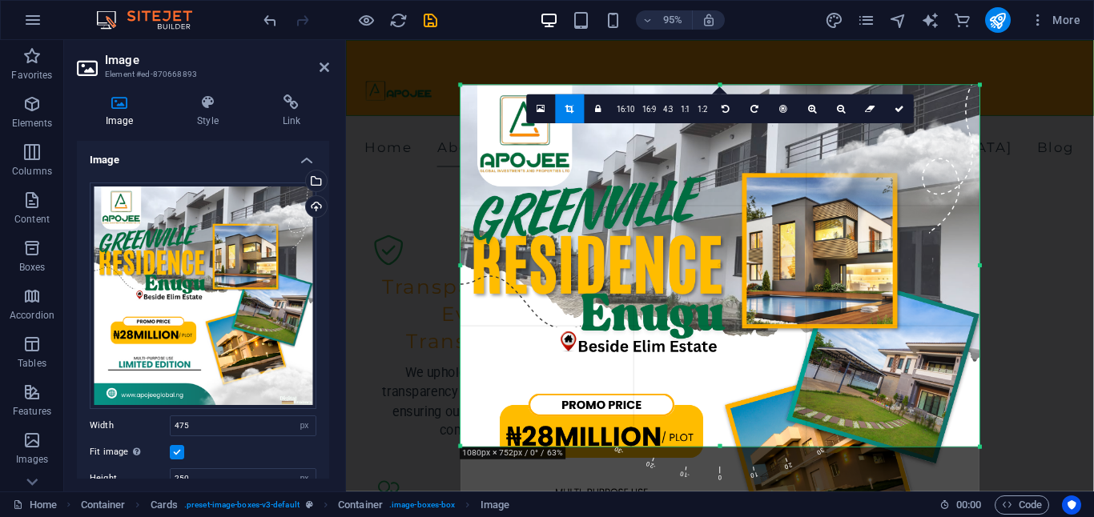
click at [722, 446] on div "180 170 160 150 140 130 120 110 100 90 80 70 60 50 40 30 20 10 0 -10 -20 -30 -4…" at bounding box center [720, 265] width 519 height 361
click at [899, 111] on icon at bounding box center [900, 108] width 10 height 9
type input "681"
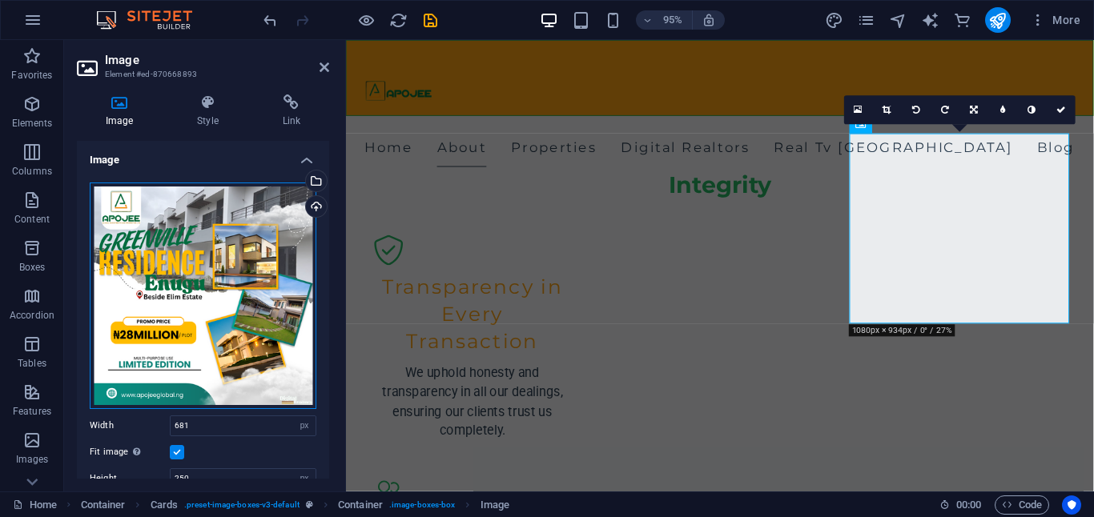
click at [201, 256] on div "Drag files here, click to choose files or select files from Files or our free s…" at bounding box center [203, 296] width 227 height 227
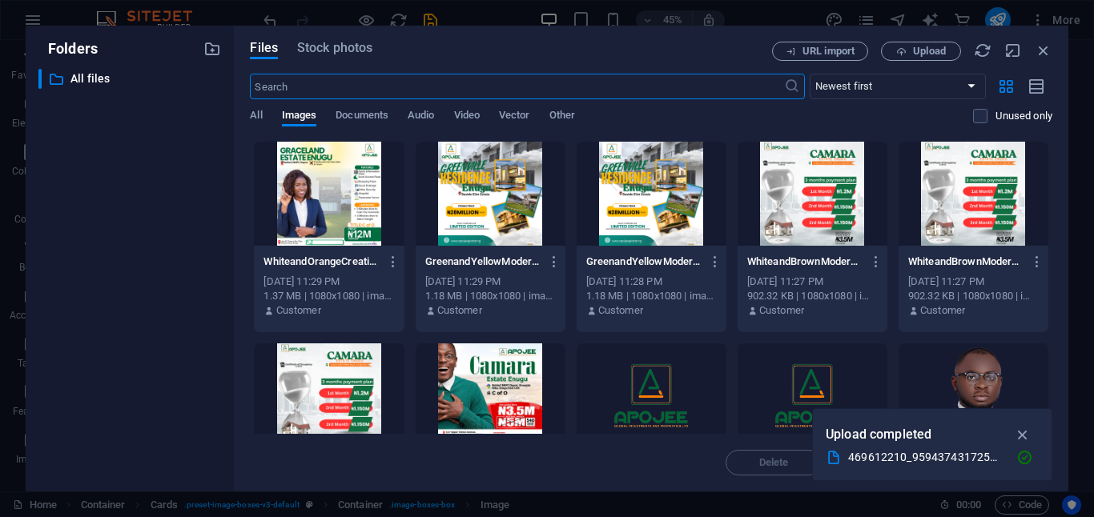
scroll to position [400, 0]
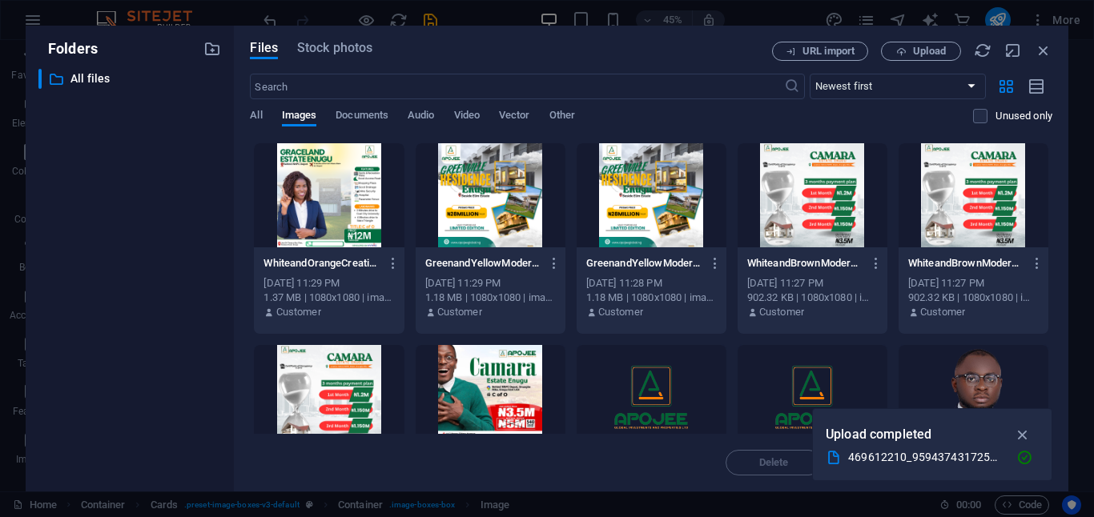
click at [500, 404] on div at bounding box center [491, 397] width 150 height 104
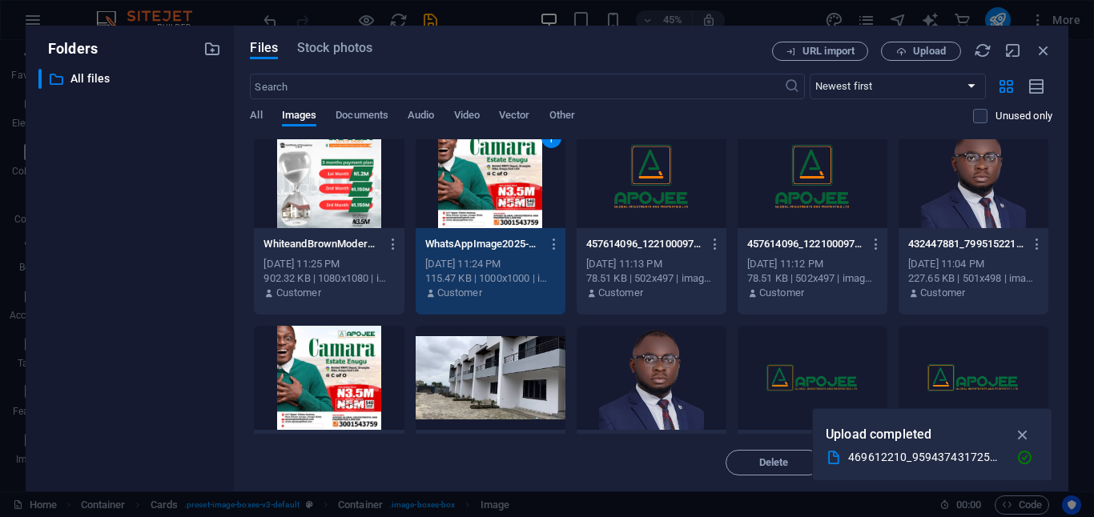
scroll to position [539, 0]
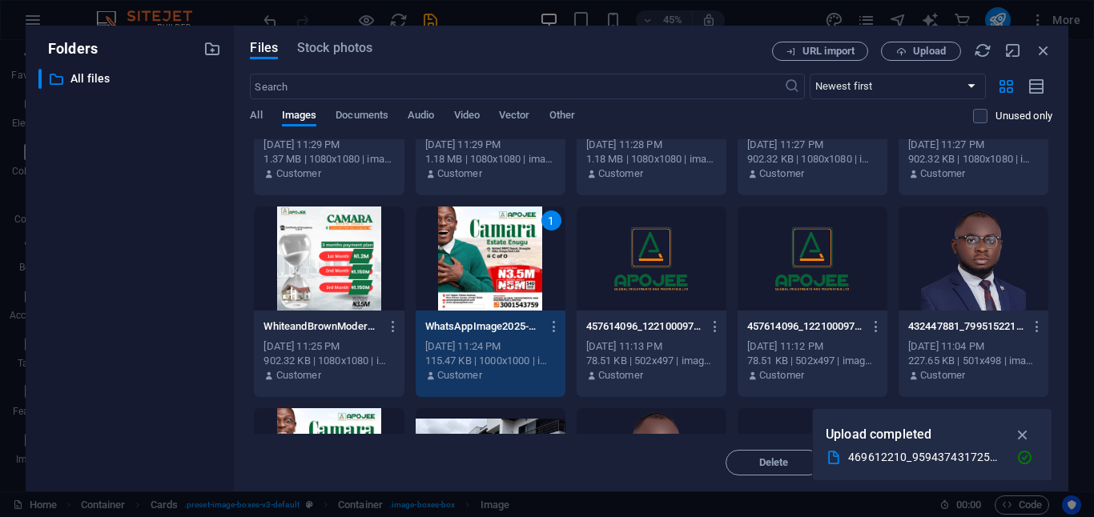
click at [510, 279] on div "1" at bounding box center [491, 259] width 150 height 104
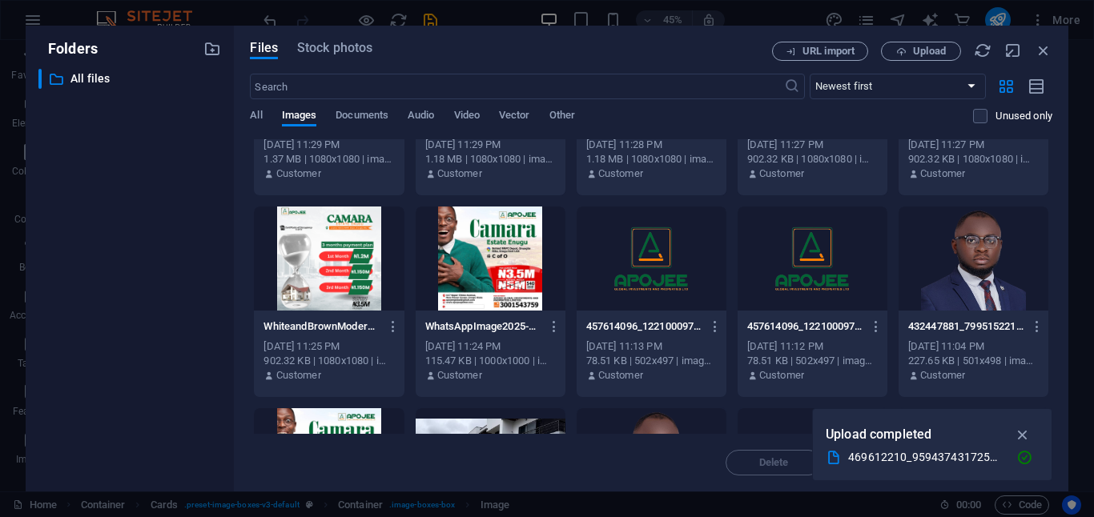
click at [510, 278] on div at bounding box center [491, 259] width 150 height 104
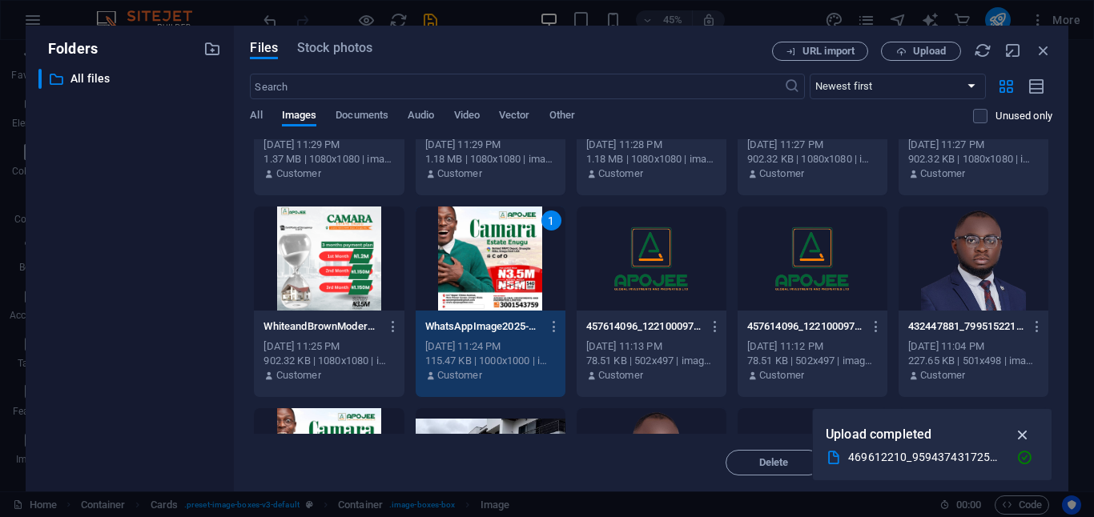
click at [1027, 433] on icon "button" at bounding box center [1023, 435] width 18 height 18
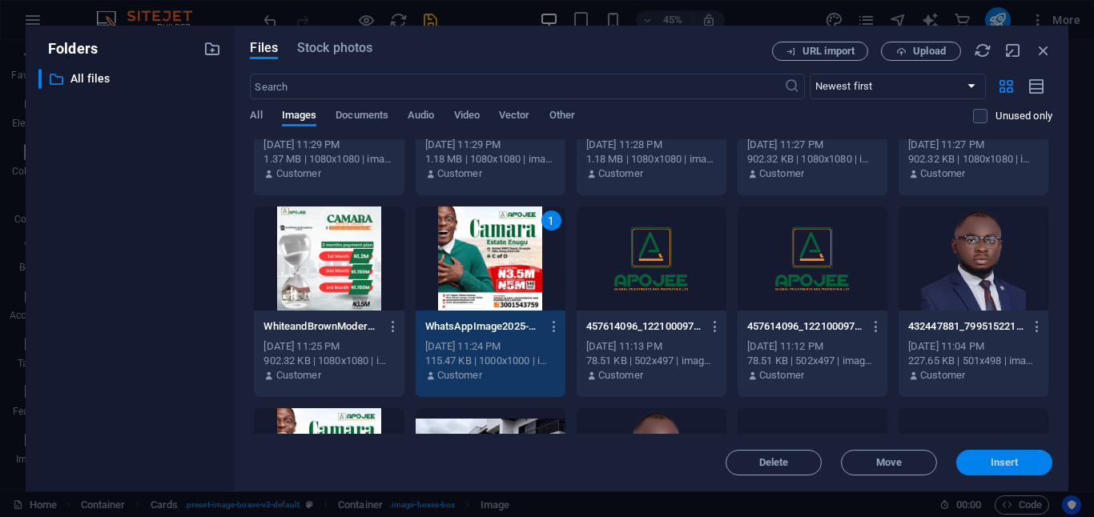
click at [1013, 460] on span "Insert" at bounding box center [1005, 463] width 28 height 10
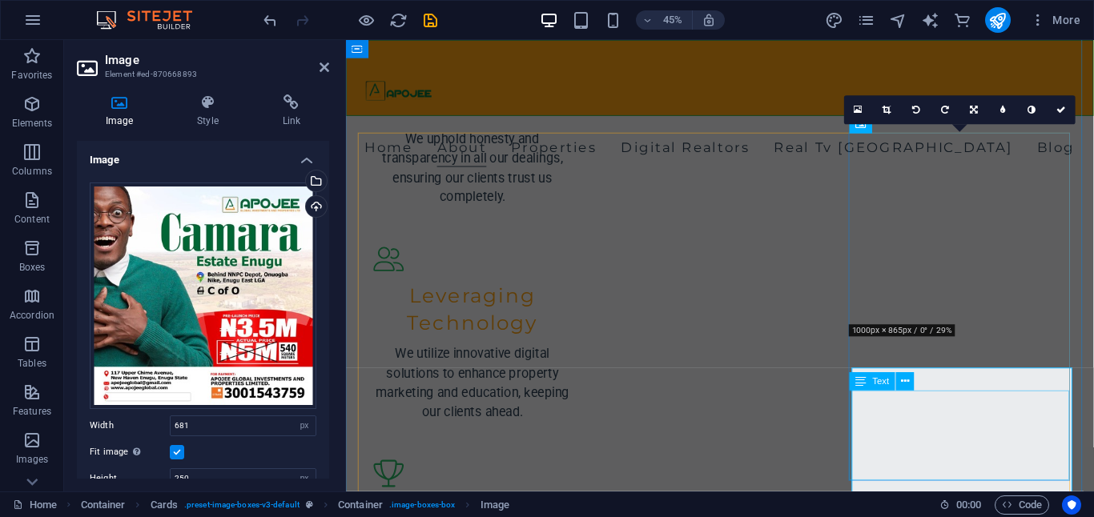
scroll to position [1195, 0]
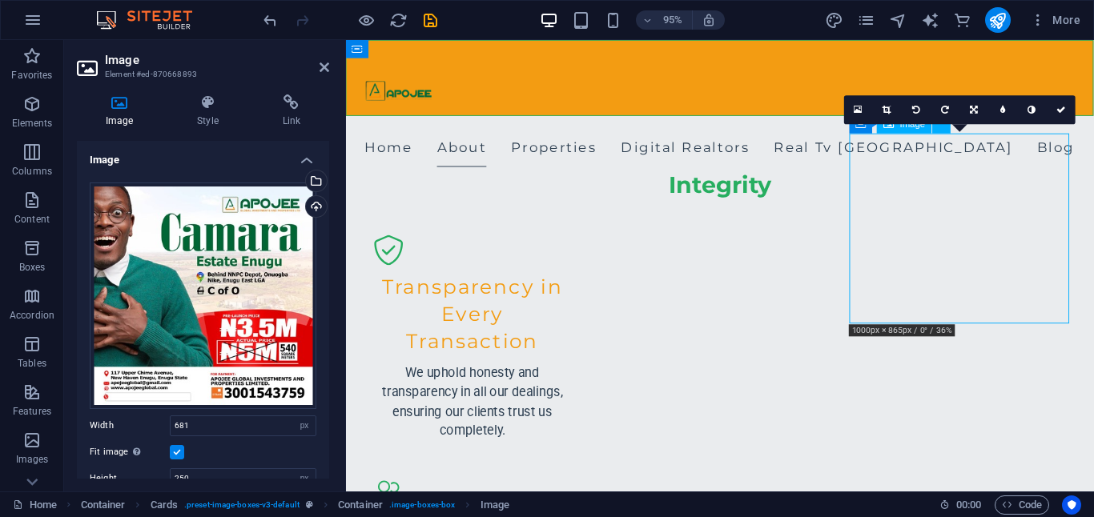
drag, startPoint x: 1029, startPoint y: 272, endPoint x: 1030, endPoint y: 284, distance: 12.0
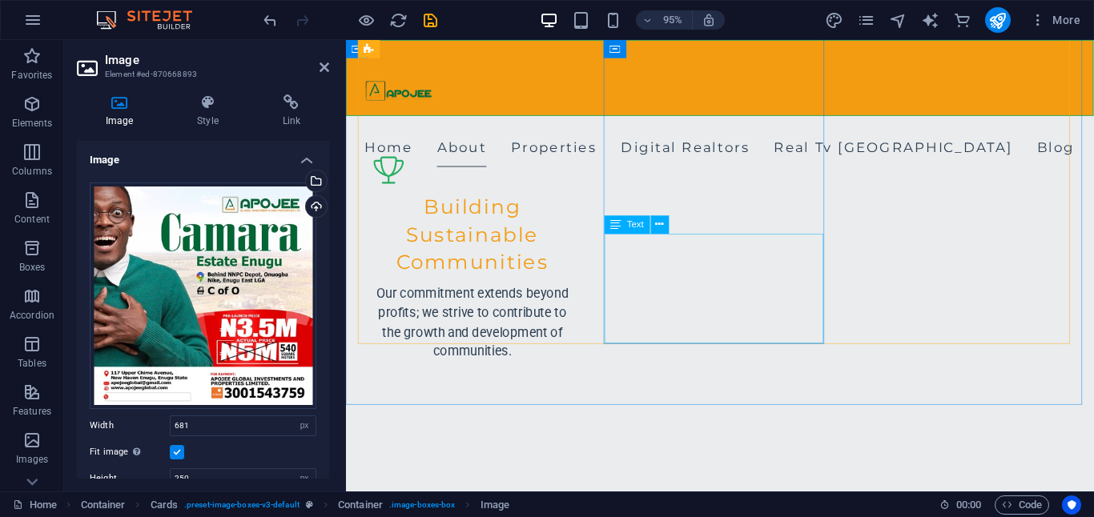
scroll to position [1643, 0]
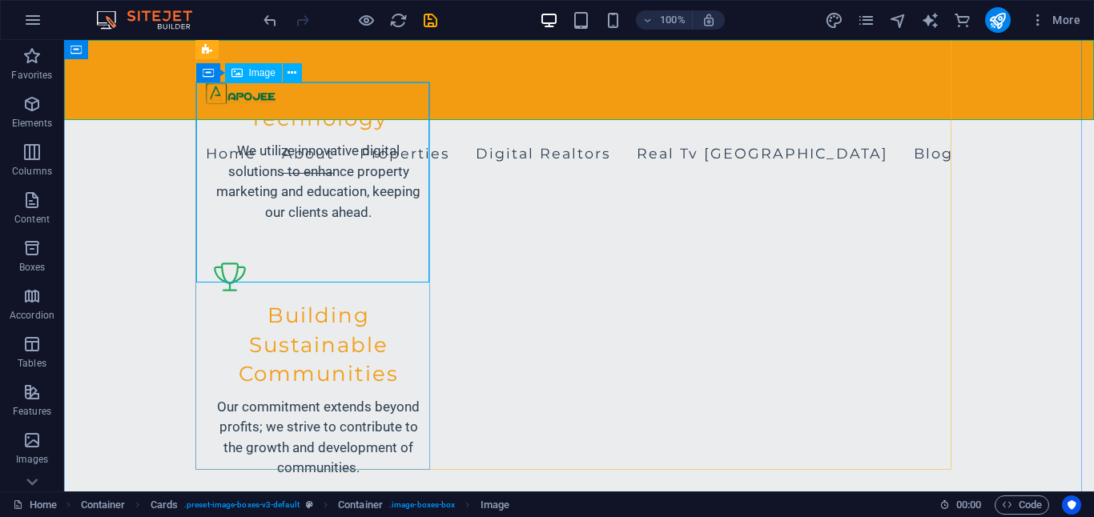
drag, startPoint x: 387, startPoint y: 259, endPoint x: 322, endPoint y: 220, distance: 75.8
select select "vw"
select select "px"
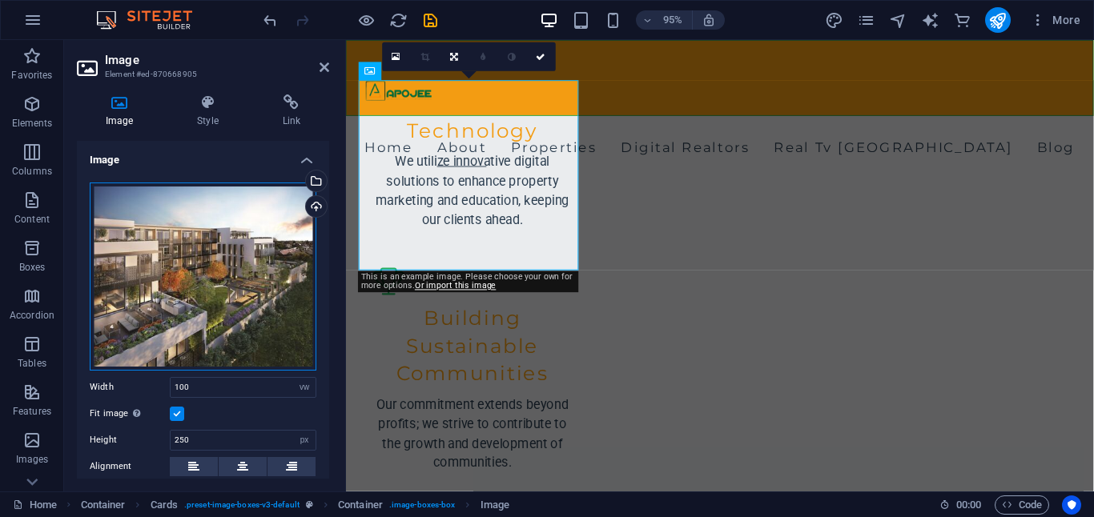
click at [214, 215] on div "Drag files here, click to choose files or select files from Files or our free s…" at bounding box center [203, 277] width 227 height 188
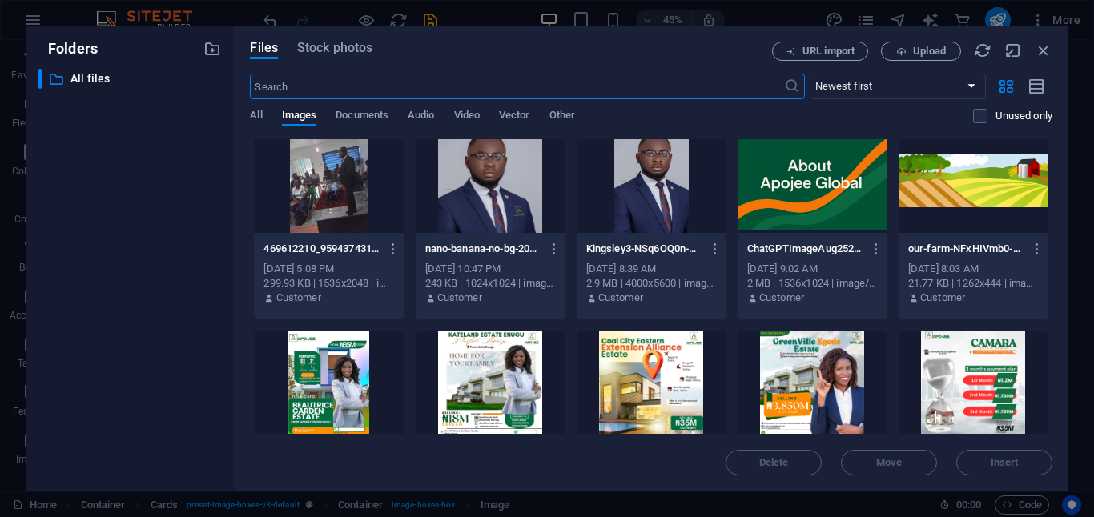
scroll to position [0, 0]
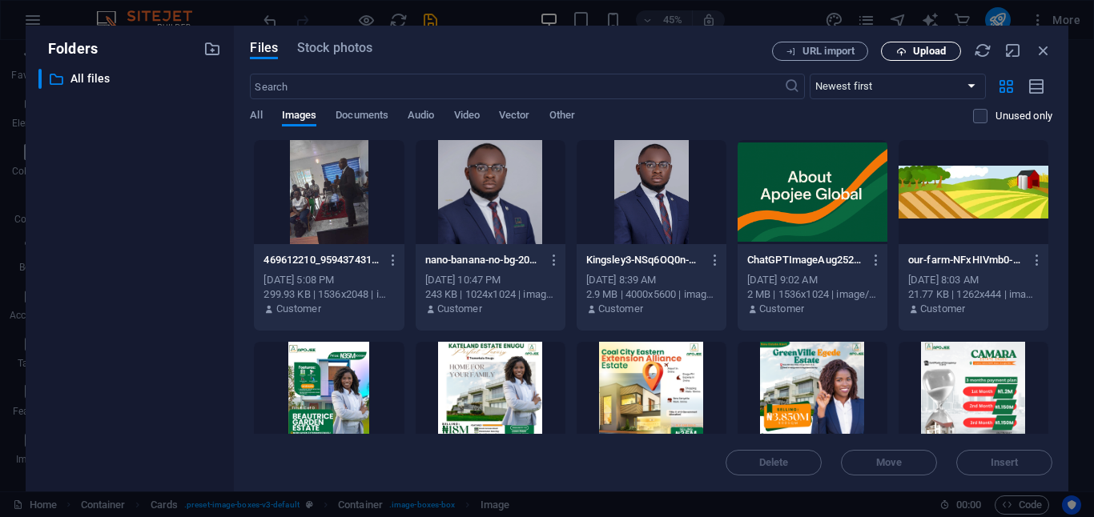
click at [915, 53] on span "Upload" at bounding box center [929, 51] width 33 height 10
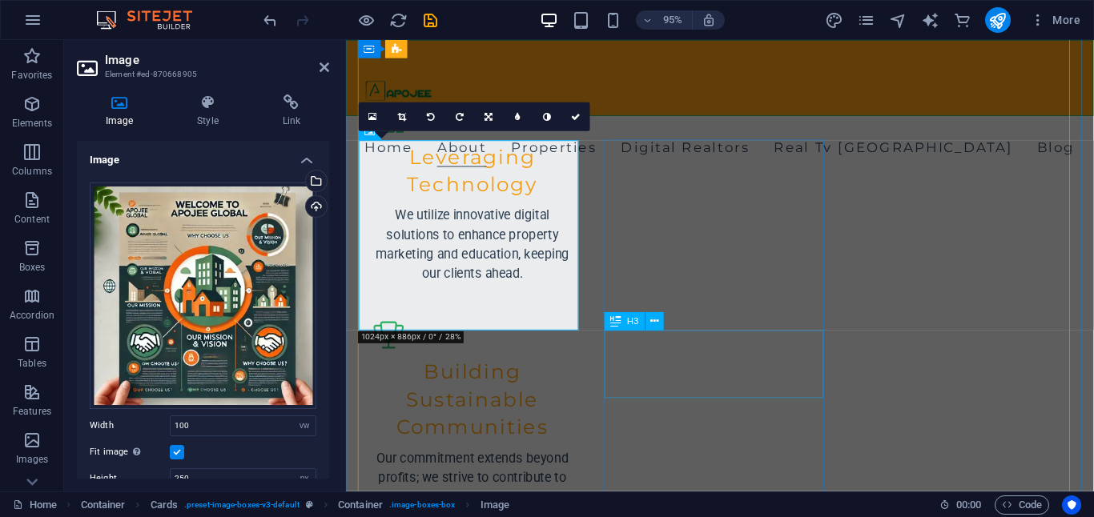
scroll to position [1580, 0]
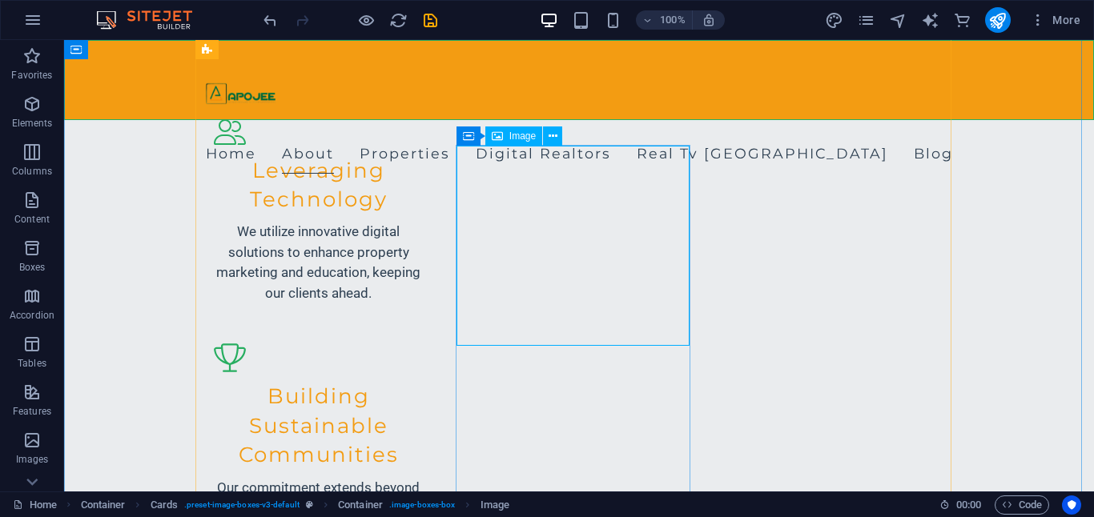
select select "vw"
select select "px"
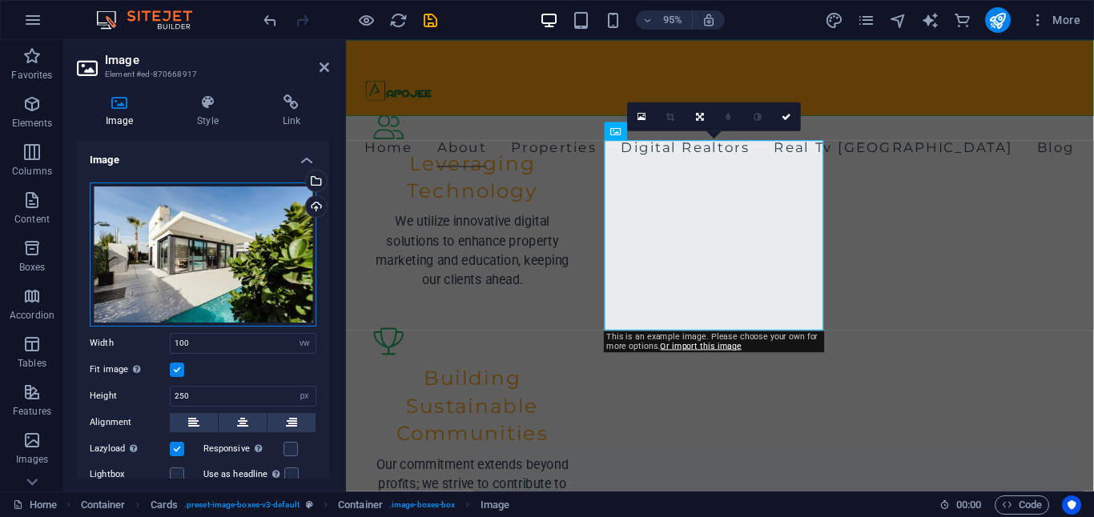
click at [207, 212] on div "Drag files here, click to choose files or select files from Files or our free s…" at bounding box center [203, 255] width 227 height 144
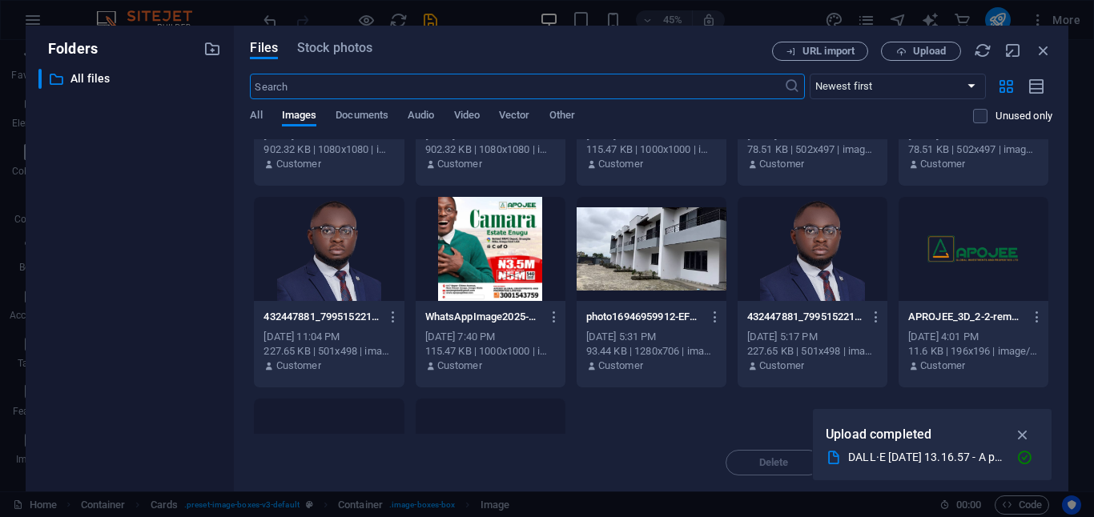
scroll to position [342, 0]
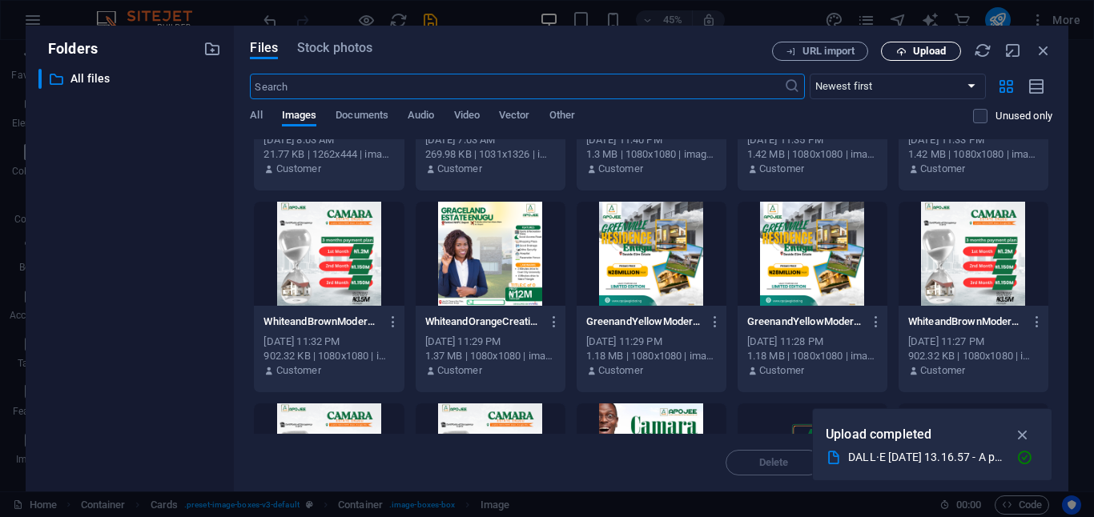
click at [911, 50] on span "Upload" at bounding box center [921, 51] width 66 height 10
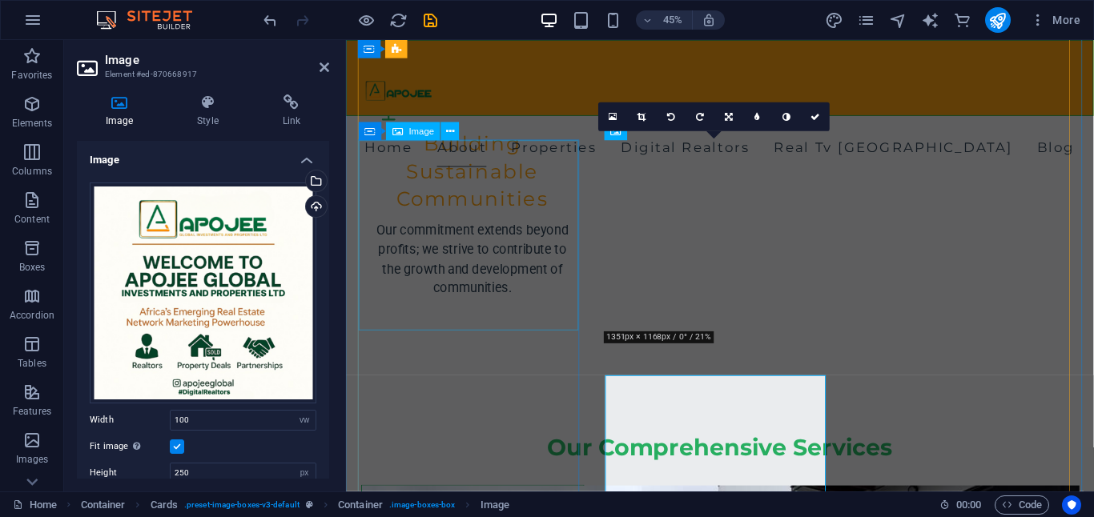
scroll to position [1580, 0]
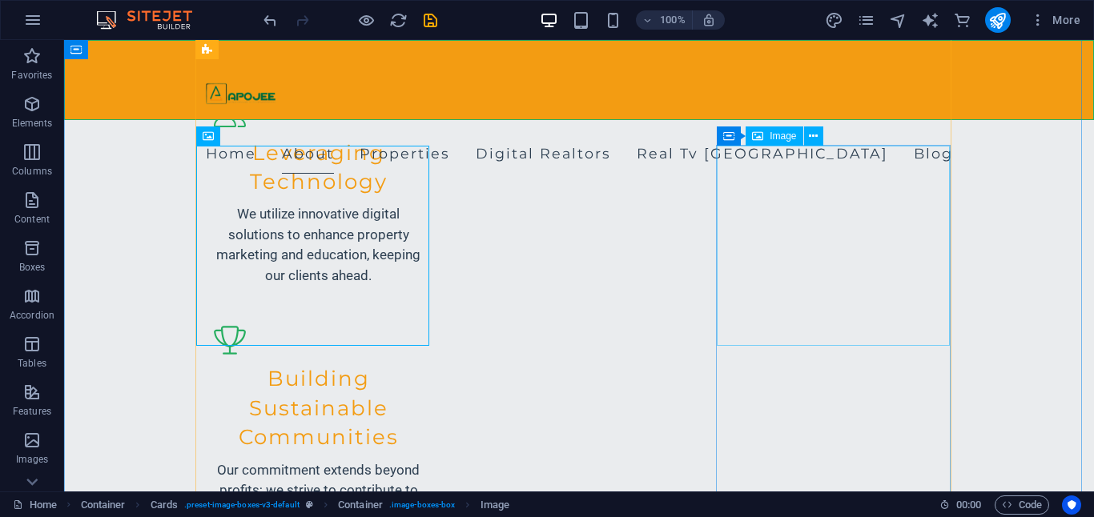
select select "vw"
select select "px"
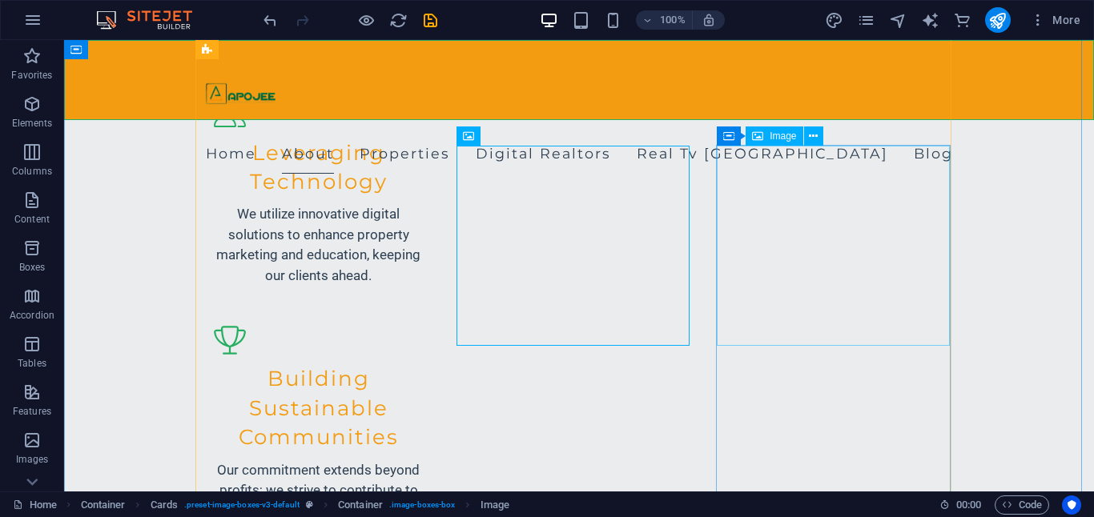
select select "vw"
select select "px"
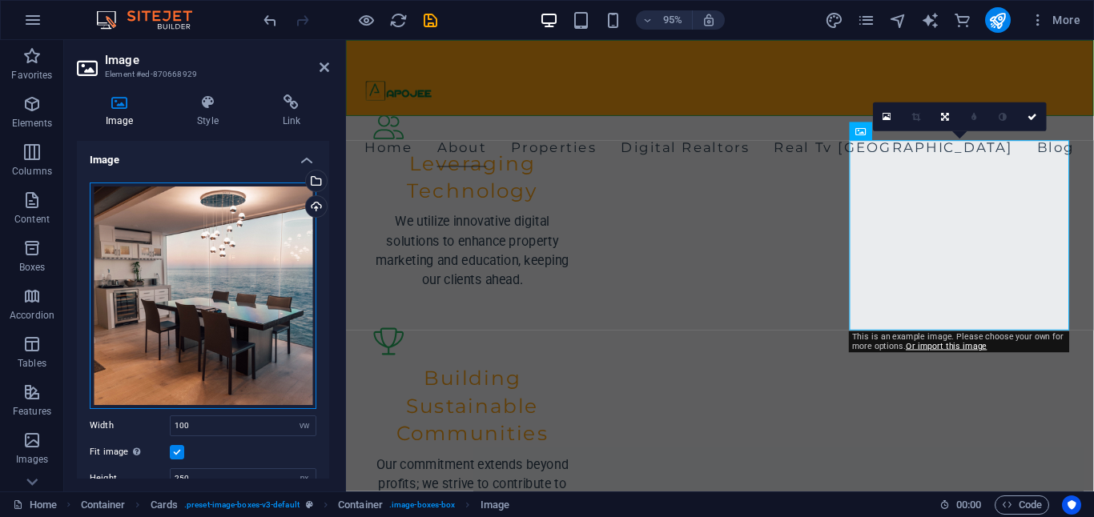
click at [191, 283] on div "Drag files here, click to choose files or select files from Files or our free s…" at bounding box center [203, 296] width 227 height 227
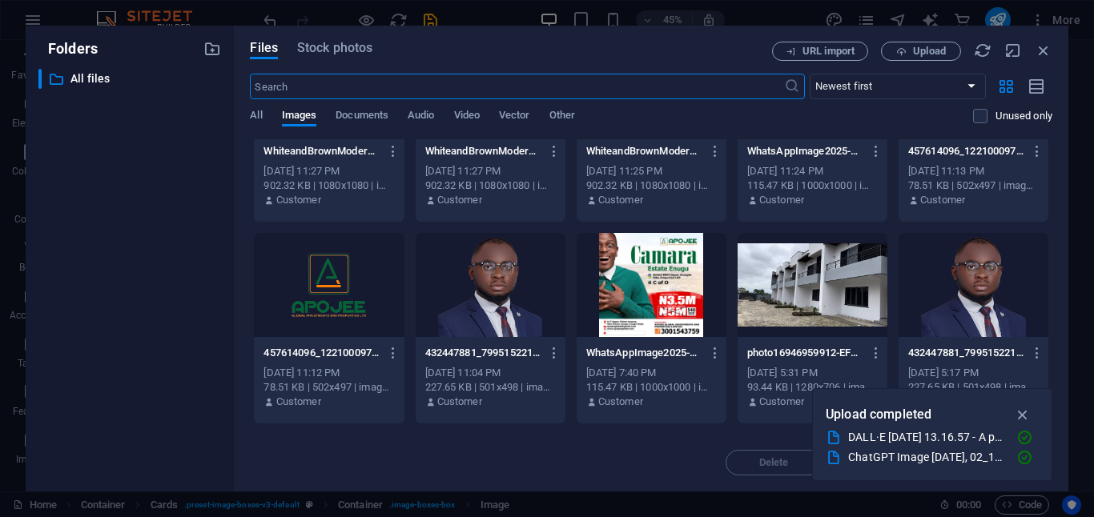
scroll to position [569, 0]
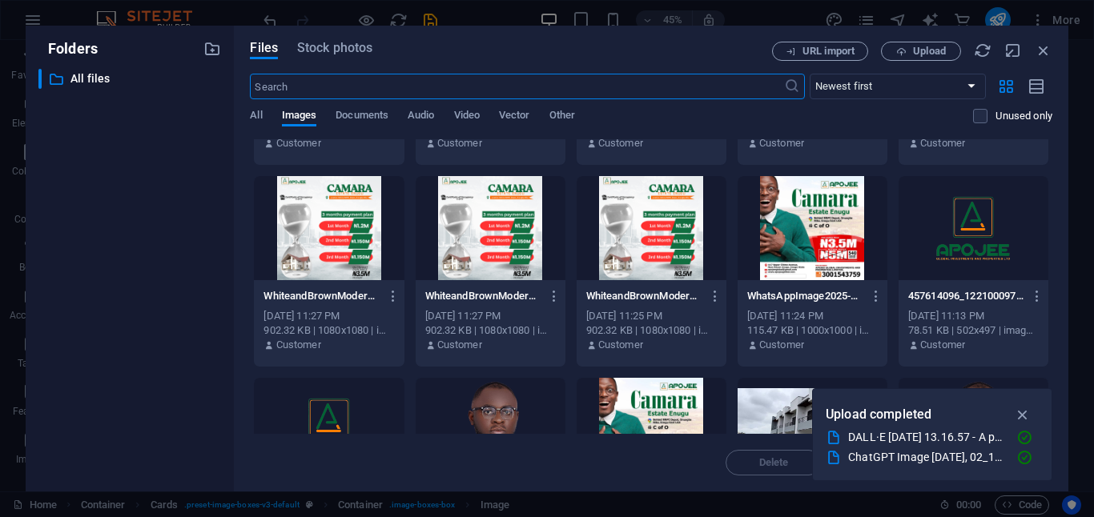
click at [918, 35] on div "Files Stock photos URL import Upload ​ Newest first Oldest first Name (A-Z) Nam…" at bounding box center [651, 259] width 835 height 466
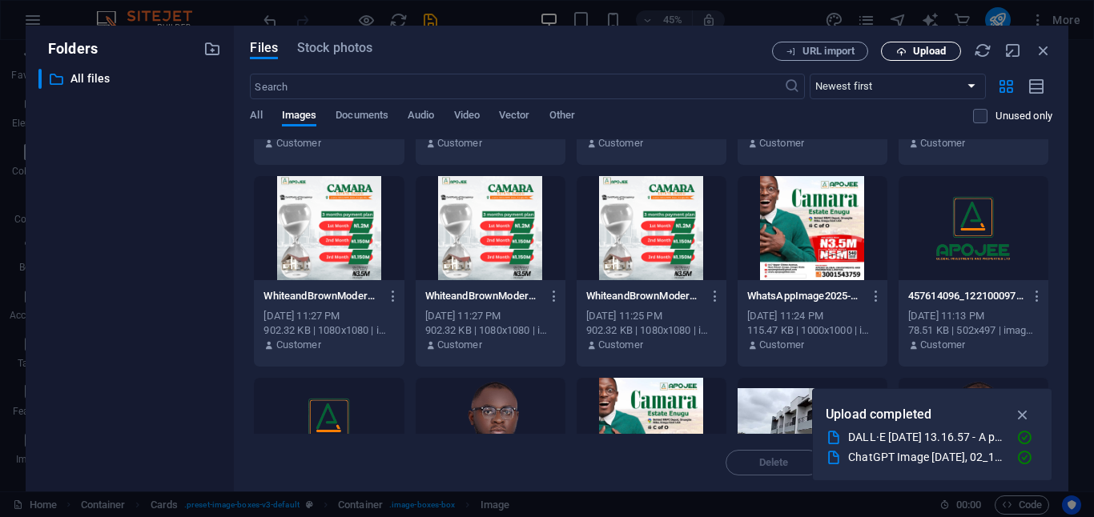
click at [915, 46] on span "Upload" at bounding box center [929, 51] width 33 height 10
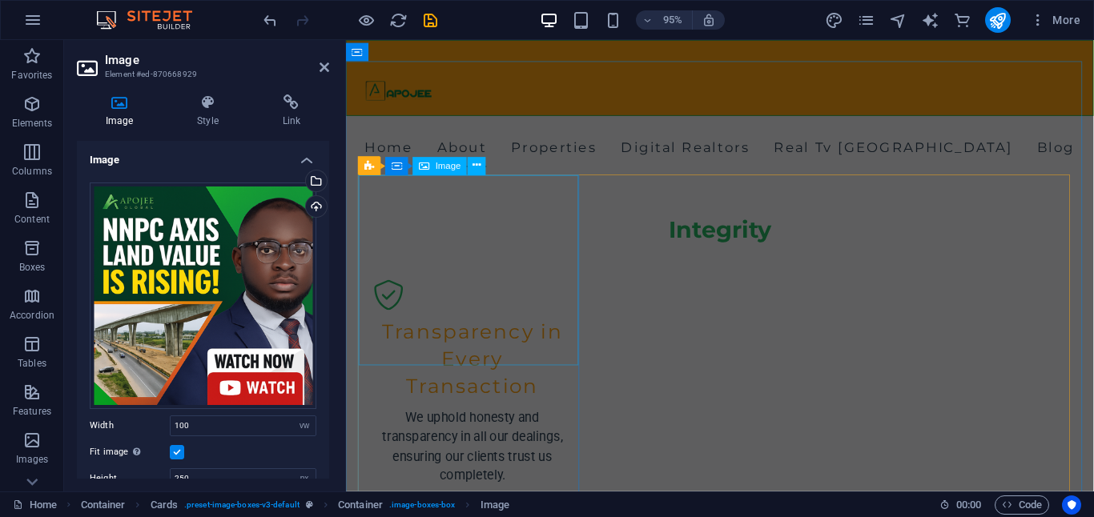
scroll to position [1137, 0]
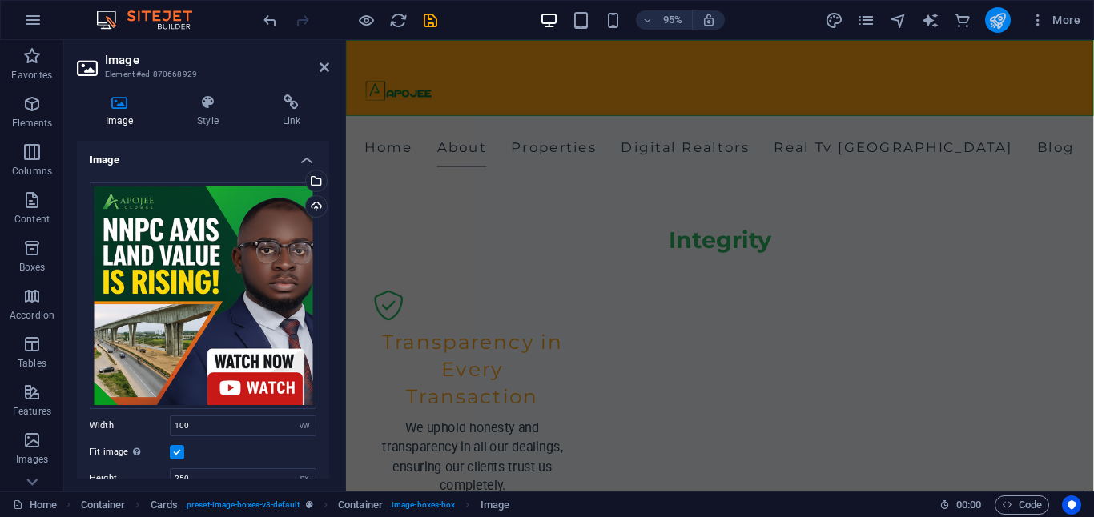
click at [0, 0] on button "publish" at bounding box center [0, 0] width 0 height 0
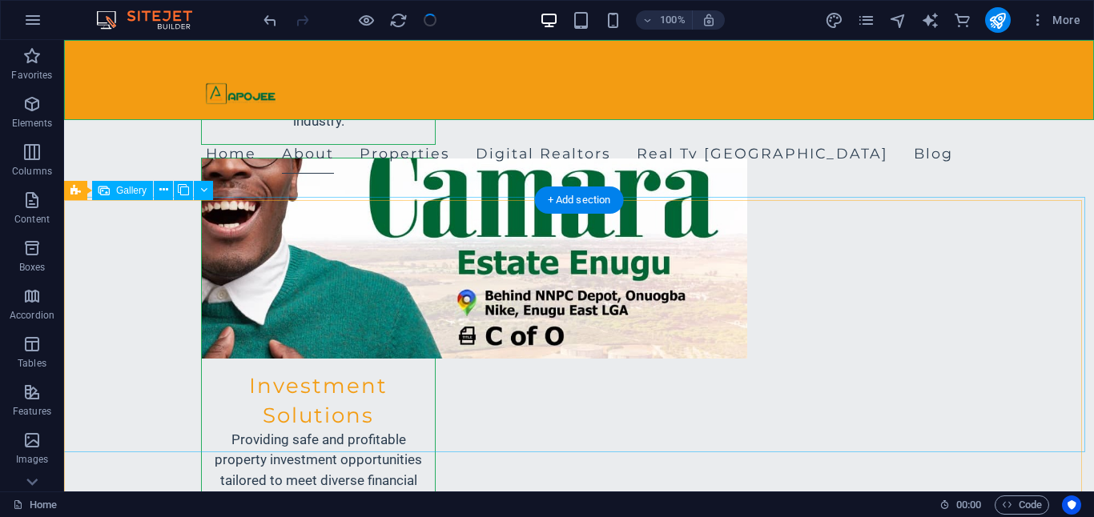
scroll to position [2665, 0]
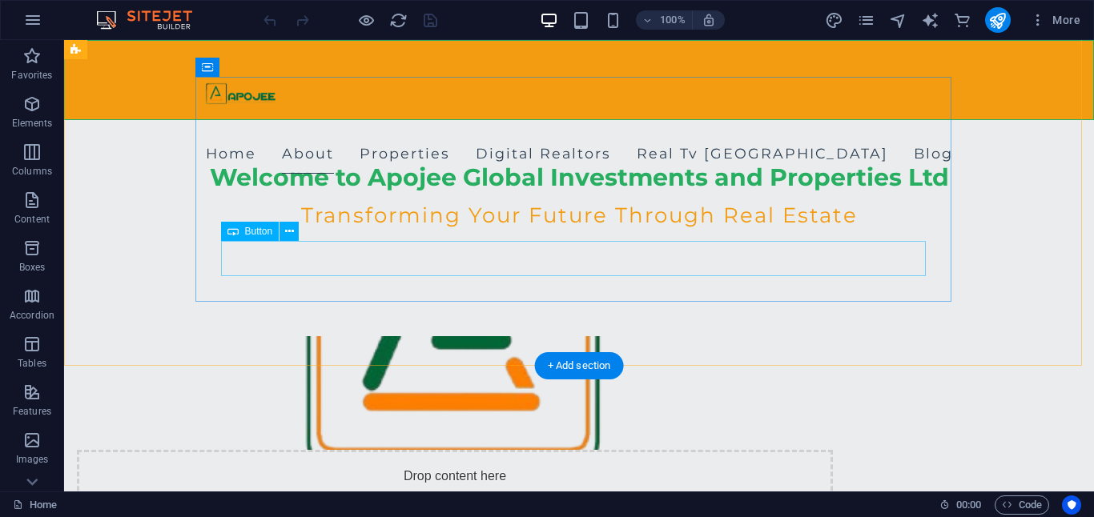
scroll to position [412, 0]
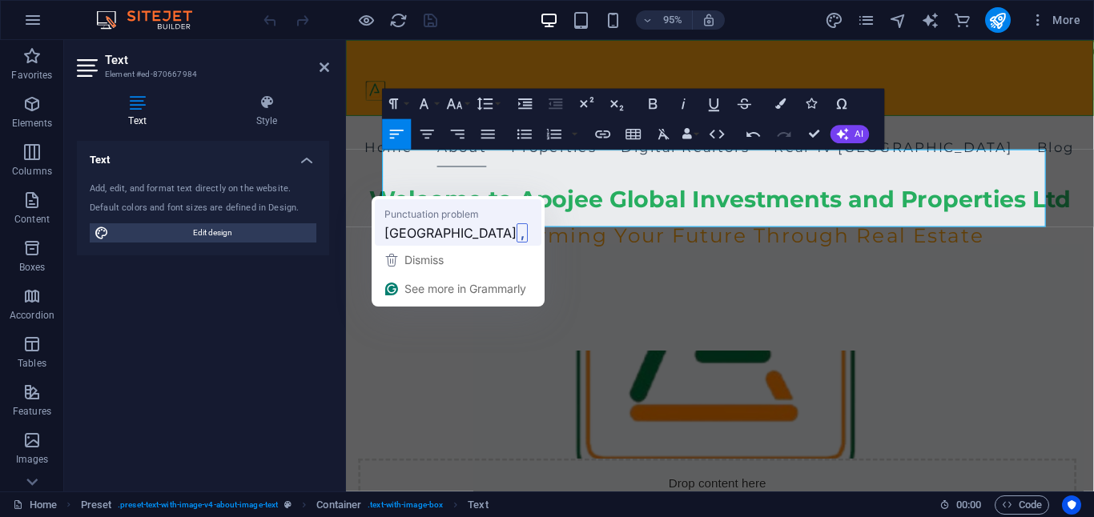
click at [416, 231] on span "Nigeria" at bounding box center [450, 233] width 132 height 20
click at [432, 223] on span "Nigeria" at bounding box center [462, 233] width 132 height 20
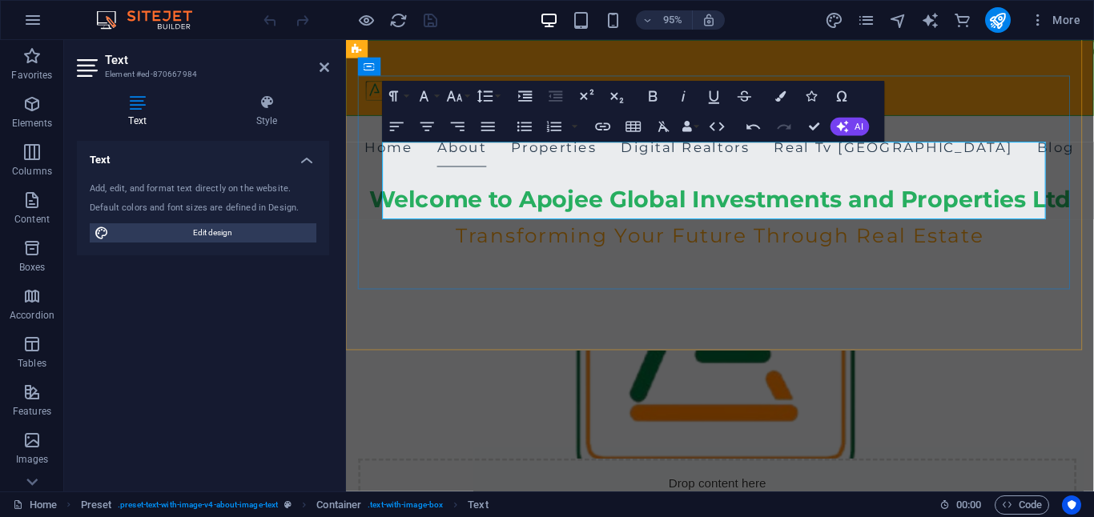
scroll to position [432, 0]
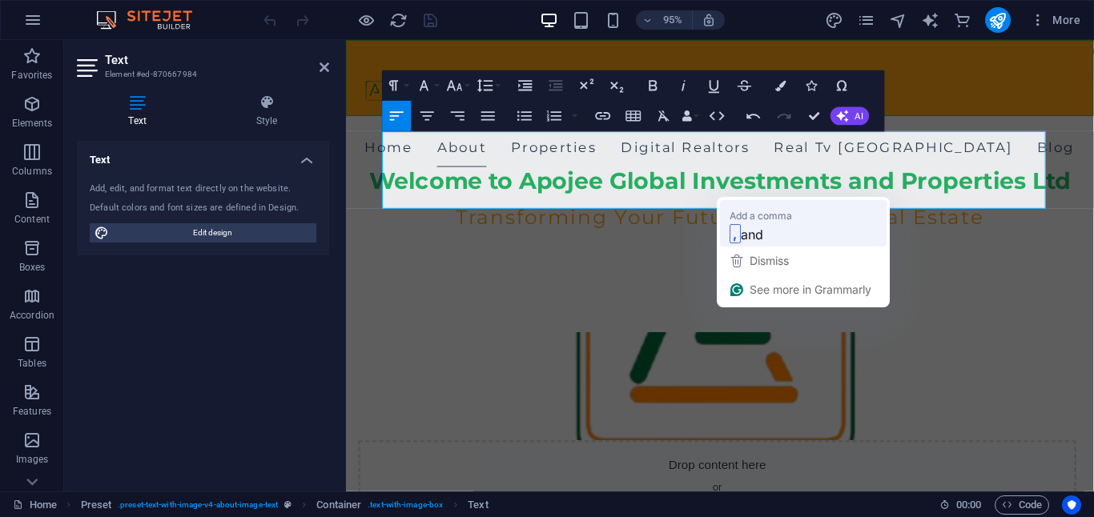
click at [748, 227] on span "and" at bounding box center [752, 234] width 22 height 20
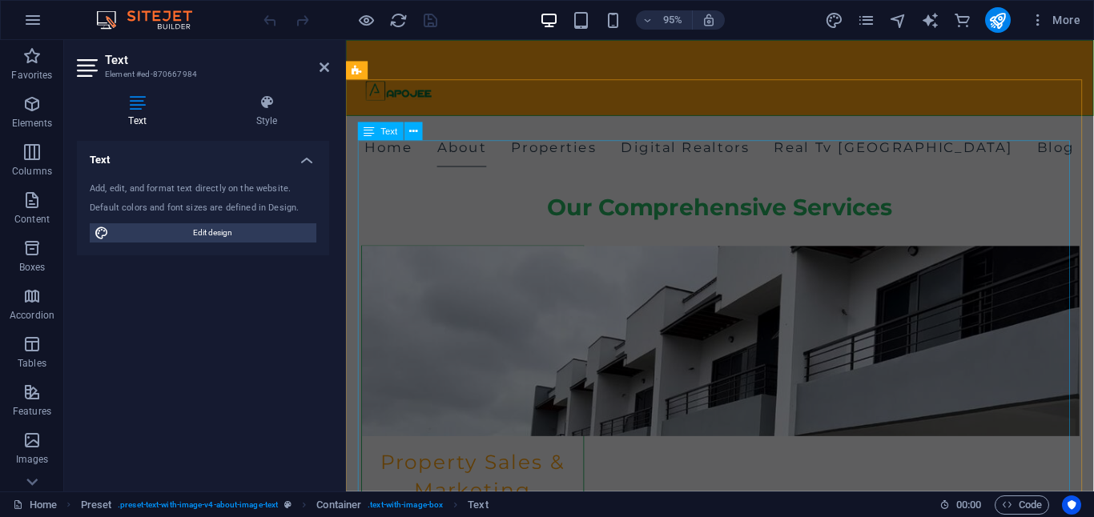
scroll to position [2116, 0]
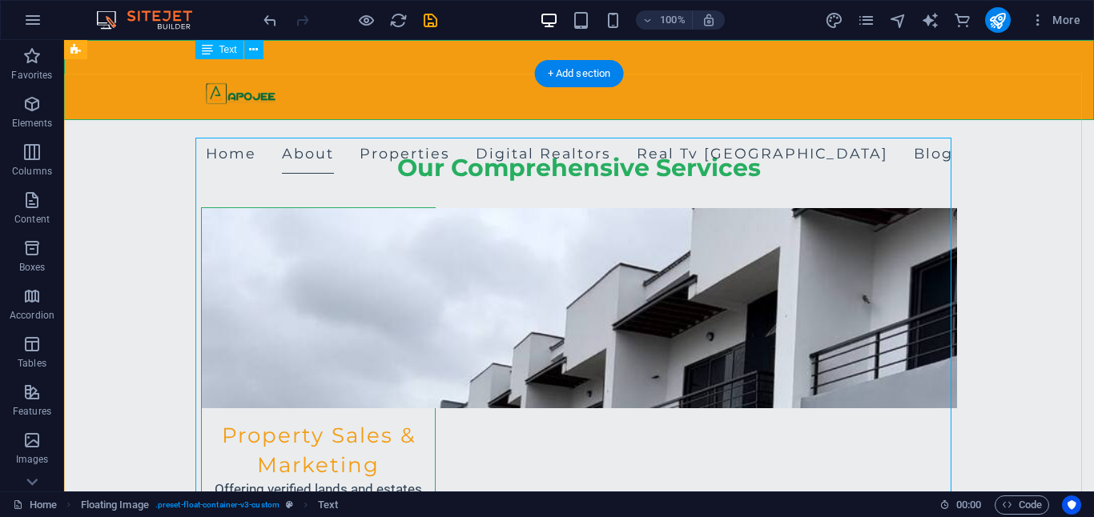
scroll to position [2123, 0]
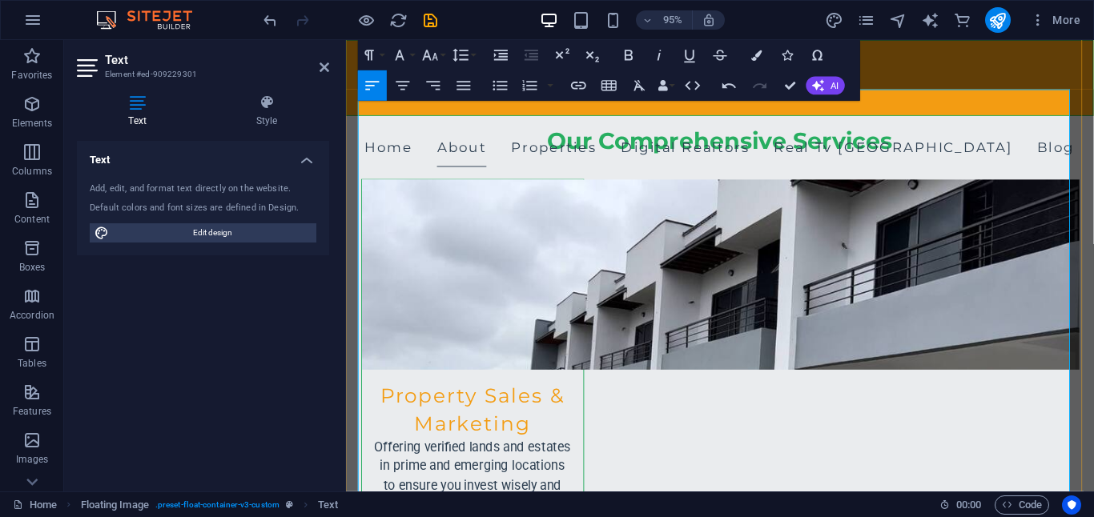
scroll to position [2174, 0]
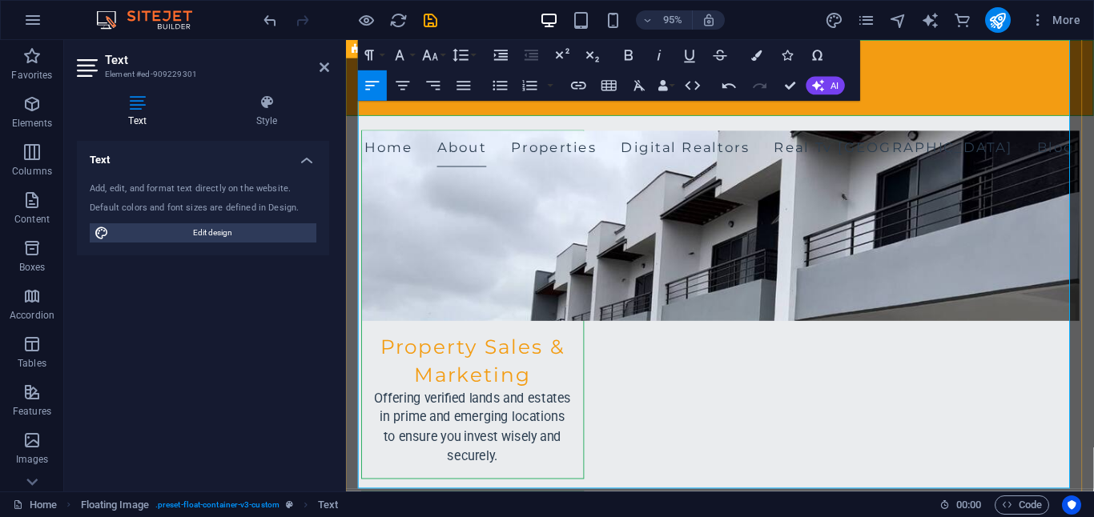
scroll to position [2230, 0]
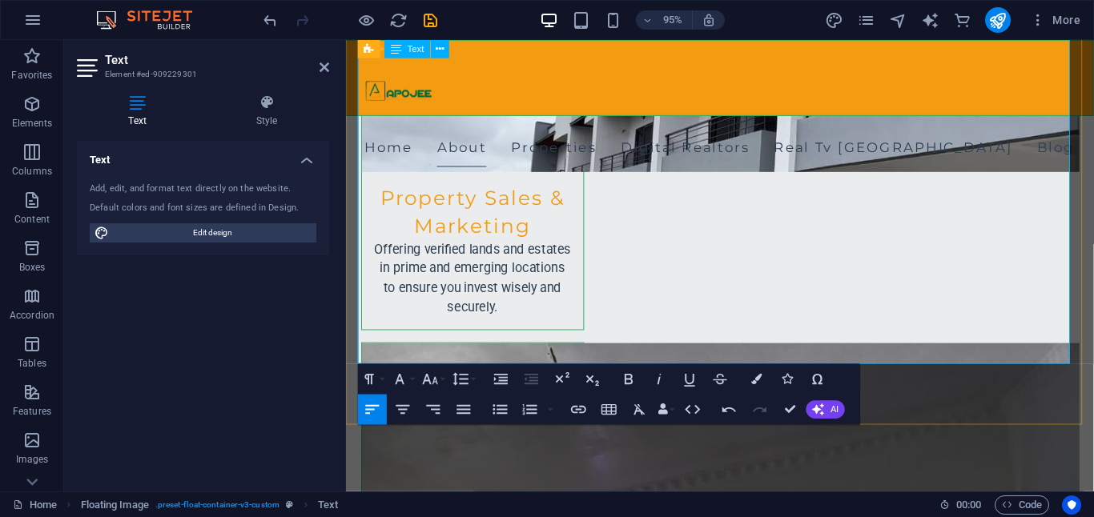
scroll to position [2385, 0]
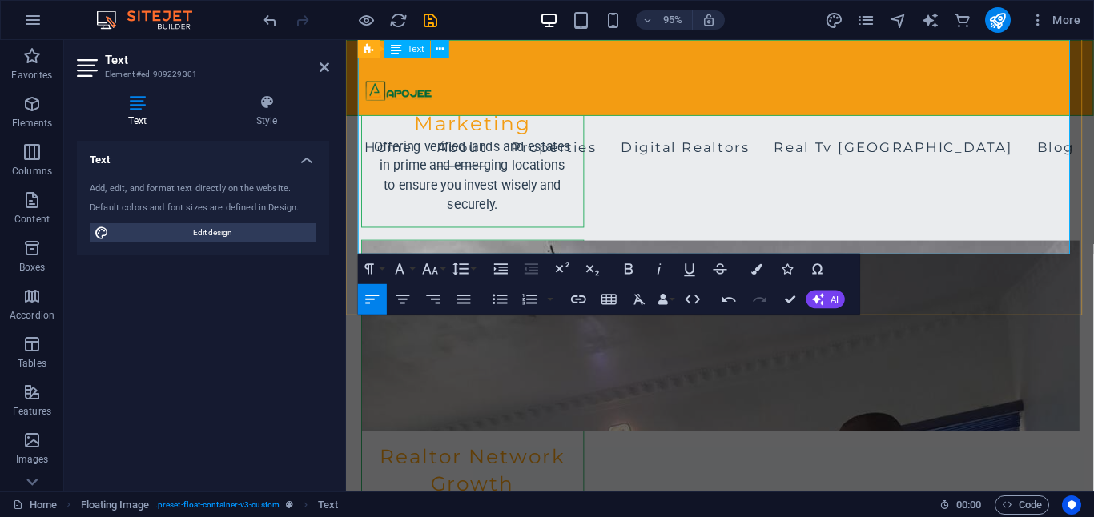
scroll to position [2526, 0]
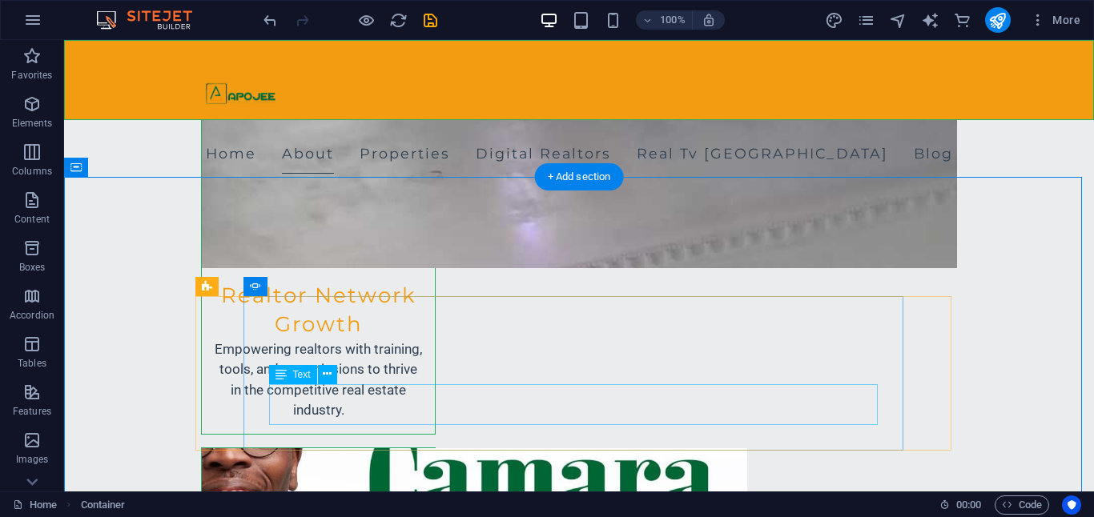
scroll to position [2680, 0]
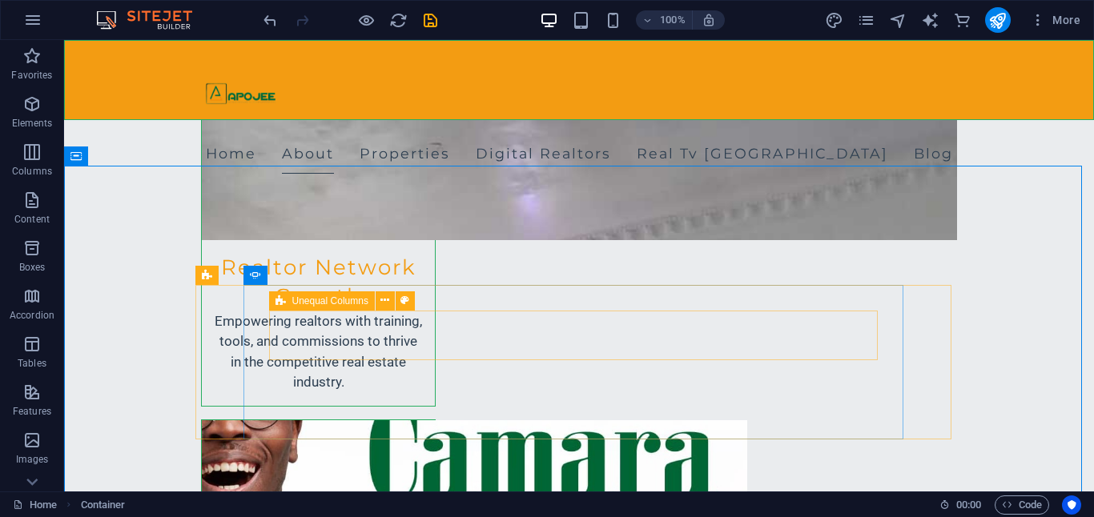
click at [352, 307] on div "Unequal Columns" at bounding box center [322, 301] width 106 height 19
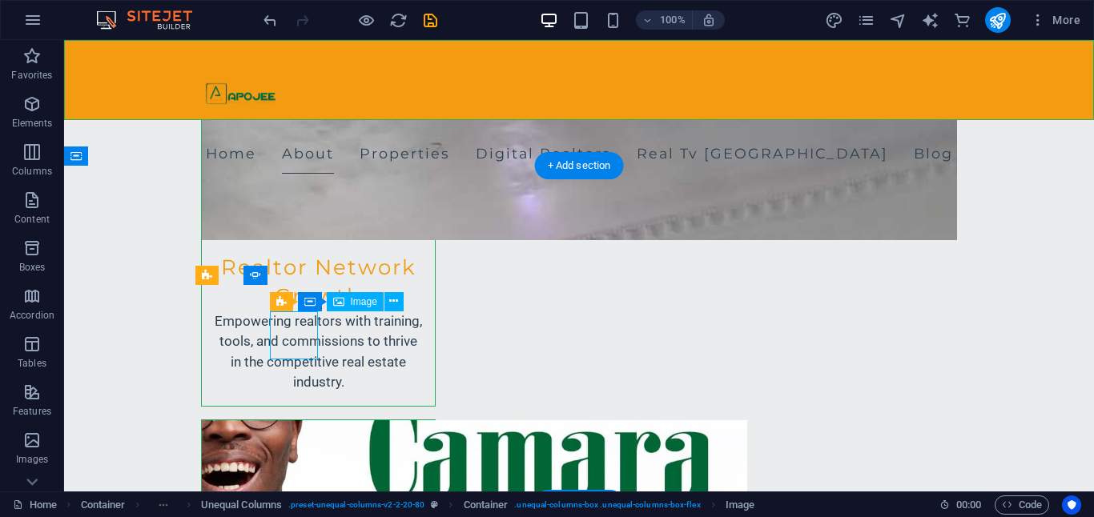
select select "px"
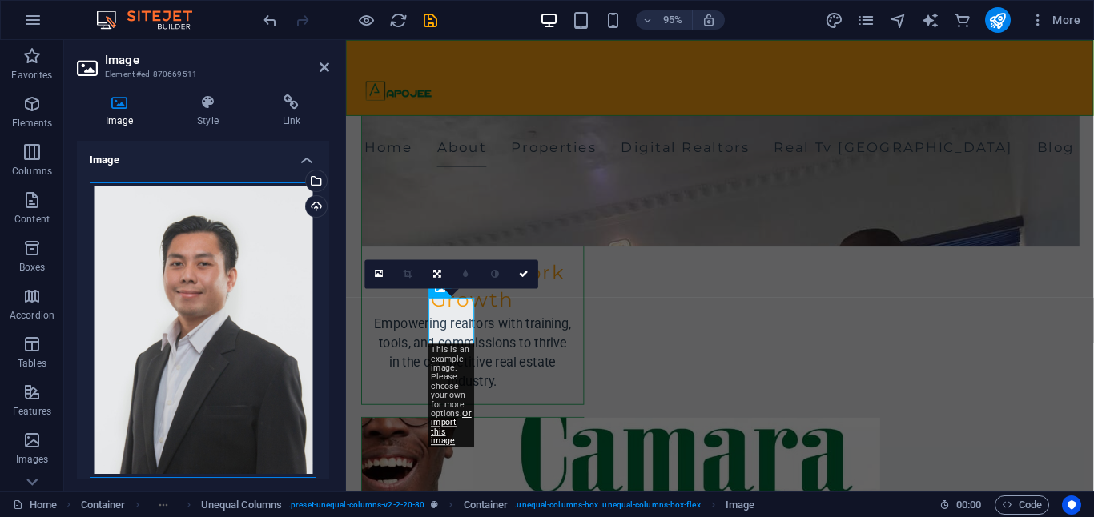
click at [209, 248] on div "Drag files here, click to choose files or select files from Files or our free s…" at bounding box center [203, 331] width 227 height 296
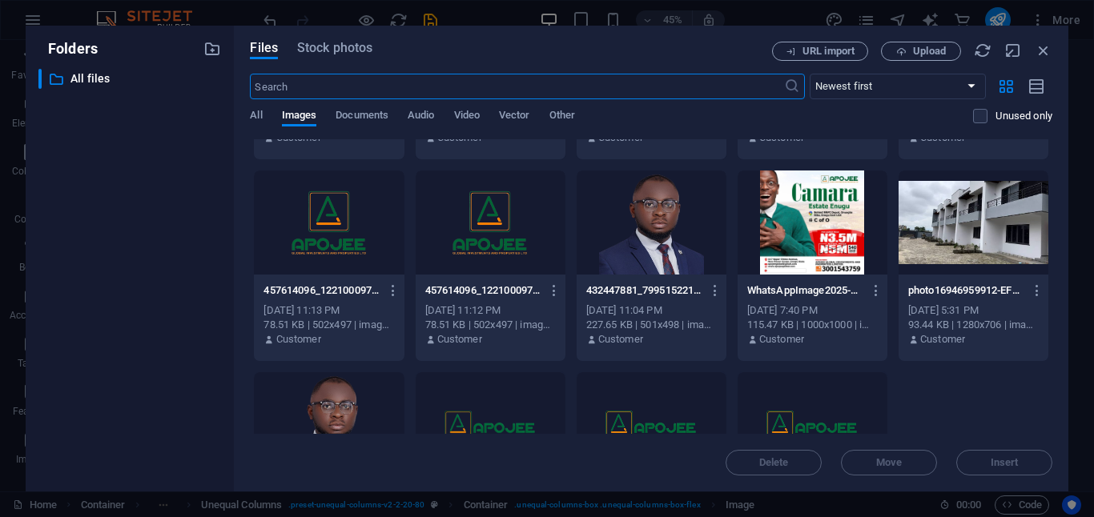
scroll to position [785, 0]
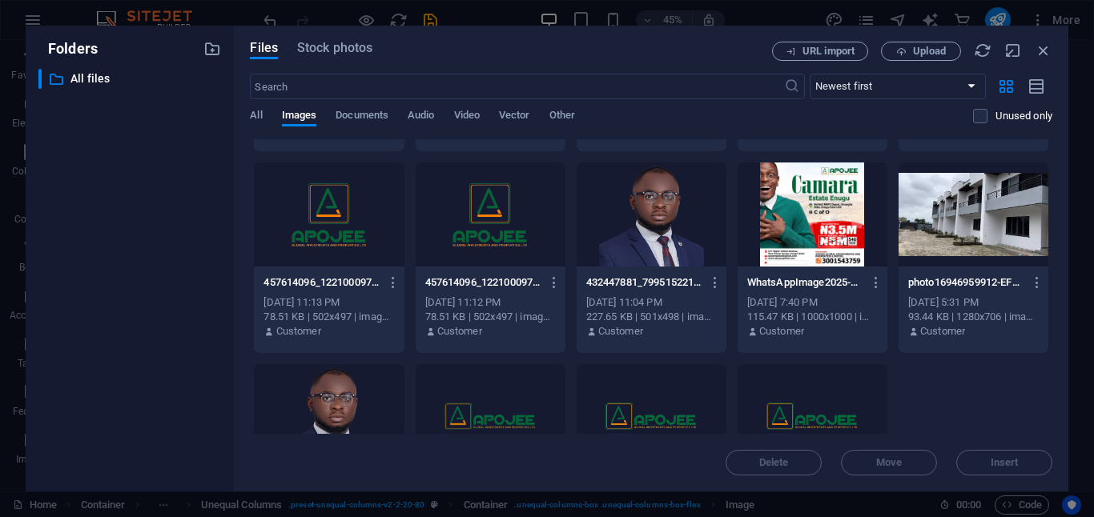
click at [489, 228] on div at bounding box center [491, 215] width 150 height 104
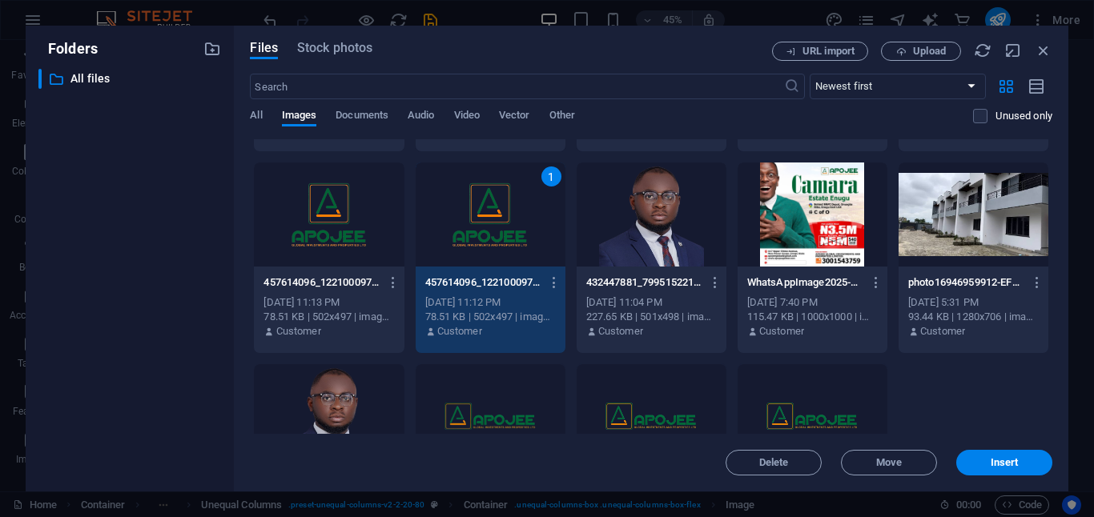
click at [490, 228] on div "1" at bounding box center [491, 215] width 150 height 104
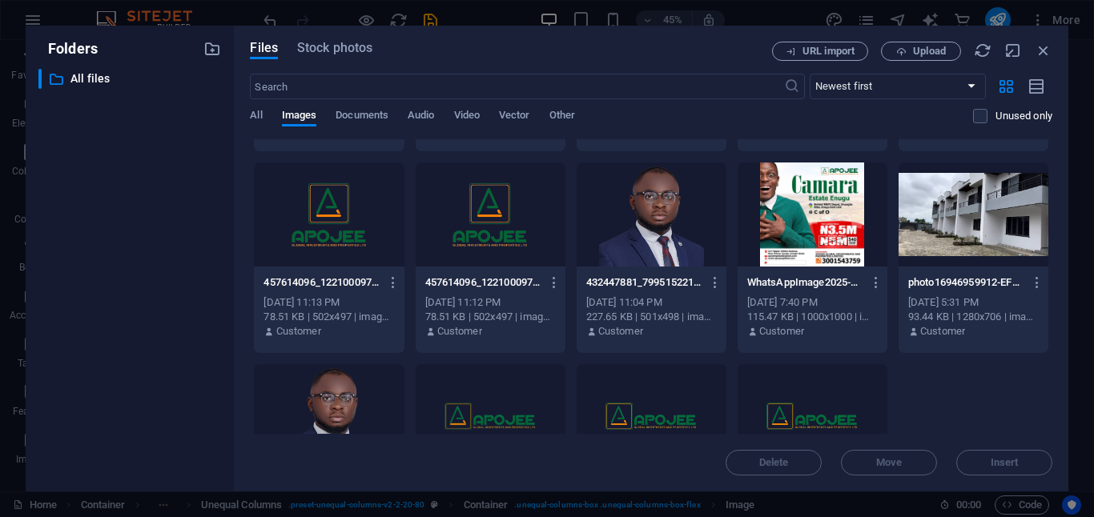
click at [490, 228] on div at bounding box center [491, 215] width 150 height 104
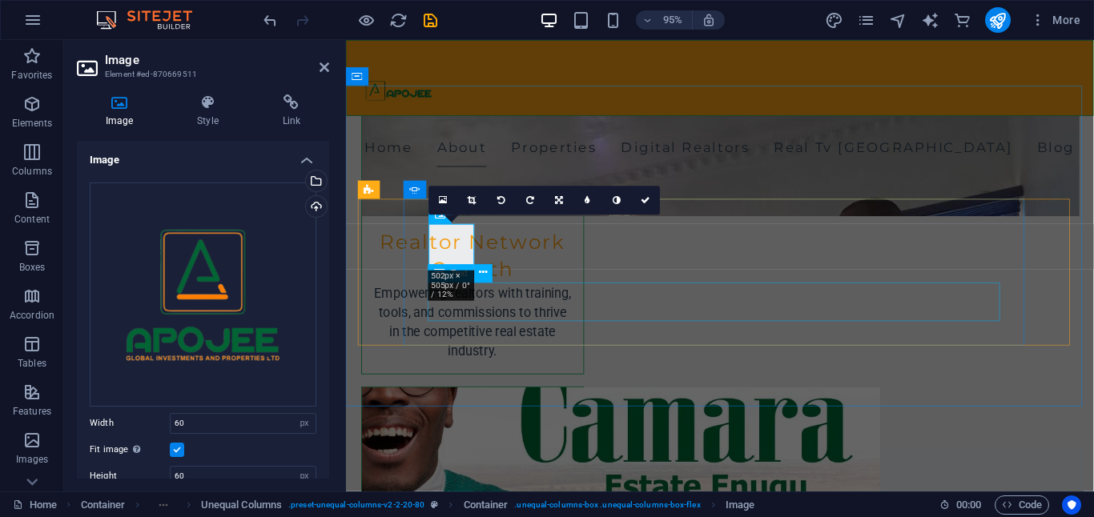
scroll to position [2821, 0]
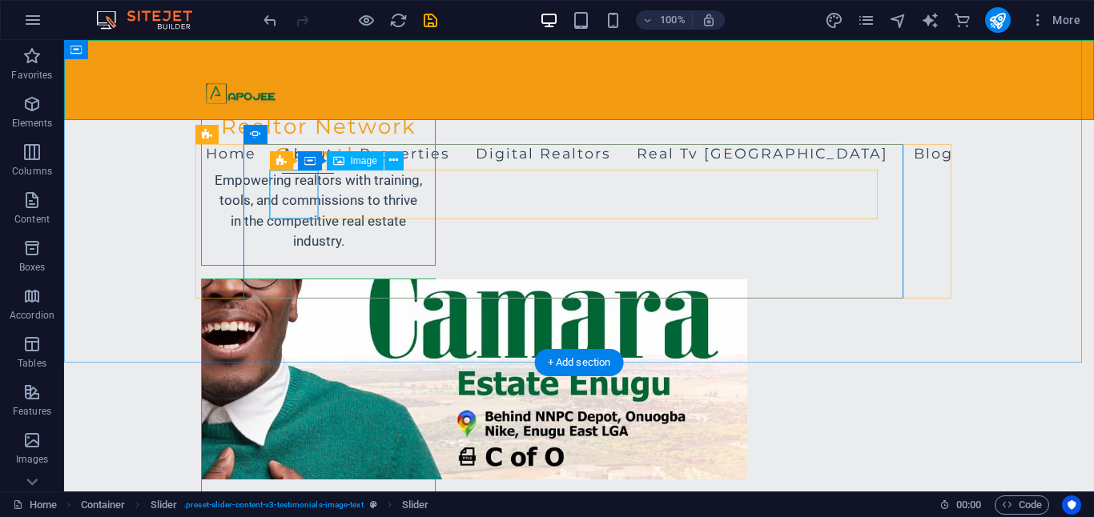
select select "px"
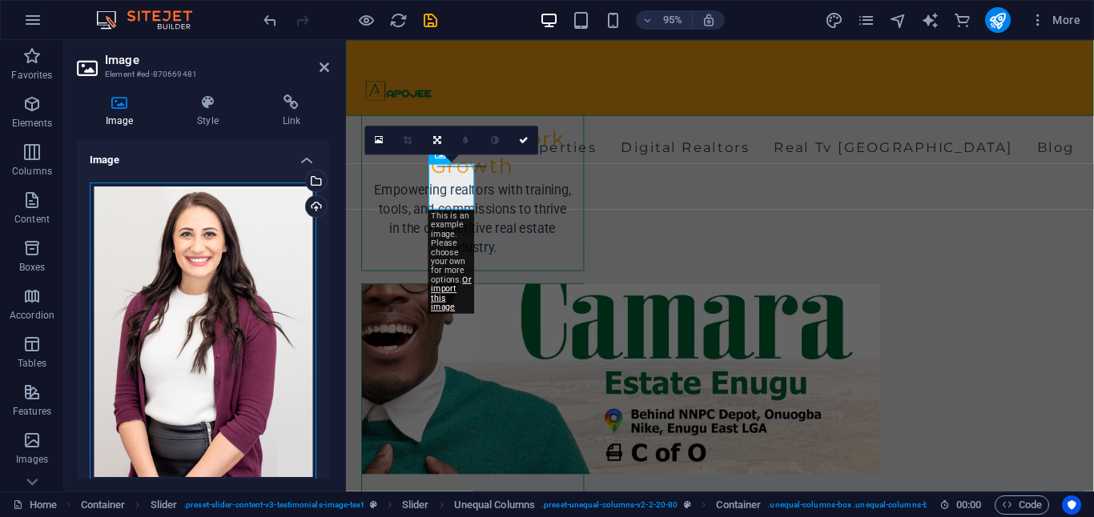
click at [275, 207] on div "Drag files here, click to choose files or select files from Files or our free s…" at bounding box center [203, 333] width 227 height 300
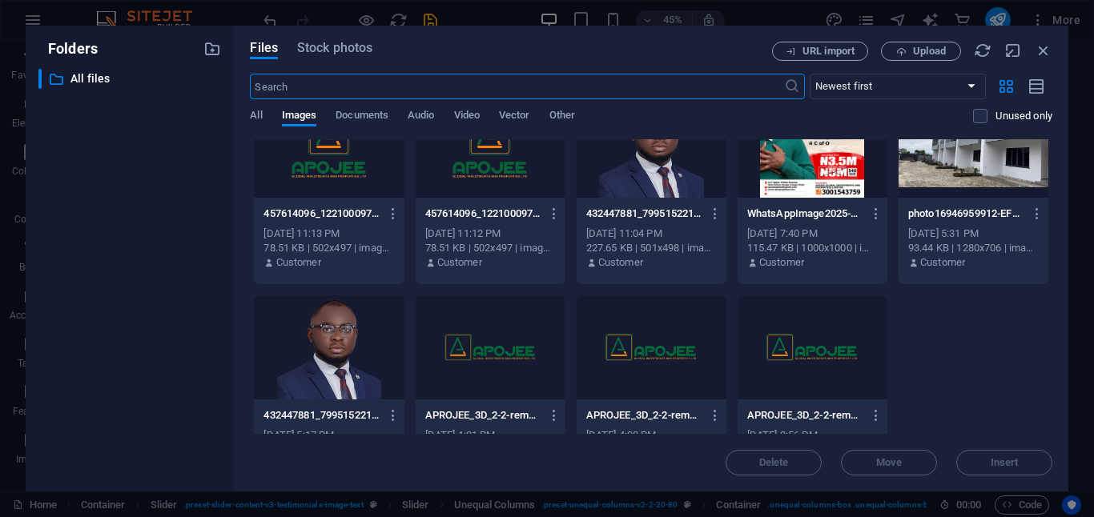
scroll to position [855, 0]
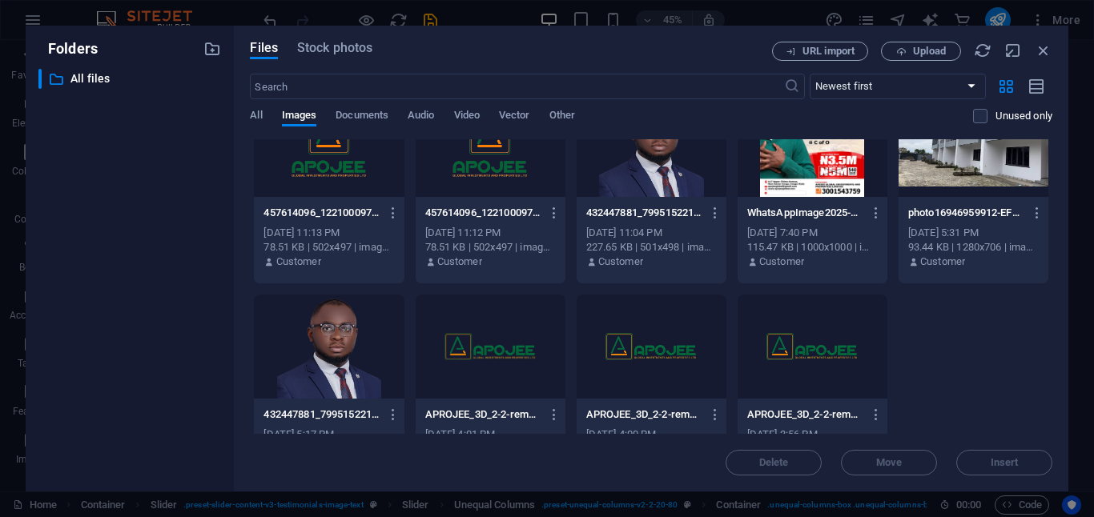
click at [484, 165] on div at bounding box center [491, 145] width 150 height 104
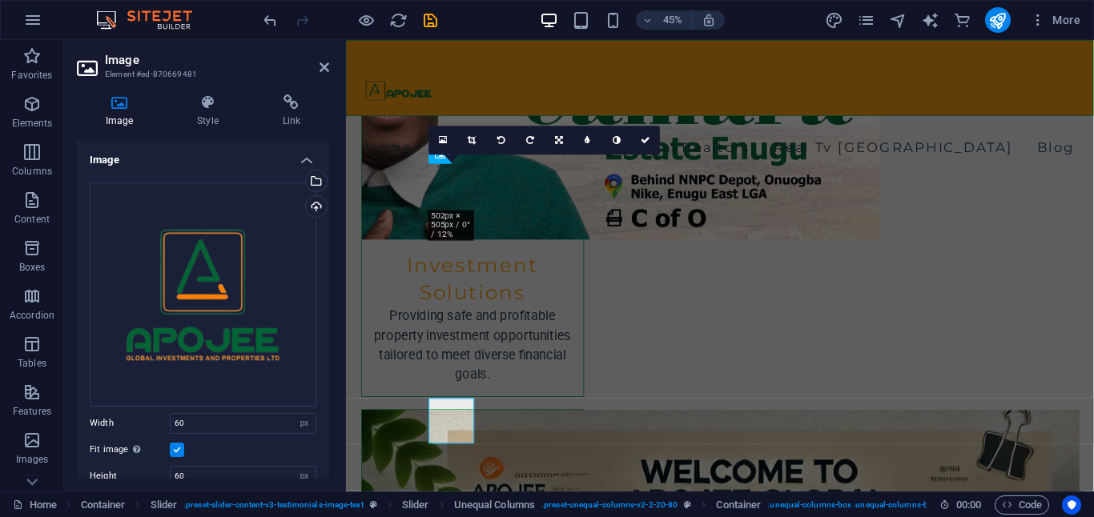
scroll to position [2821, 0]
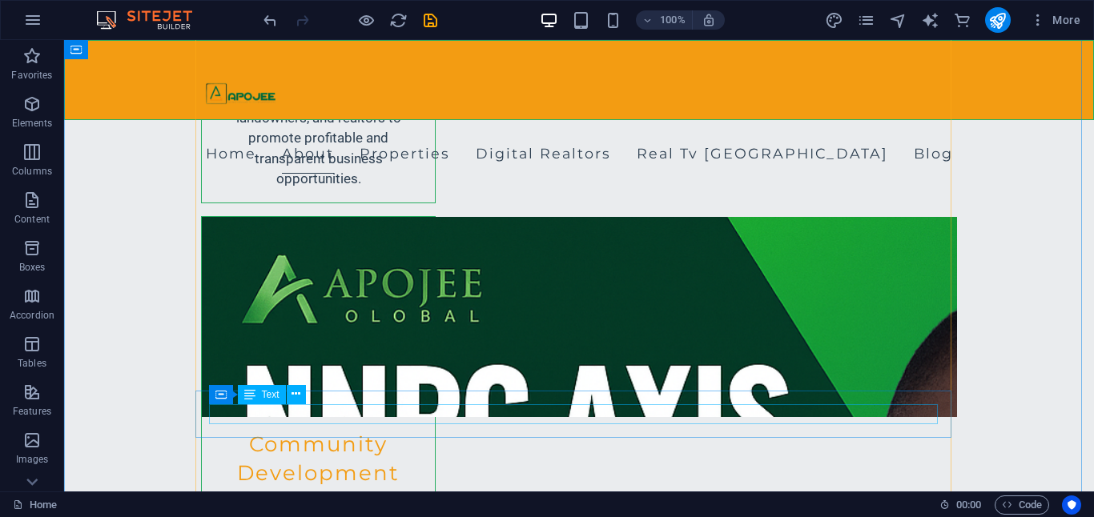
scroll to position [4051, 0]
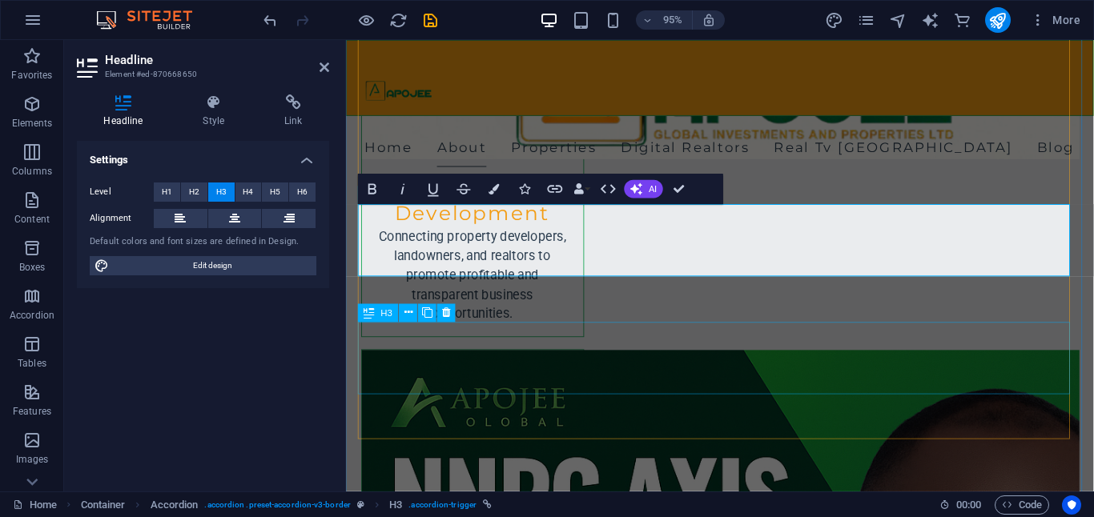
scroll to position [4023, 0]
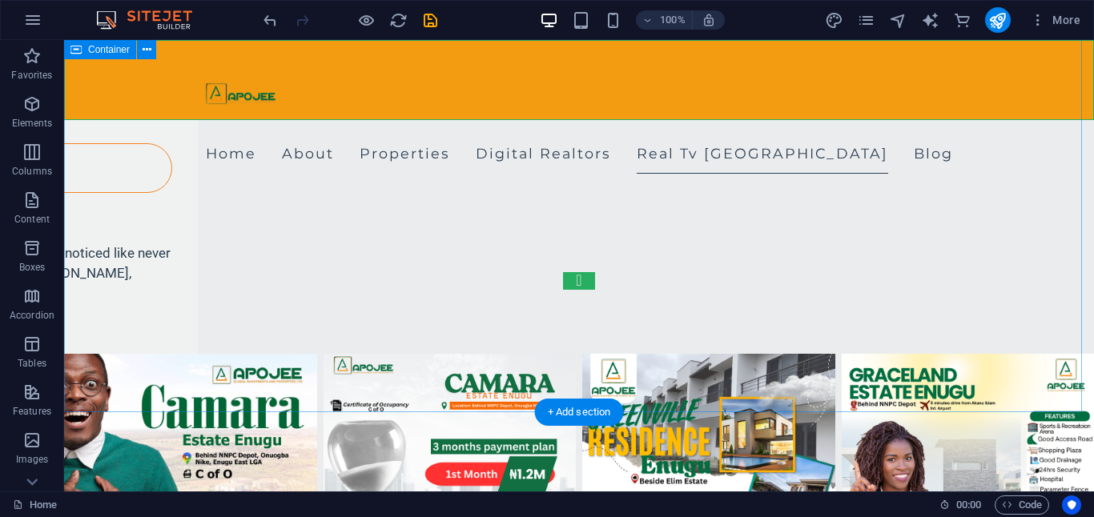
scroll to position [5369, 0]
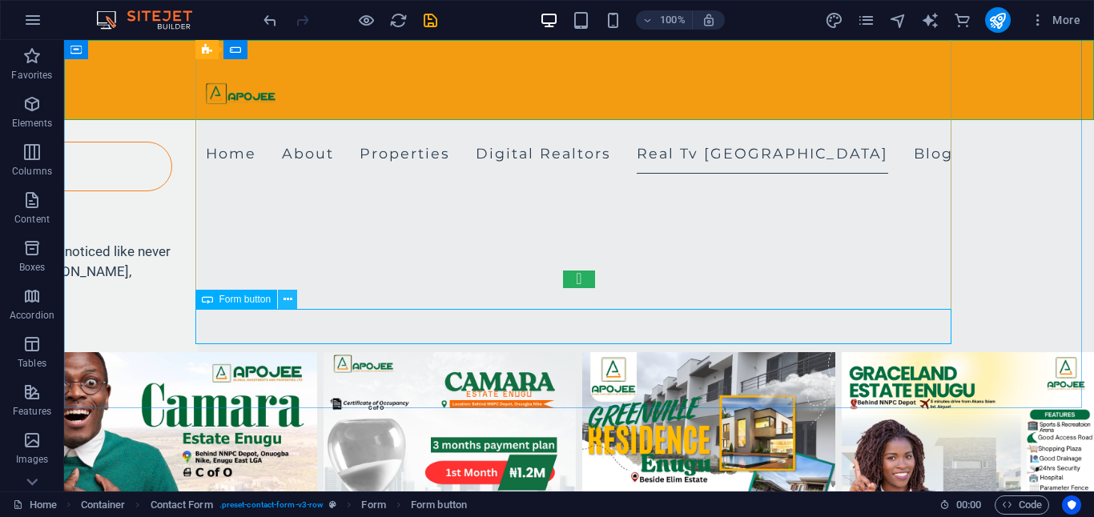
click at [285, 307] on icon at bounding box center [288, 300] width 9 height 17
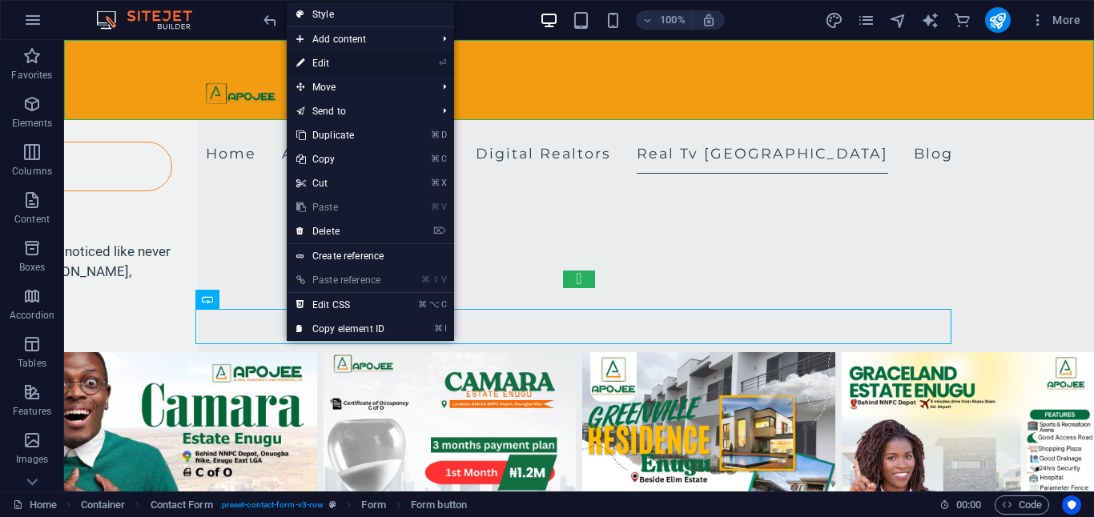
click at [345, 67] on link "⏎ Edit" at bounding box center [340, 63] width 107 height 24
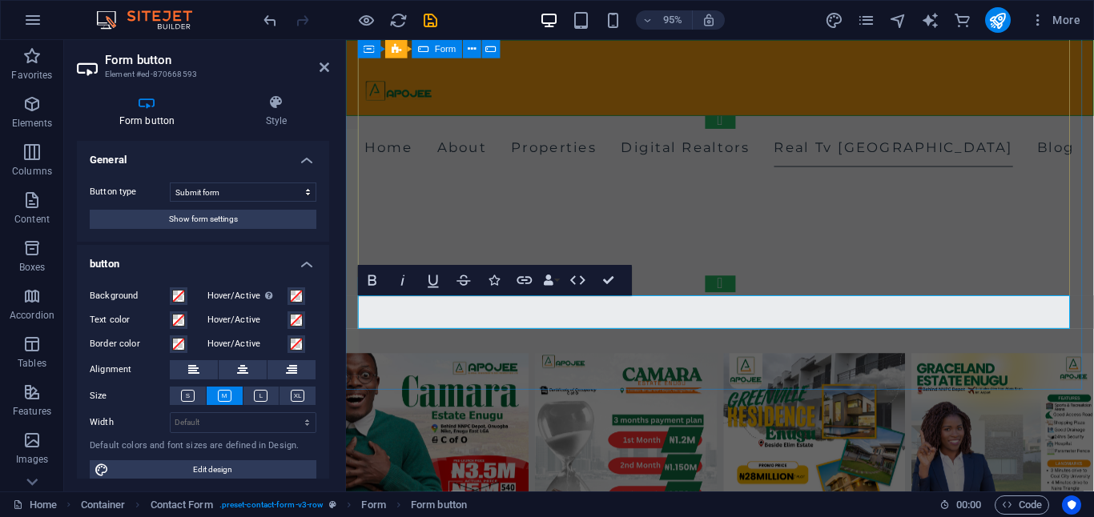
scroll to position [5231, 0]
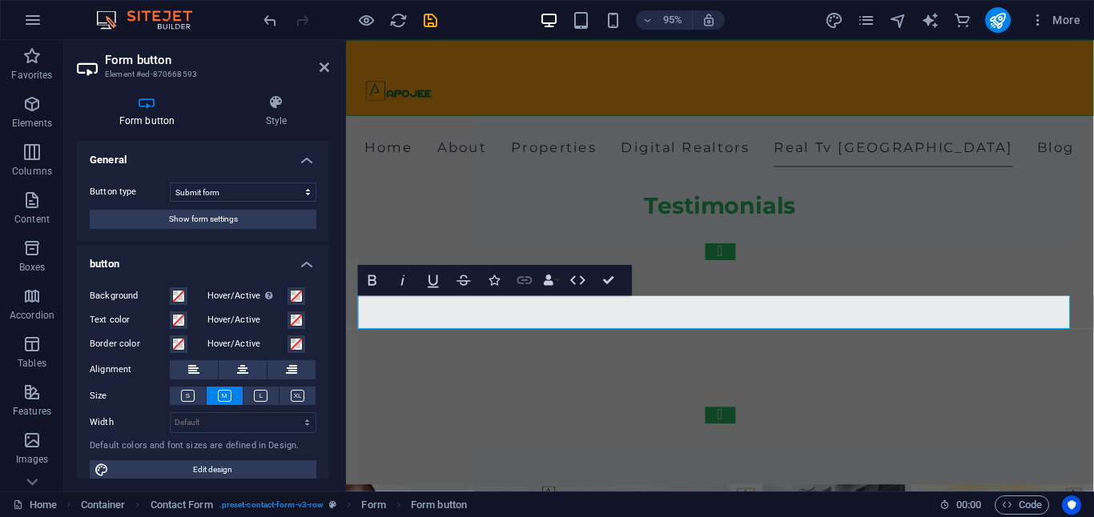
click at [529, 284] on icon "button" at bounding box center [524, 281] width 15 height 8
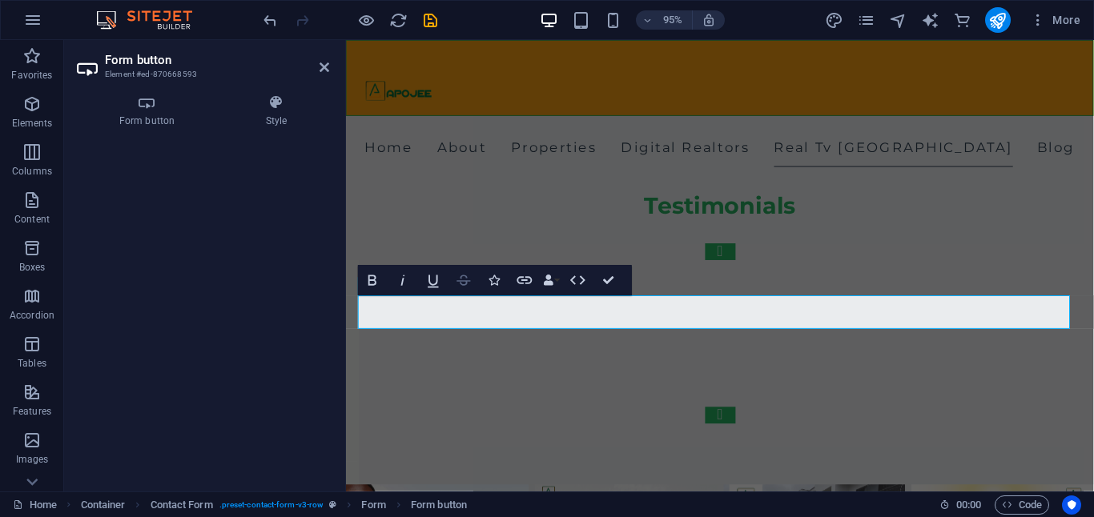
click at [469, 283] on icon "button" at bounding box center [464, 281] width 18 height 18
click at [529, 283] on icon "button" at bounding box center [524, 281] width 15 height 8
click at [156, 110] on icon at bounding box center [147, 103] width 140 height 16
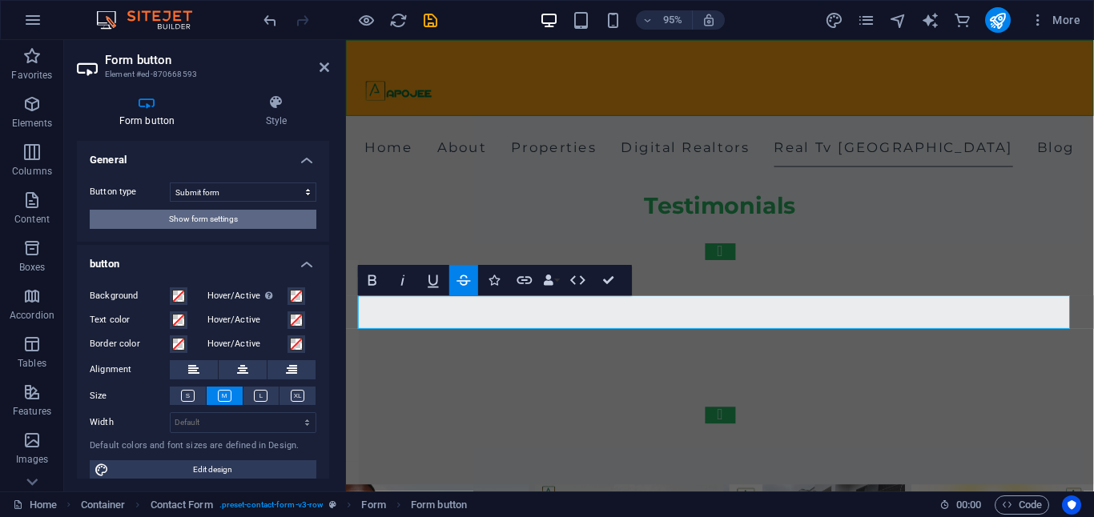
click at [193, 219] on span "Show form settings" at bounding box center [203, 219] width 69 height 19
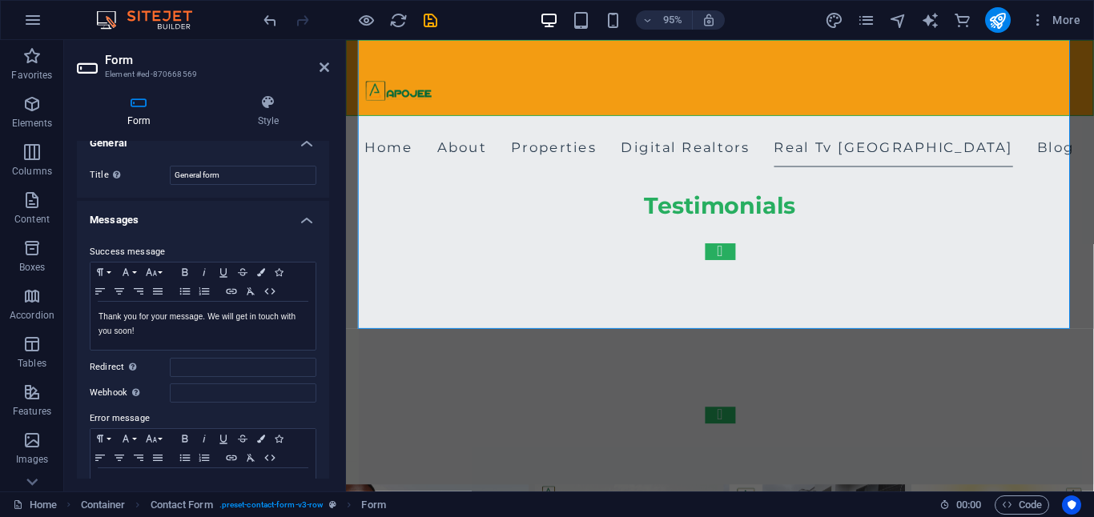
scroll to position [0, 0]
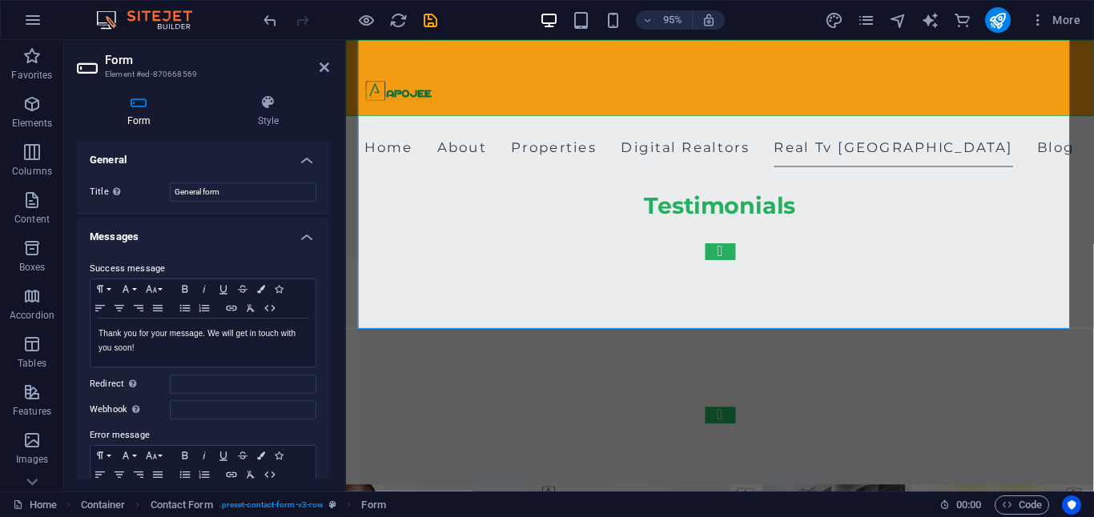
click at [304, 159] on h4 "General" at bounding box center [203, 155] width 252 height 29
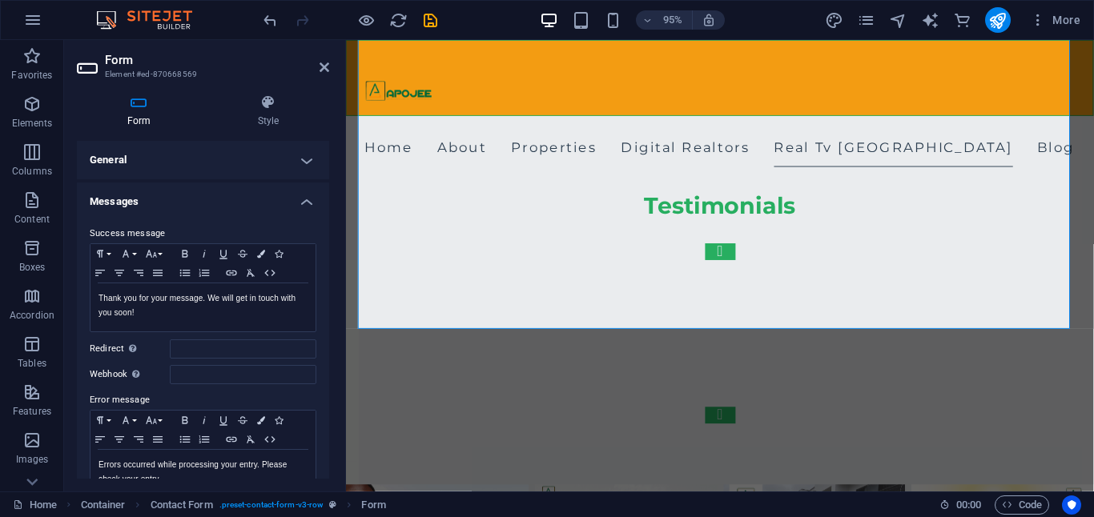
click at [305, 201] on h4 "Messages" at bounding box center [203, 197] width 252 height 29
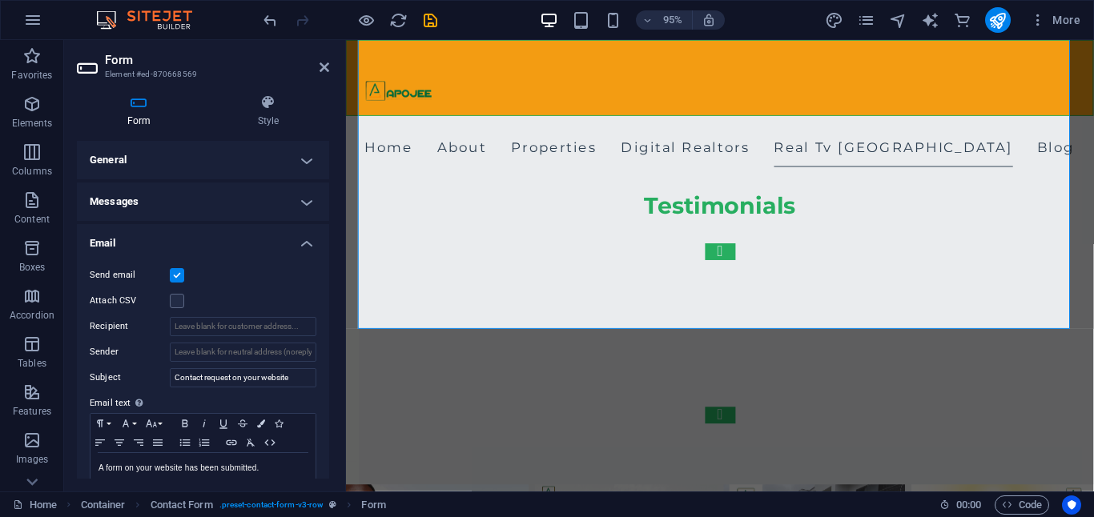
click at [299, 236] on h4 "Email" at bounding box center [203, 238] width 252 height 29
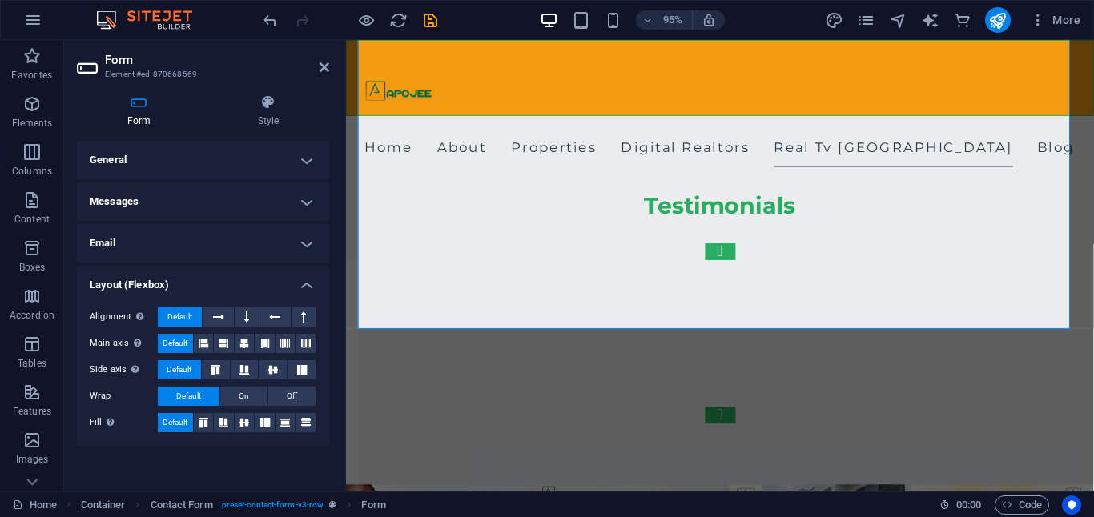
click at [152, 238] on h4 "Email" at bounding box center [203, 243] width 252 height 38
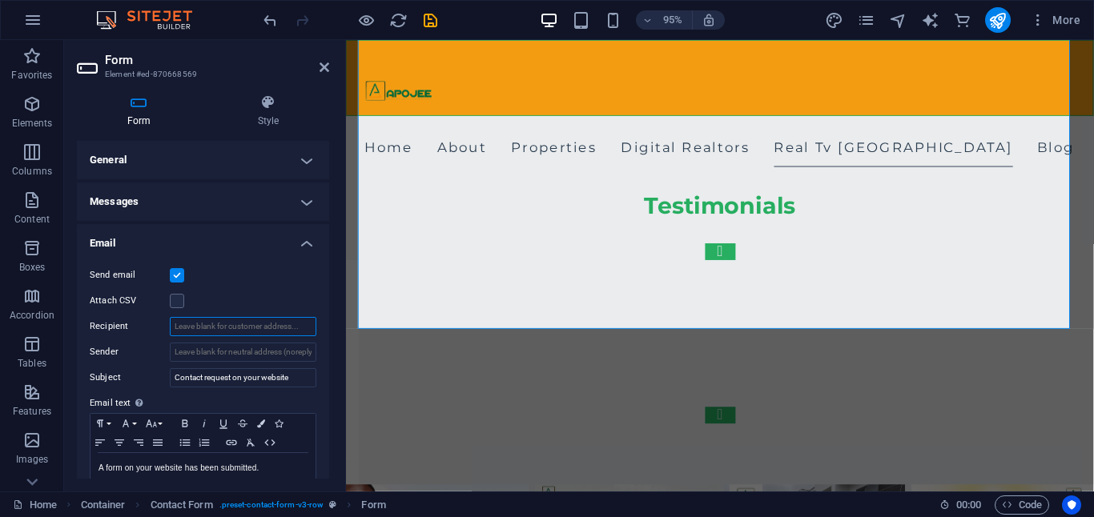
click at [223, 330] on input "Recipient" at bounding box center [243, 326] width 147 height 19
click at [274, 117] on h4 "Style" at bounding box center [268, 112] width 122 height 34
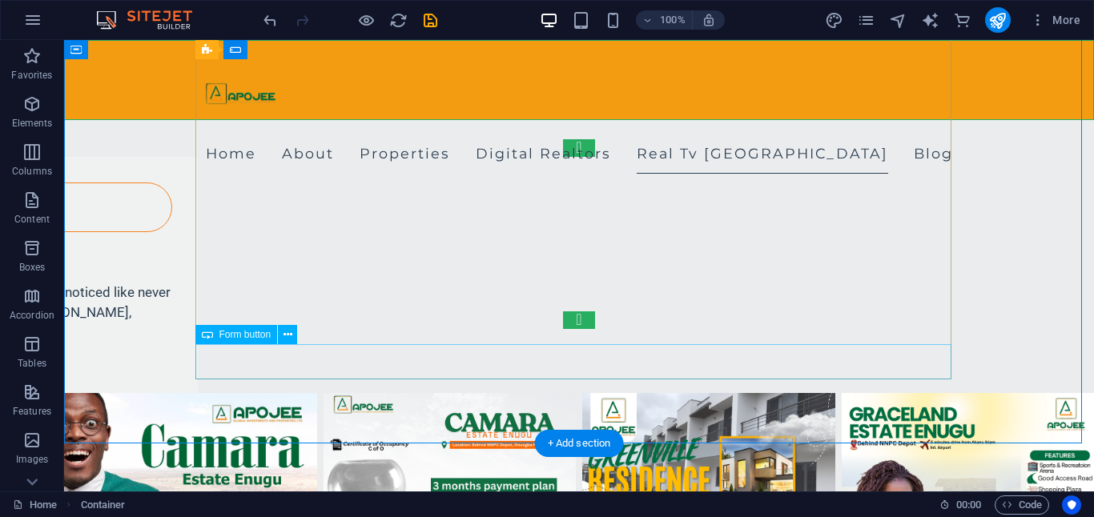
scroll to position [5343, 0]
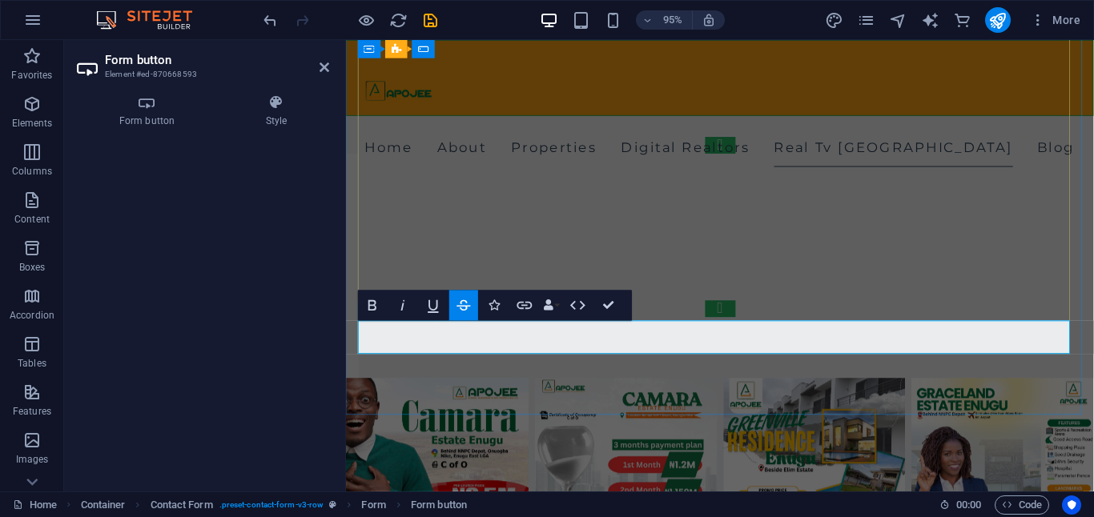
scroll to position [5204, 0]
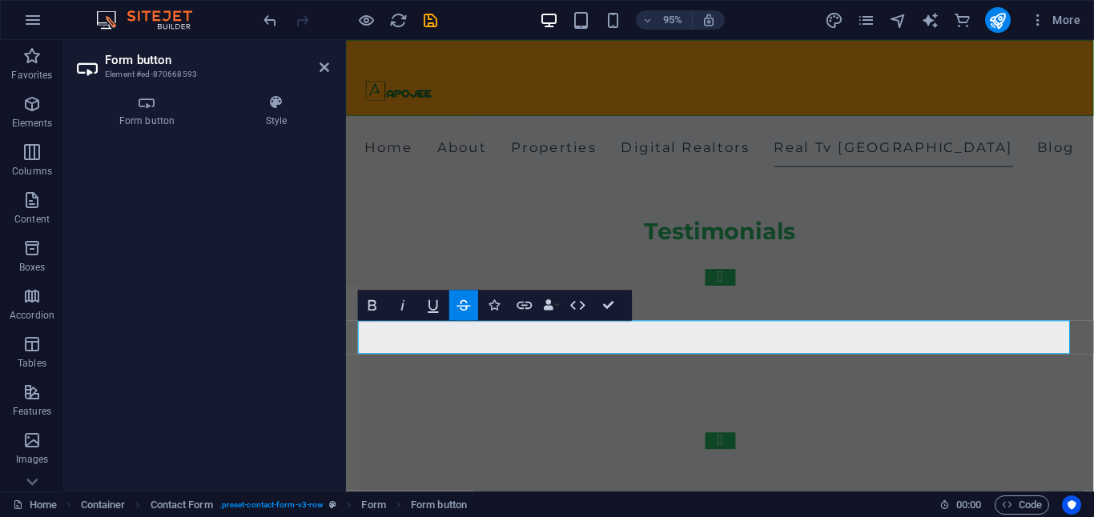
click at [458, 299] on icon "button" at bounding box center [464, 305] width 18 height 18
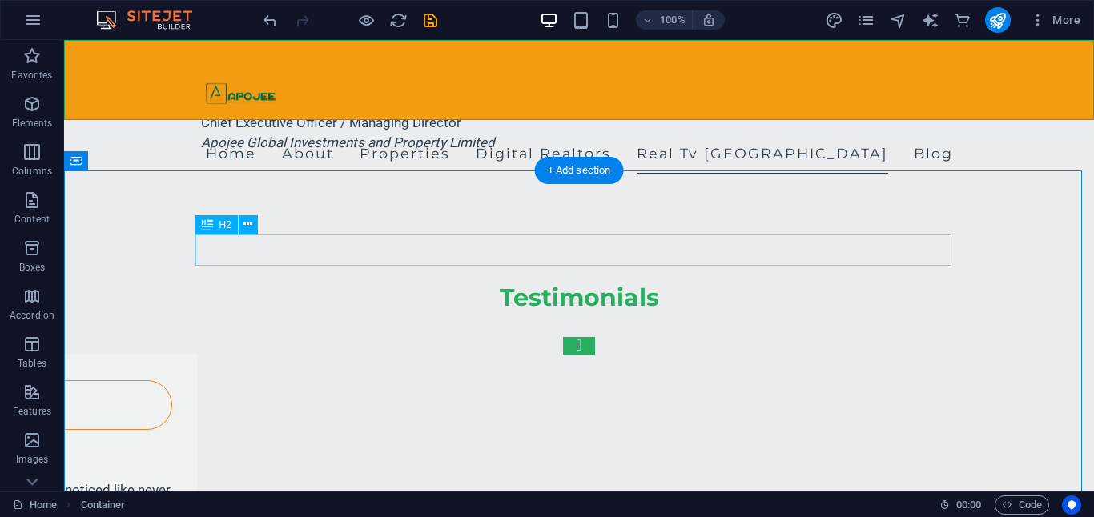
scroll to position [5025, 0]
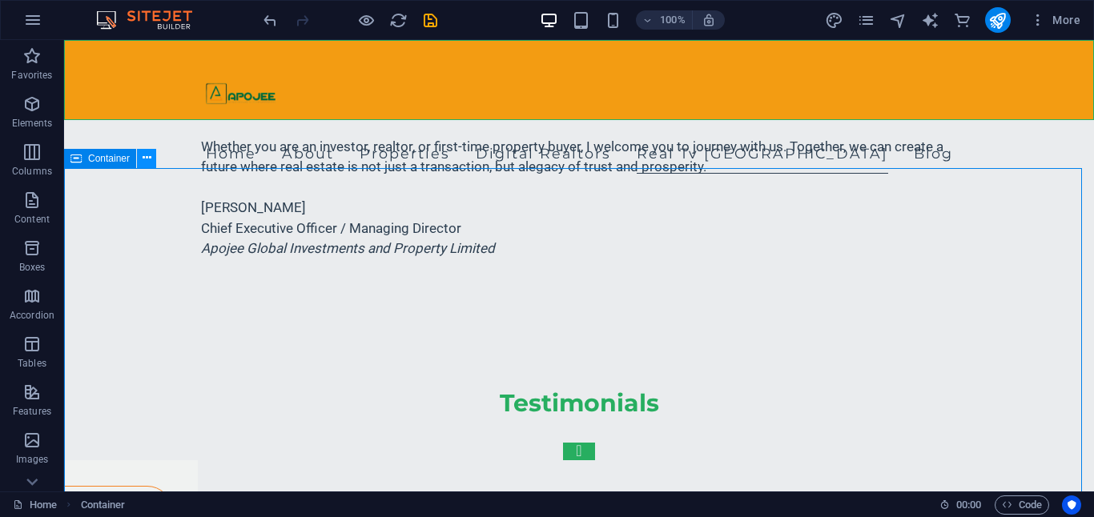
click at [145, 157] on icon at bounding box center [147, 158] width 9 height 17
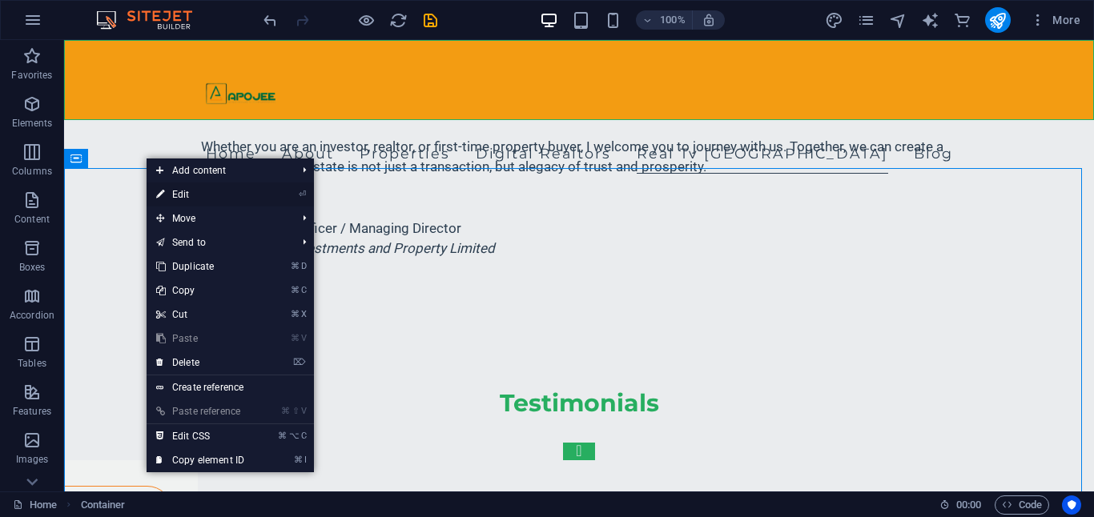
click at [232, 194] on link "⏎ Edit" at bounding box center [200, 195] width 107 height 24
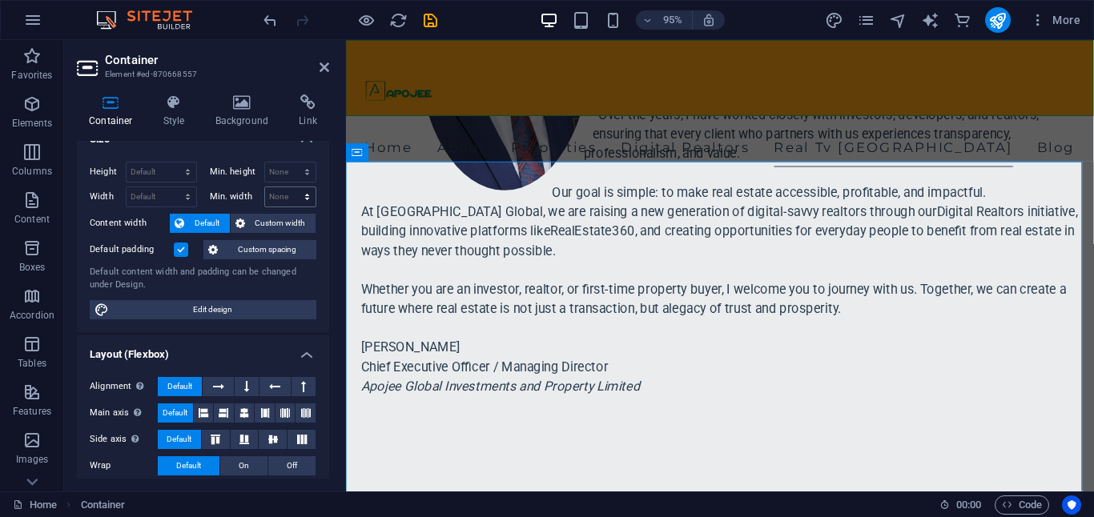
scroll to position [5, 0]
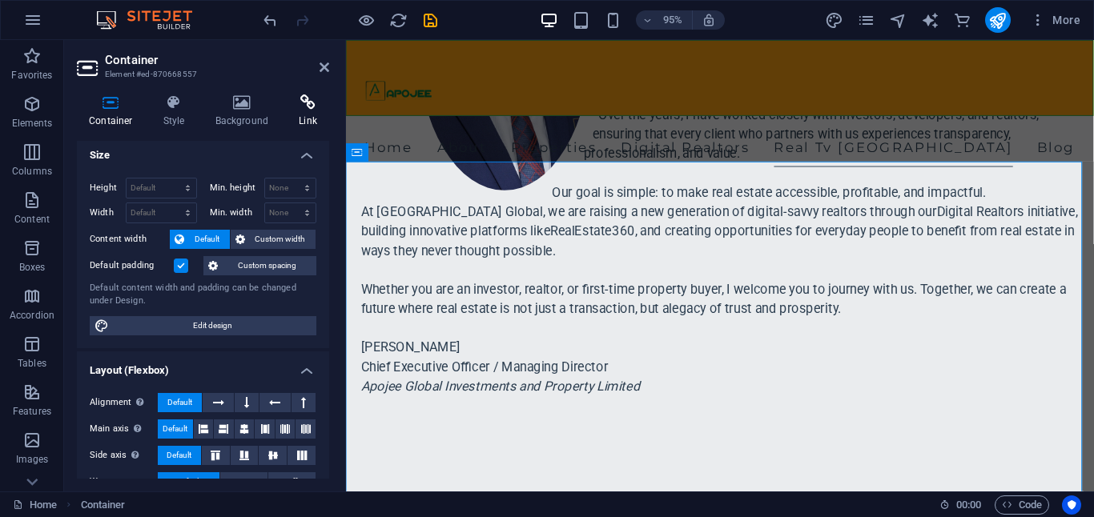
click at [309, 111] on h4 "Link" at bounding box center [308, 112] width 42 height 34
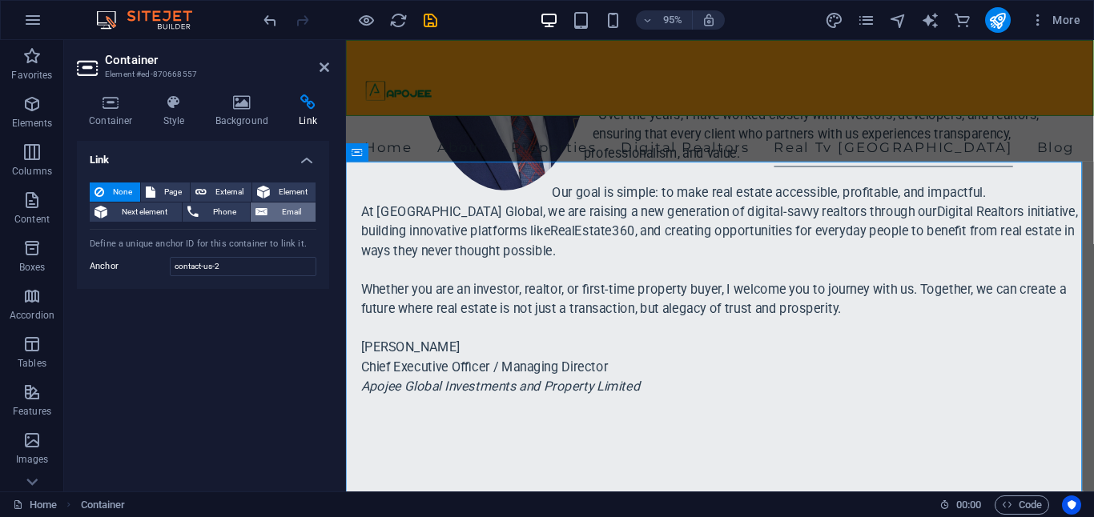
click at [288, 209] on span "Email" at bounding box center [291, 212] width 38 height 19
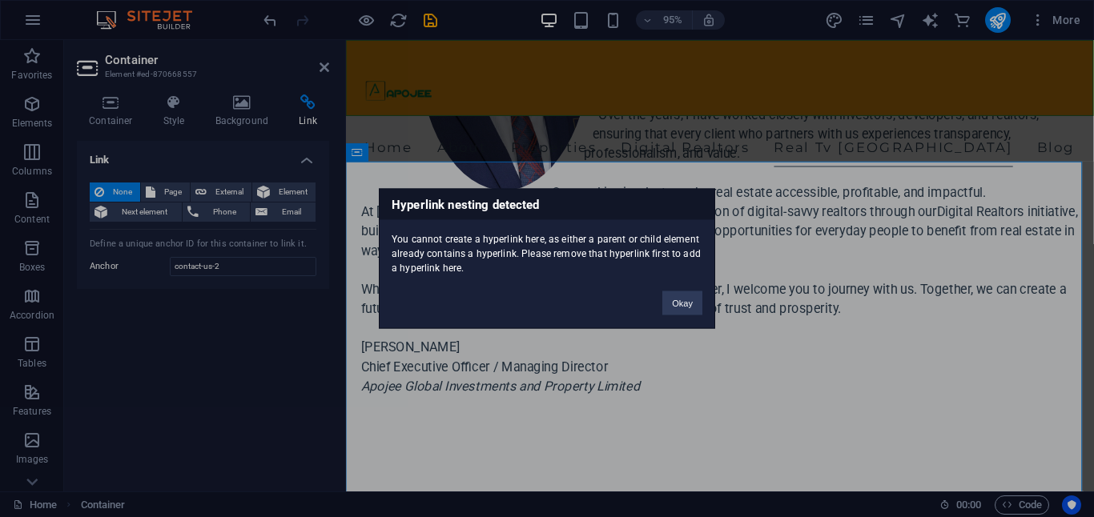
click at [305, 296] on div "Hyperlink nesting detected You cannot create a hyperlink here, as either a pare…" at bounding box center [547, 258] width 1094 height 517
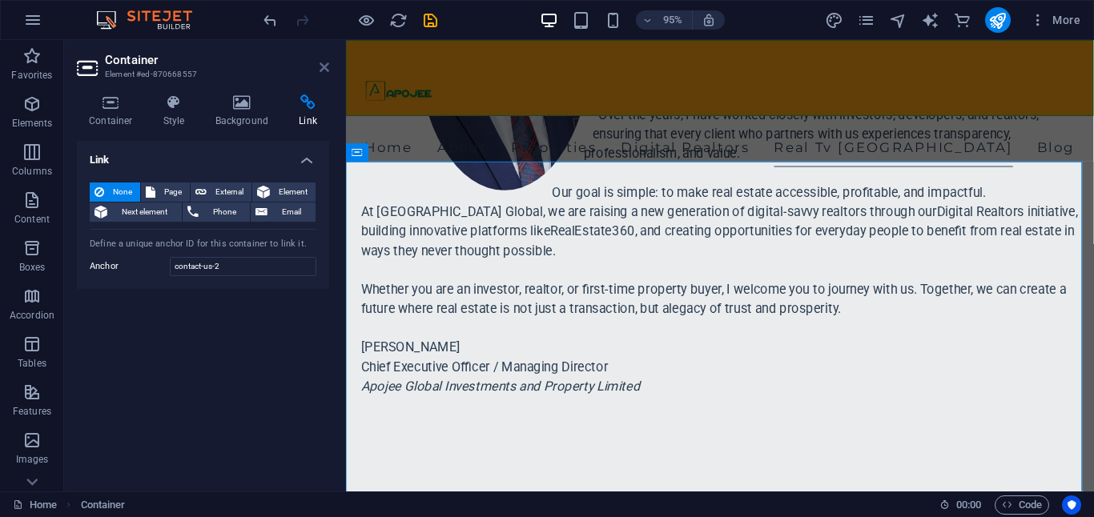
click at [323, 70] on icon at bounding box center [325, 67] width 10 height 13
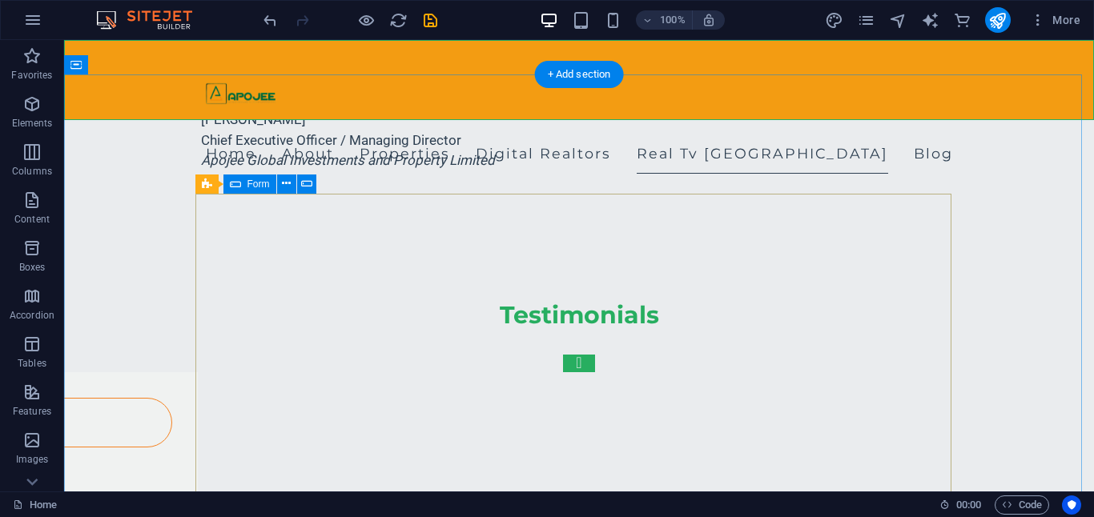
scroll to position [5123, 0]
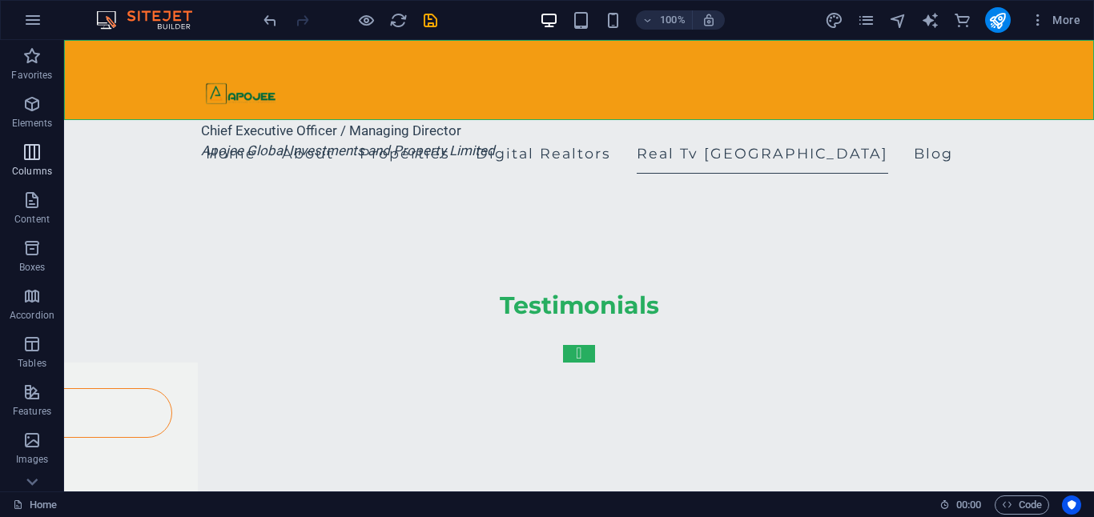
click at [37, 150] on icon "button" at bounding box center [31, 152] width 19 height 19
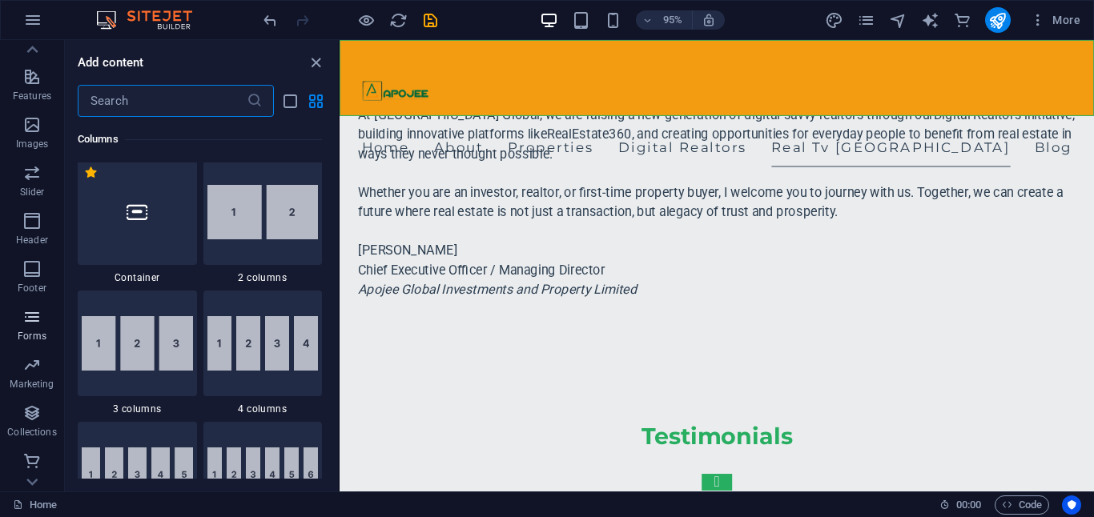
scroll to position [317, 0]
click at [38, 318] on icon "button" at bounding box center [31, 315] width 19 height 19
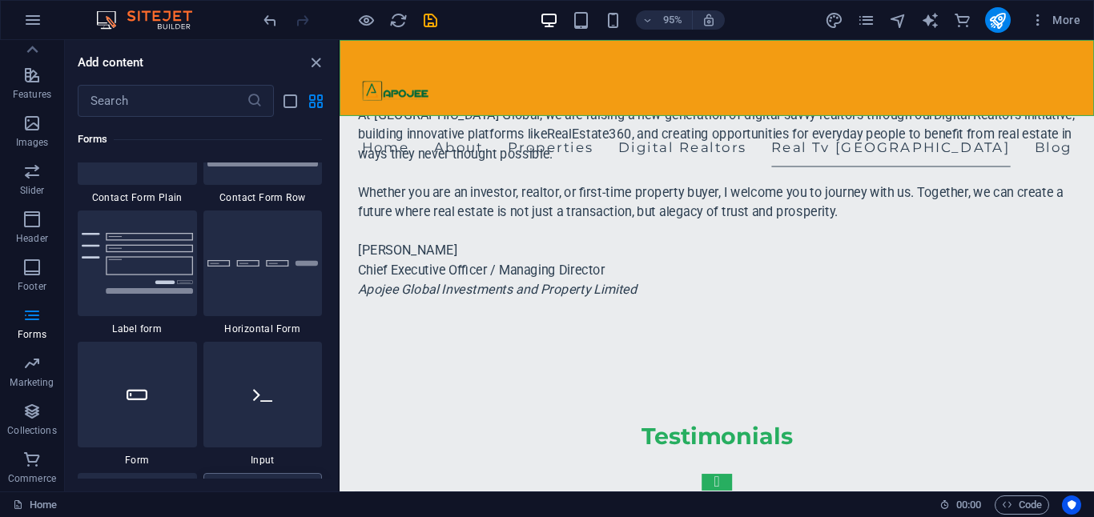
scroll to position [11881, 0]
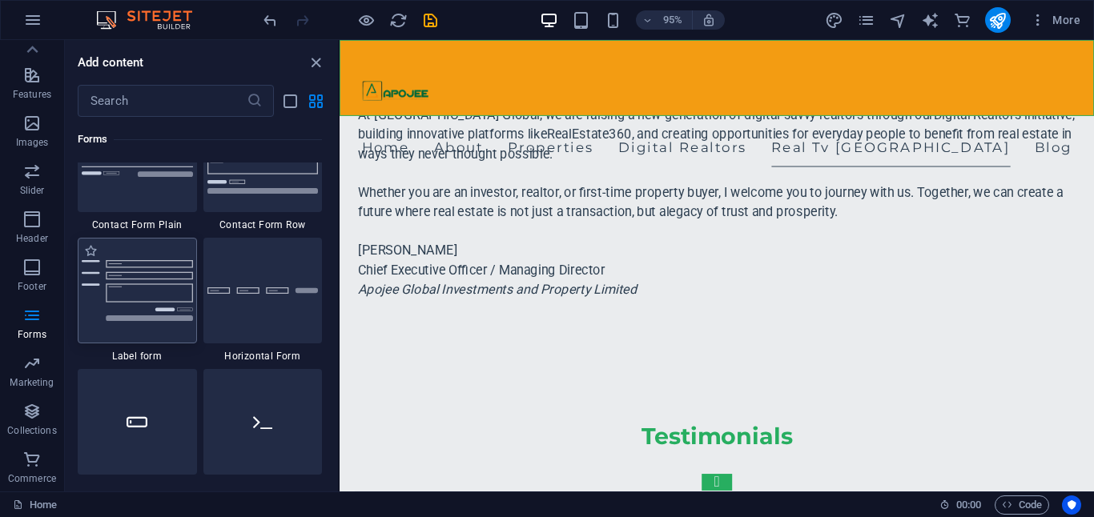
click at [159, 288] on img at bounding box center [137, 290] width 111 height 61
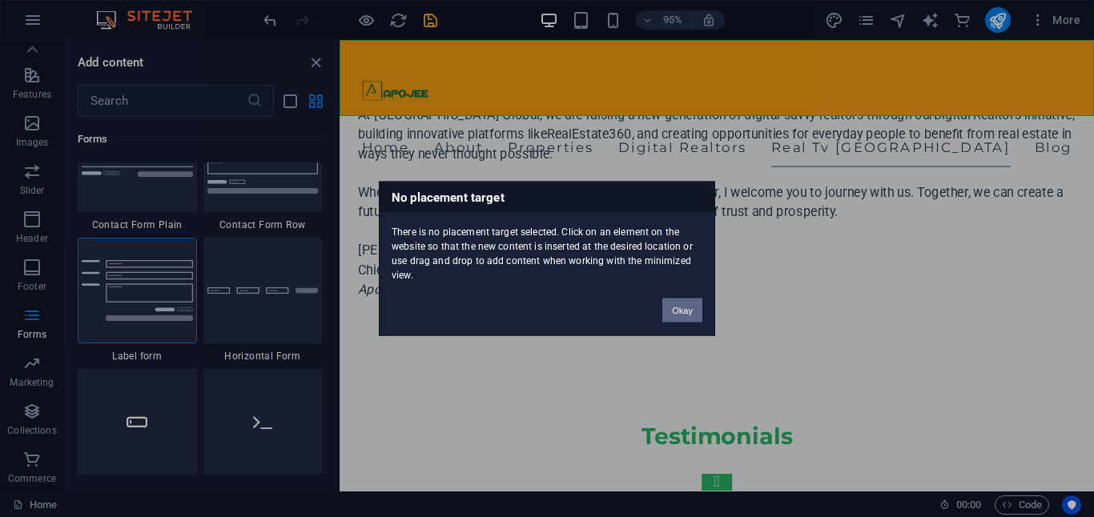
click at [688, 309] on button "Okay" at bounding box center [682, 311] width 40 height 24
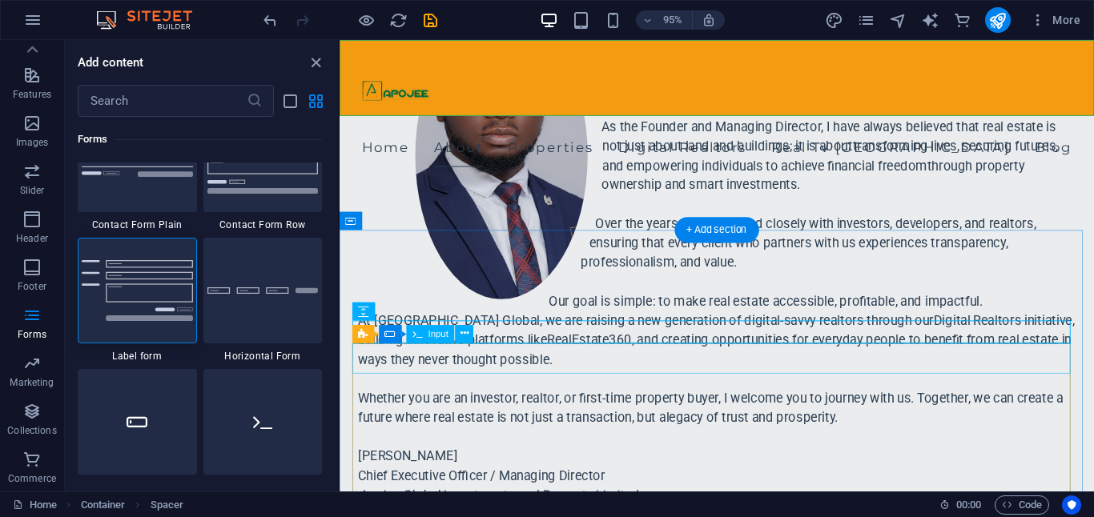
scroll to position [4830, 0]
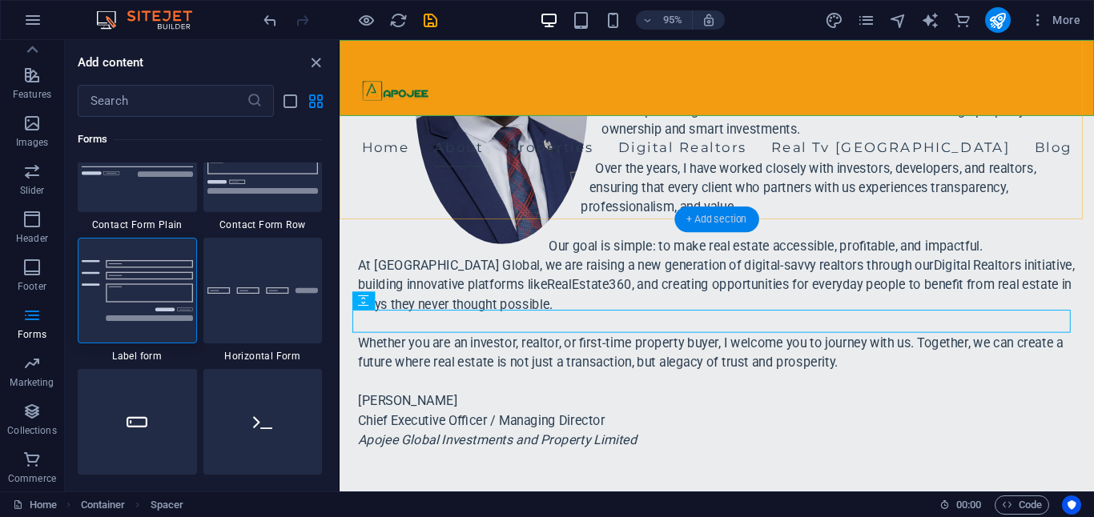
click at [722, 217] on div "+ Add section" at bounding box center [716, 220] width 84 height 26
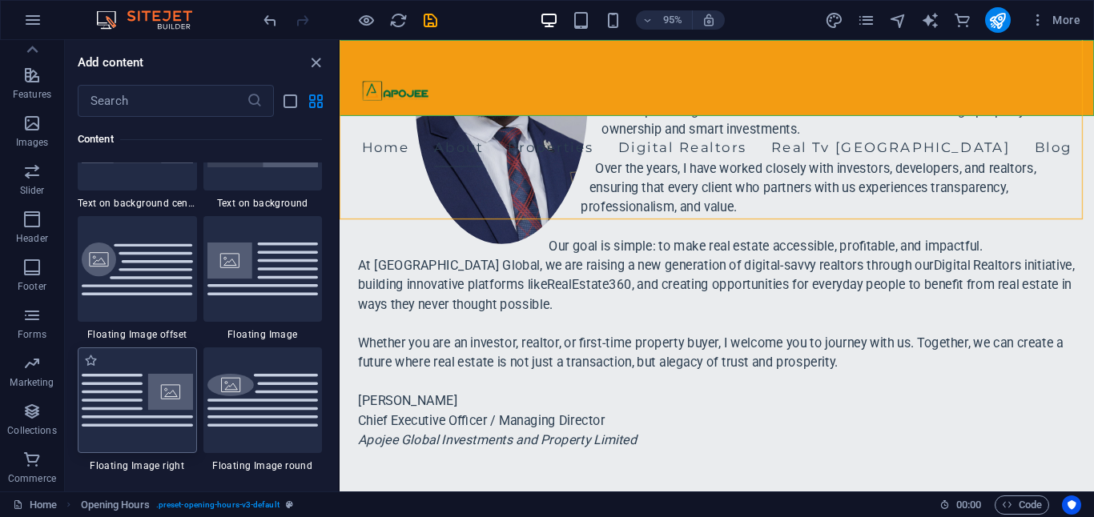
scroll to position [3419, 0]
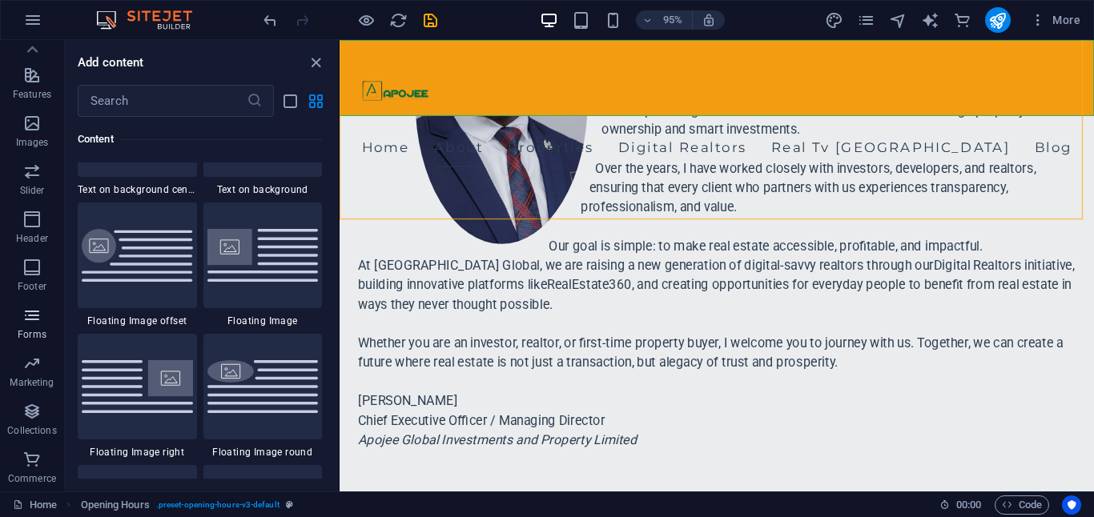
click at [26, 317] on icon "button" at bounding box center [31, 315] width 19 height 19
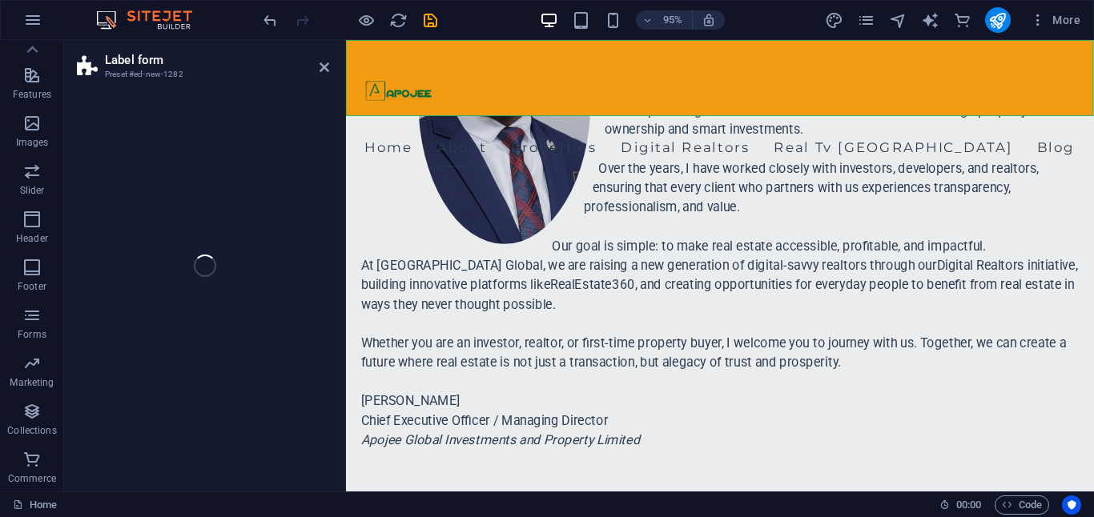
scroll to position [4826, 0]
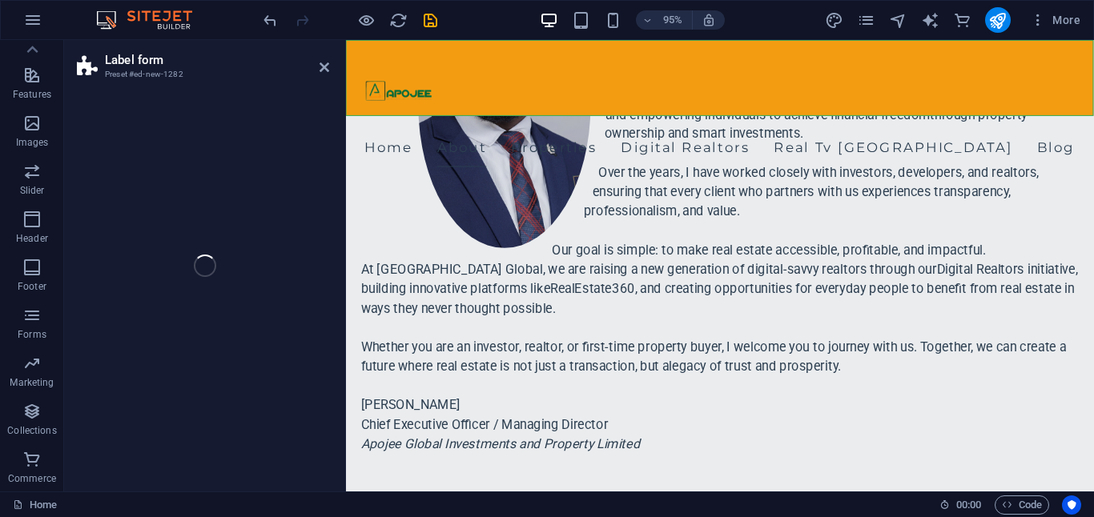
select select "rem"
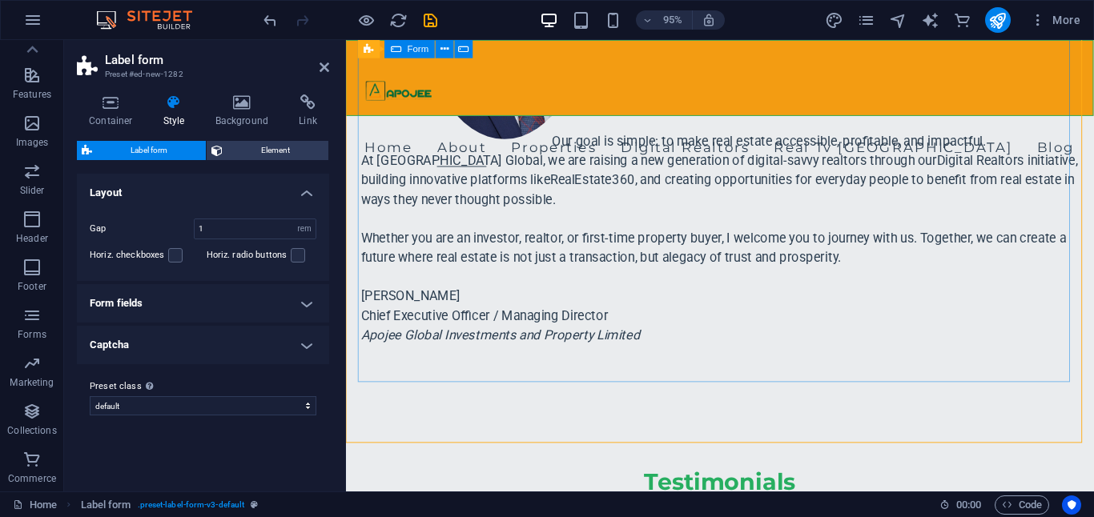
scroll to position [5157, 0]
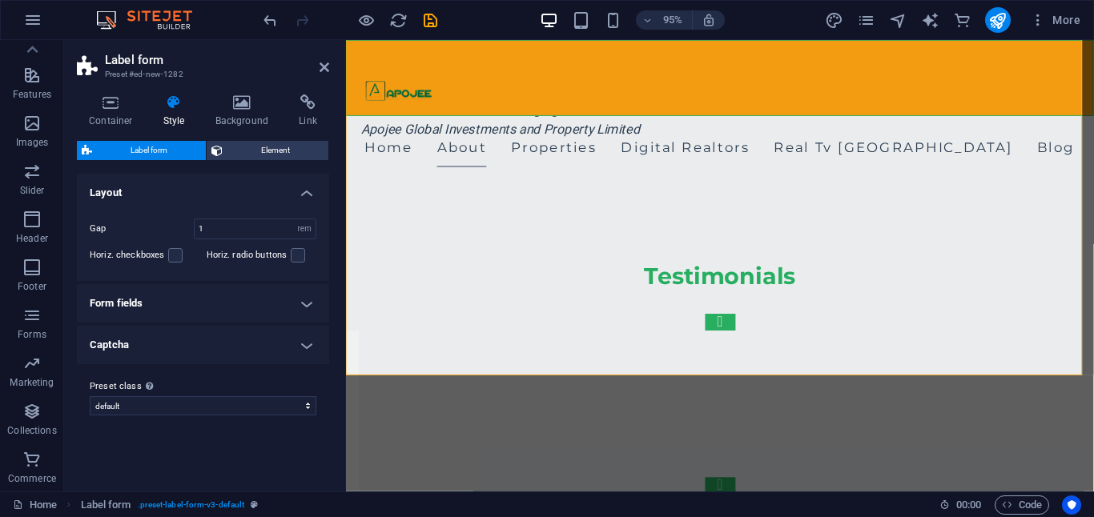
click at [223, 300] on h4 "Form fields" at bounding box center [203, 303] width 252 height 38
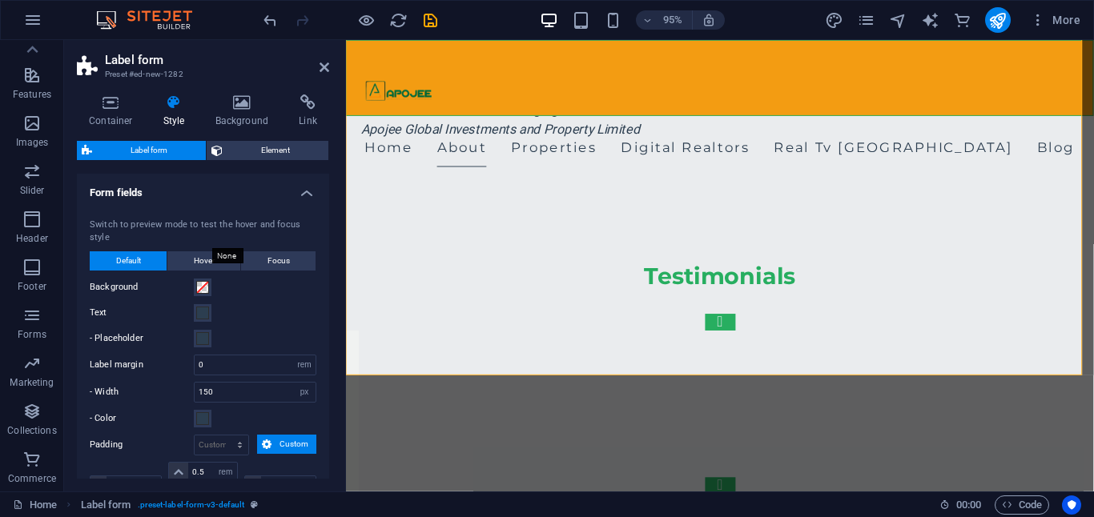
scroll to position [0, 0]
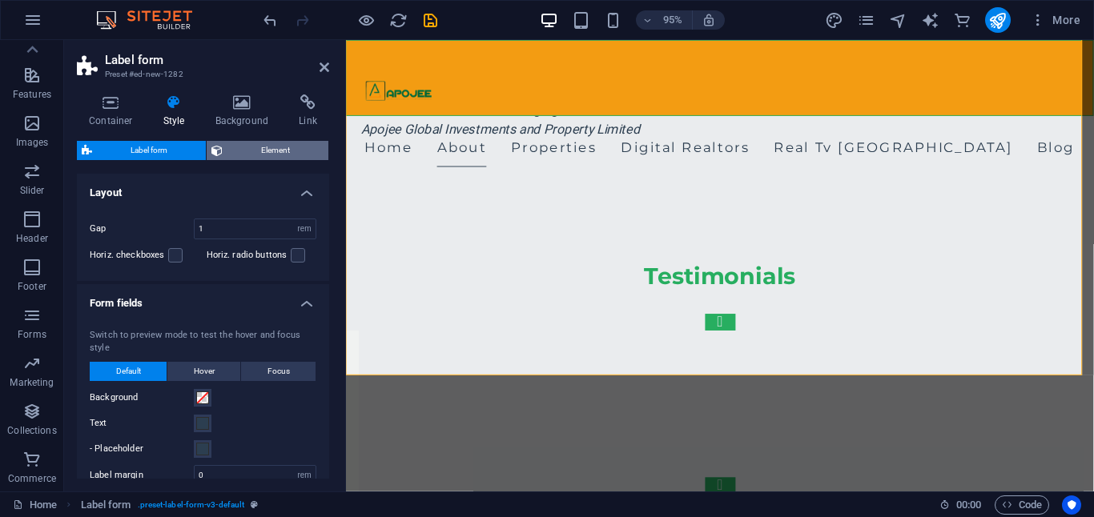
click at [259, 151] on span "Element" at bounding box center [275, 150] width 96 height 19
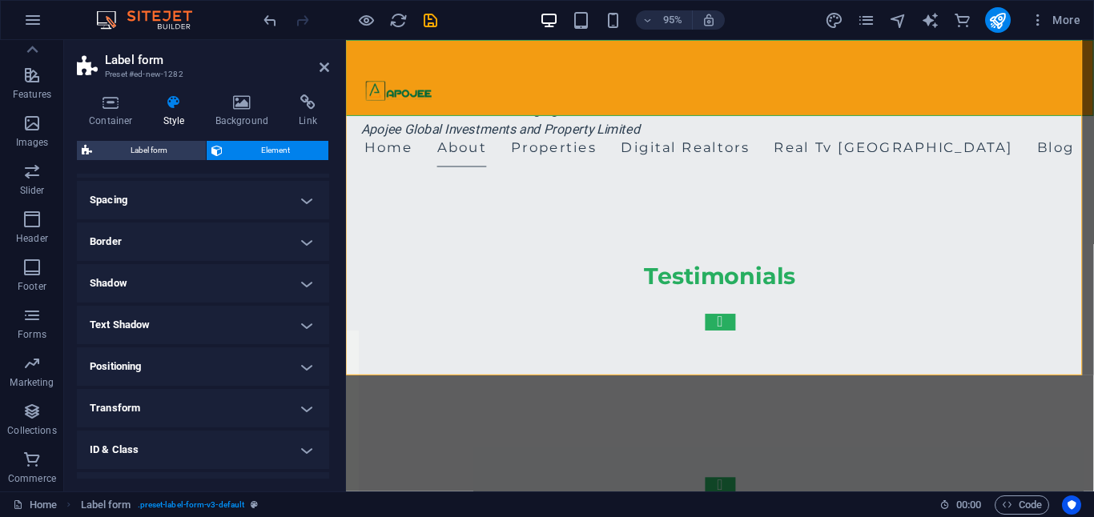
scroll to position [200, 0]
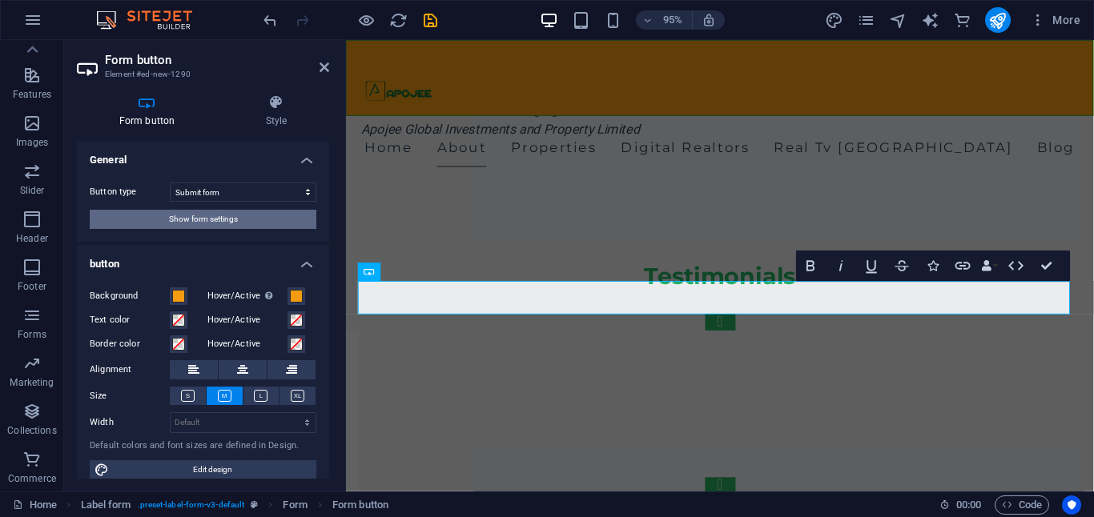
click at [262, 216] on button "Show form settings" at bounding box center [203, 219] width 227 height 19
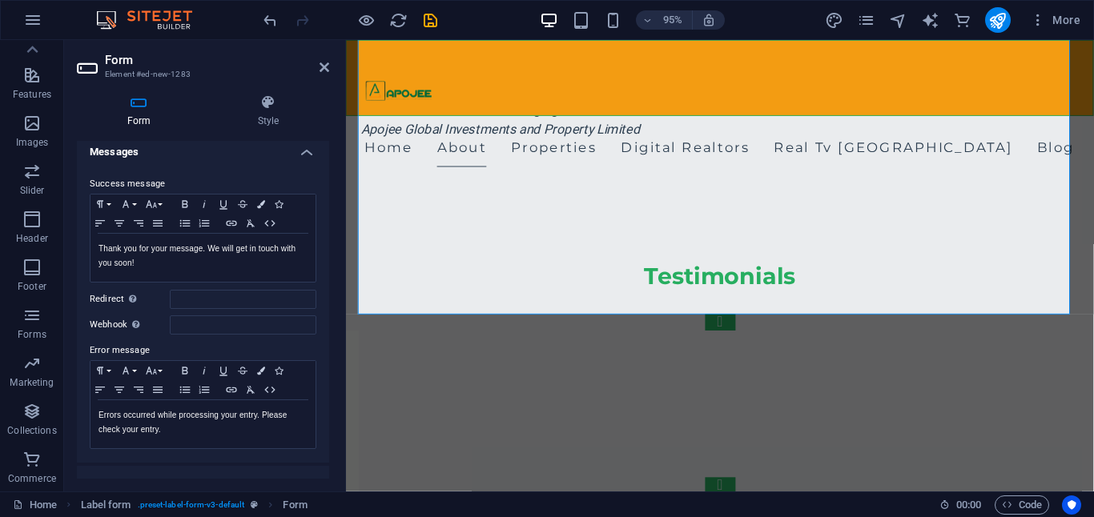
scroll to position [72, 0]
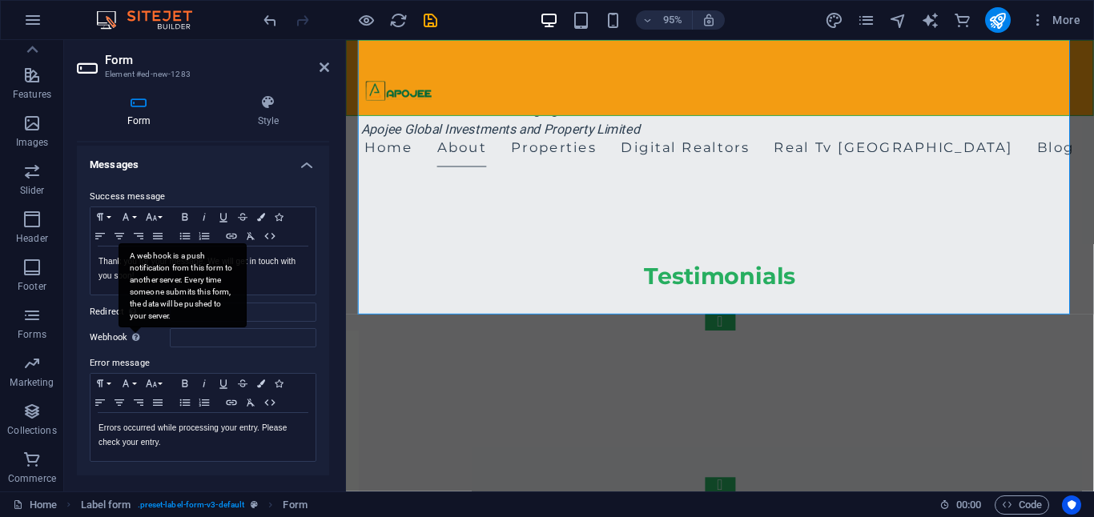
click at [136, 328] on div "A webhook is a push notification from this form to another server. Every time s…" at bounding box center [183, 285] width 128 height 84
click at [170, 337] on input "Webhook A webhook is a push notification from this form to another server. Ever…" at bounding box center [243, 337] width 147 height 19
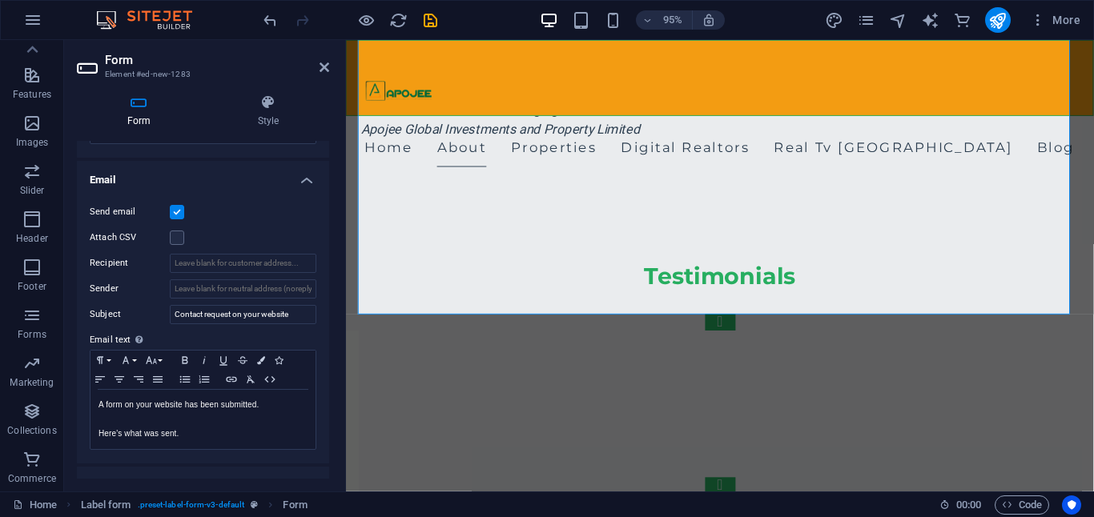
scroll to position [393, 0]
click at [180, 211] on label at bounding box center [177, 209] width 14 height 14
click at [0, 0] on input "Send email" at bounding box center [0, 0] width 0 height 0
click at [181, 210] on label at bounding box center [177, 209] width 14 height 14
click at [0, 0] on input "Send email" at bounding box center [0, 0] width 0 height 0
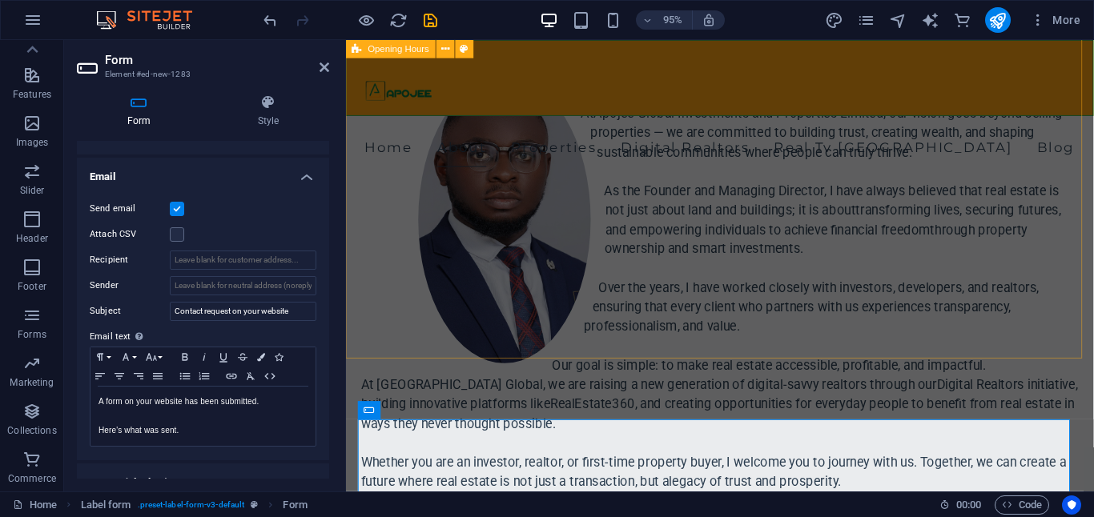
scroll to position [4713, 0]
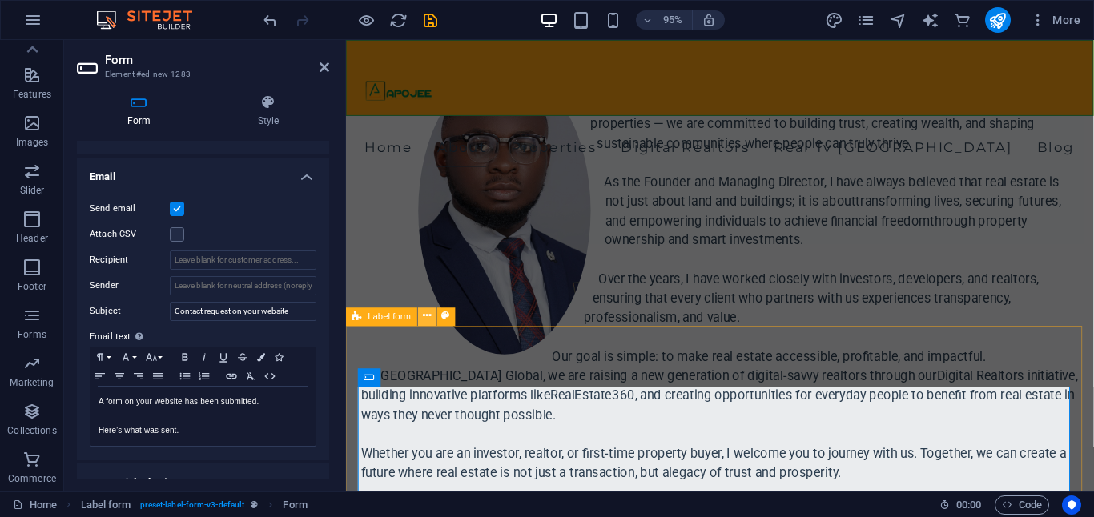
click at [428, 321] on icon at bounding box center [427, 317] width 8 height 16
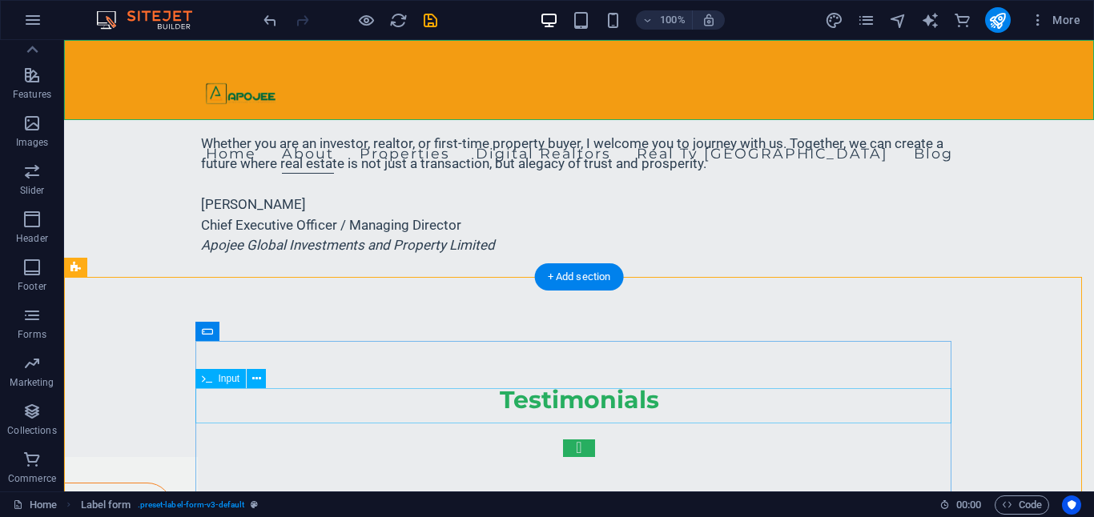
scroll to position [4916, 0]
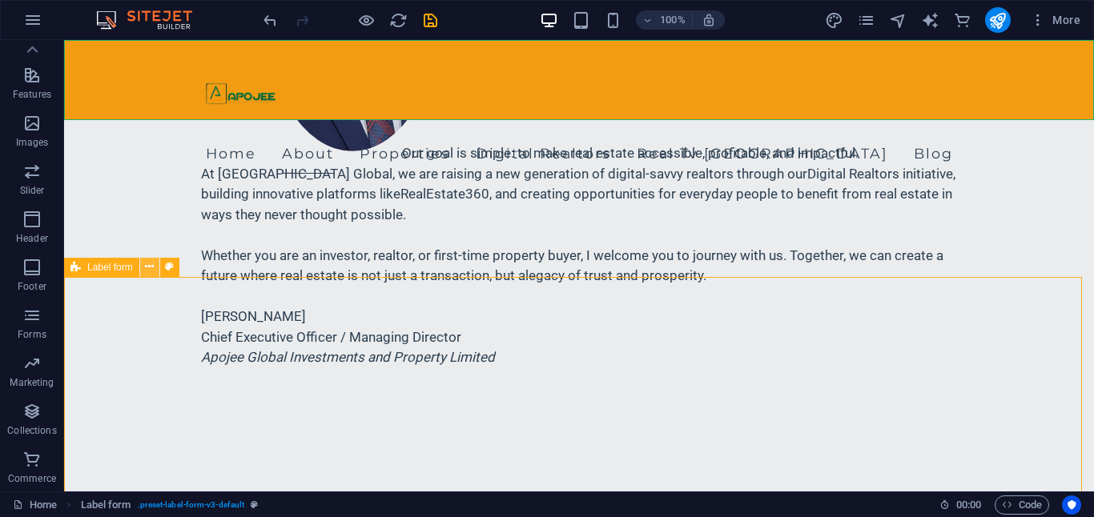
click at [149, 269] on icon at bounding box center [149, 267] width 9 height 17
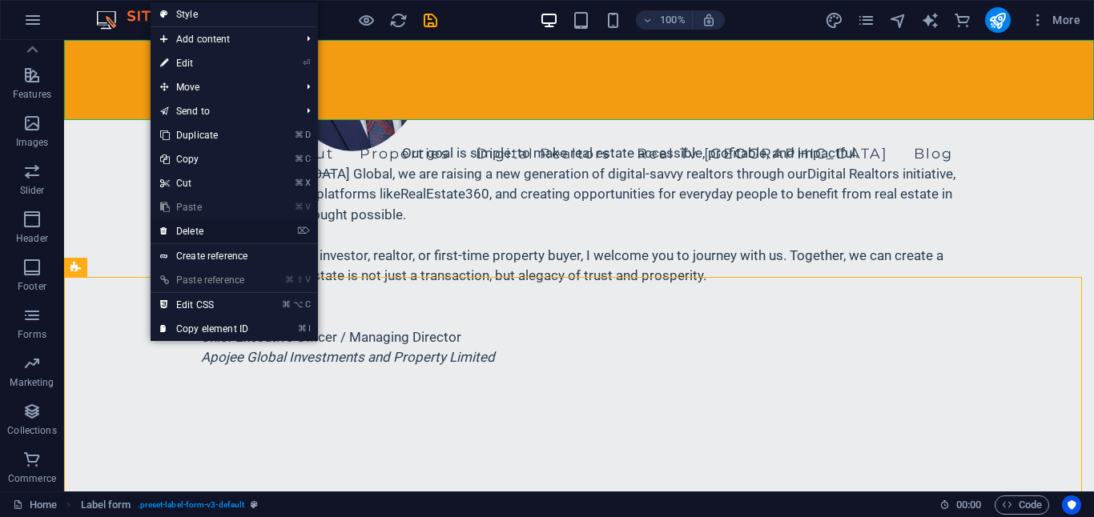
click at [199, 234] on link "⌦ Delete" at bounding box center [204, 231] width 107 height 24
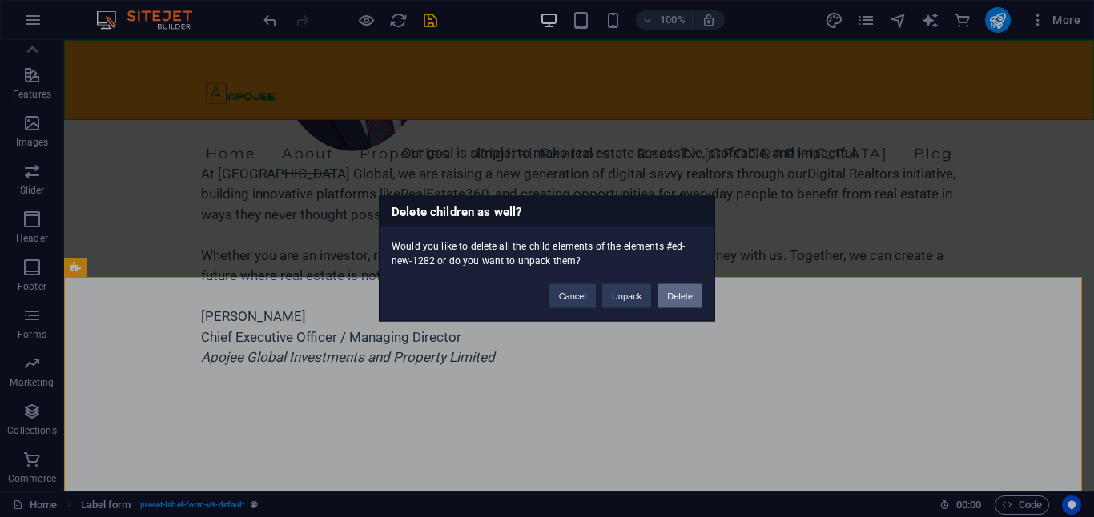
click at [674, 300] on button "Delete" at bounding box center [680, 296] width 45 height 24
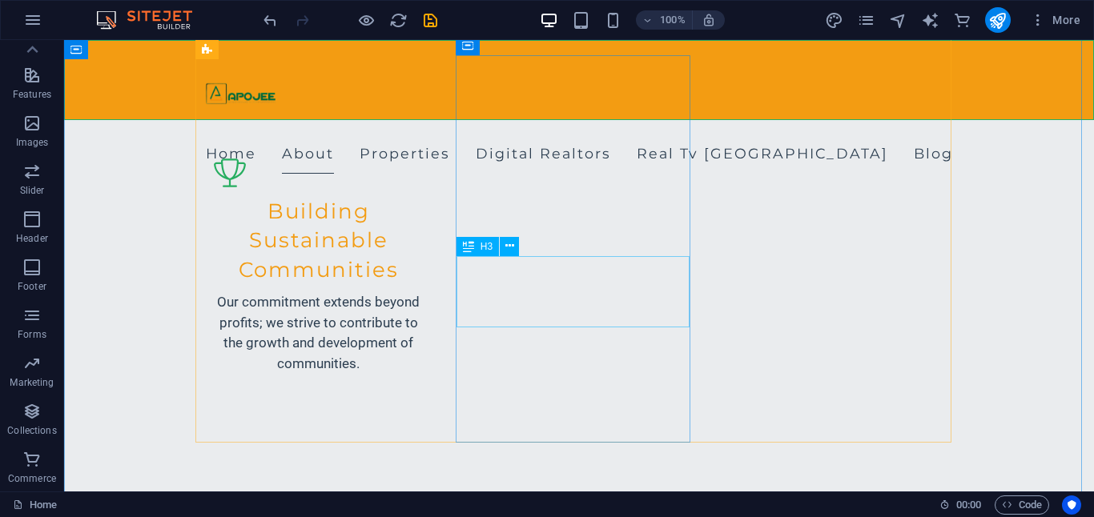
scroll to position [1570, 0]
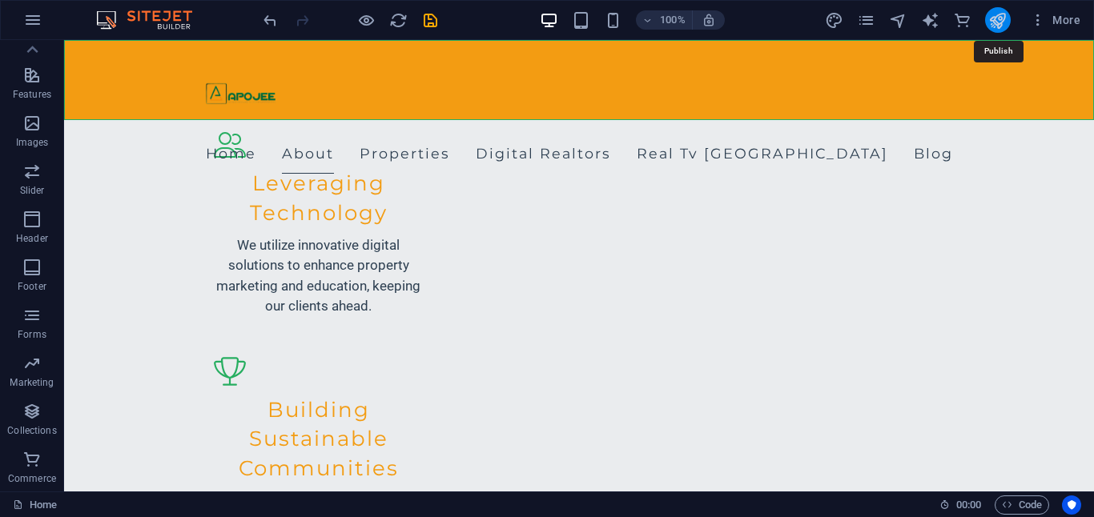
click at [1002, 19] on icon "publish" at bounding box center [997, 20] width 18 height 18
